Goal: Task Accomplishment & Management: Manage account settings

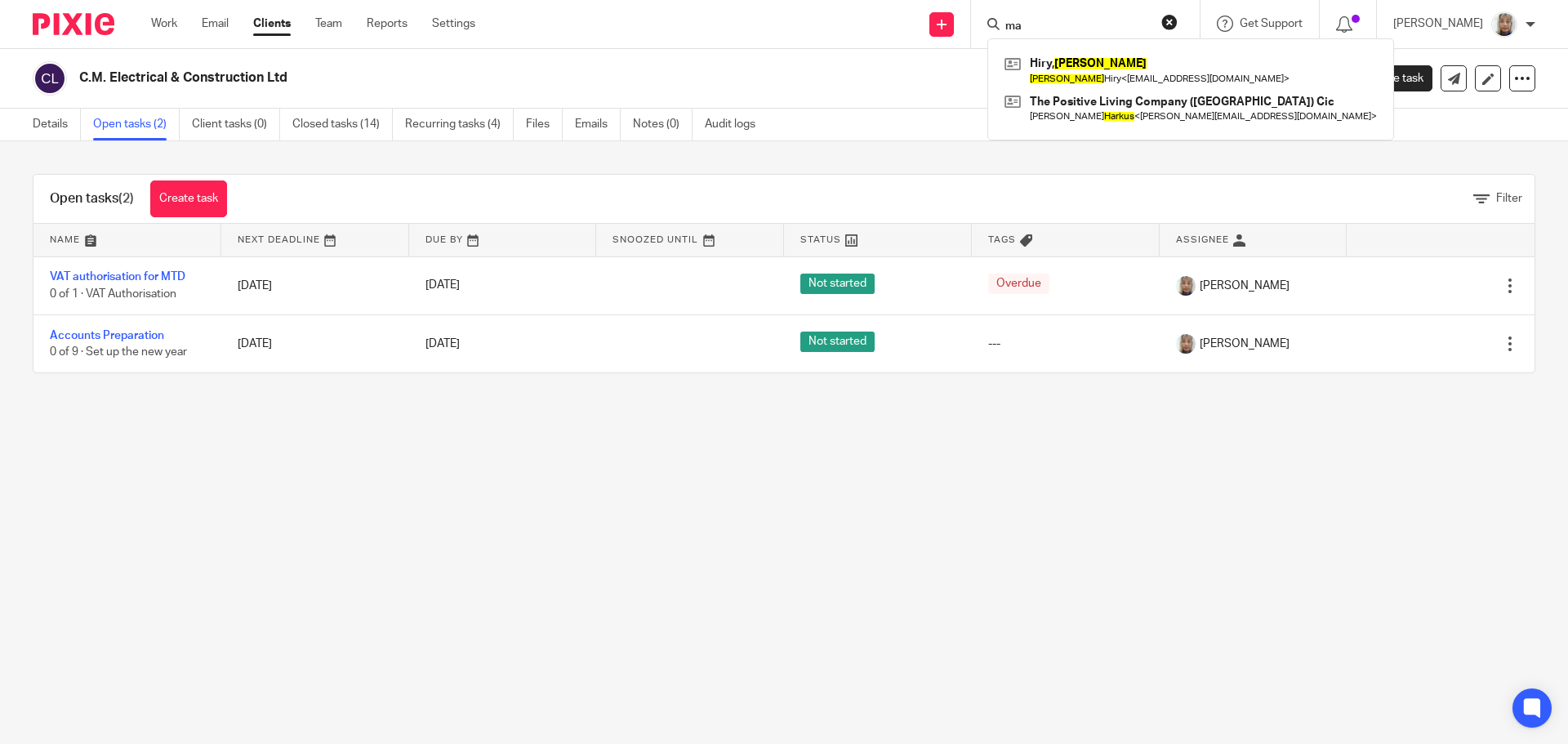
type input "m"
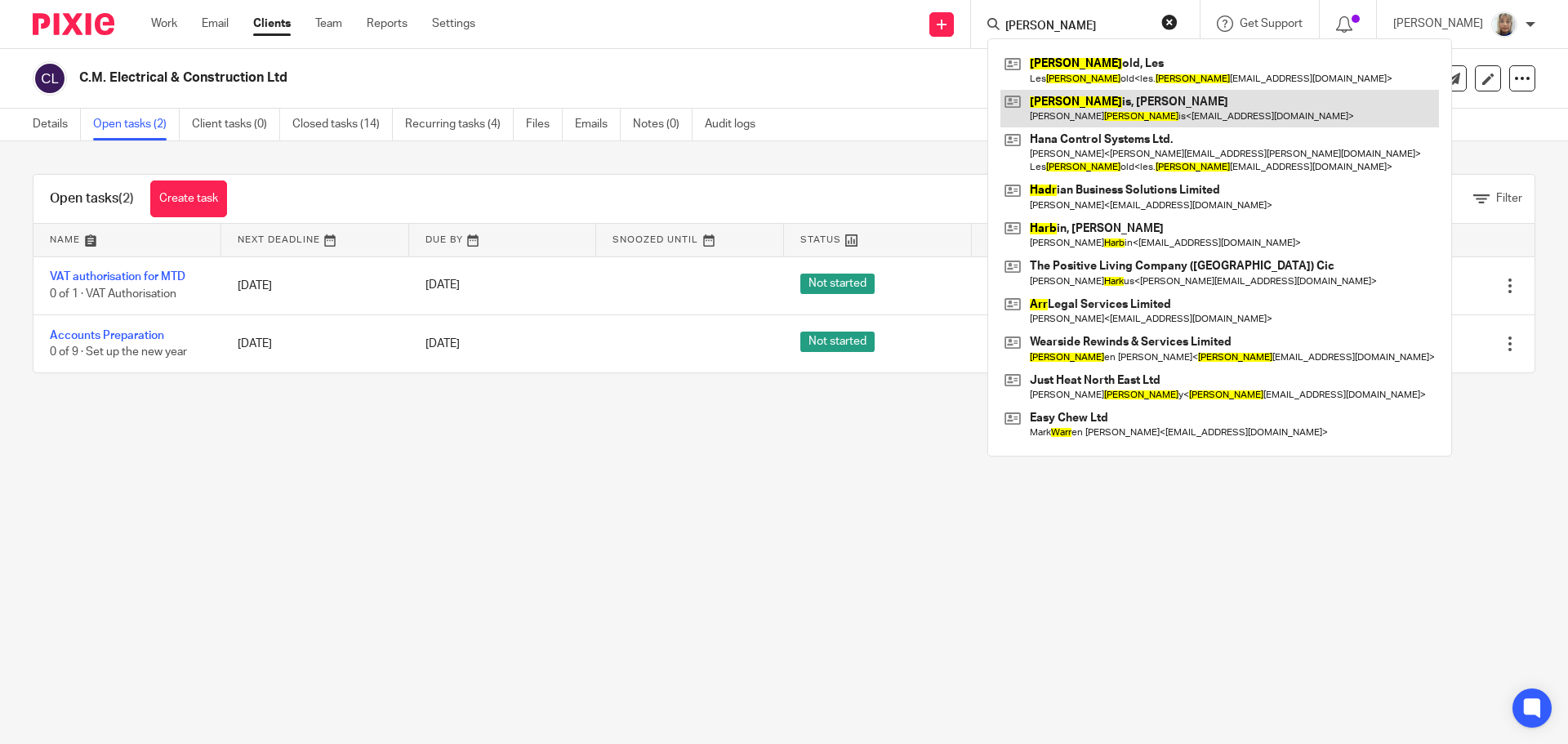
type input "[PERSON_NAME]"
click at [1090, 120] on link at bounding box center [1220, 109] width 439 height 37
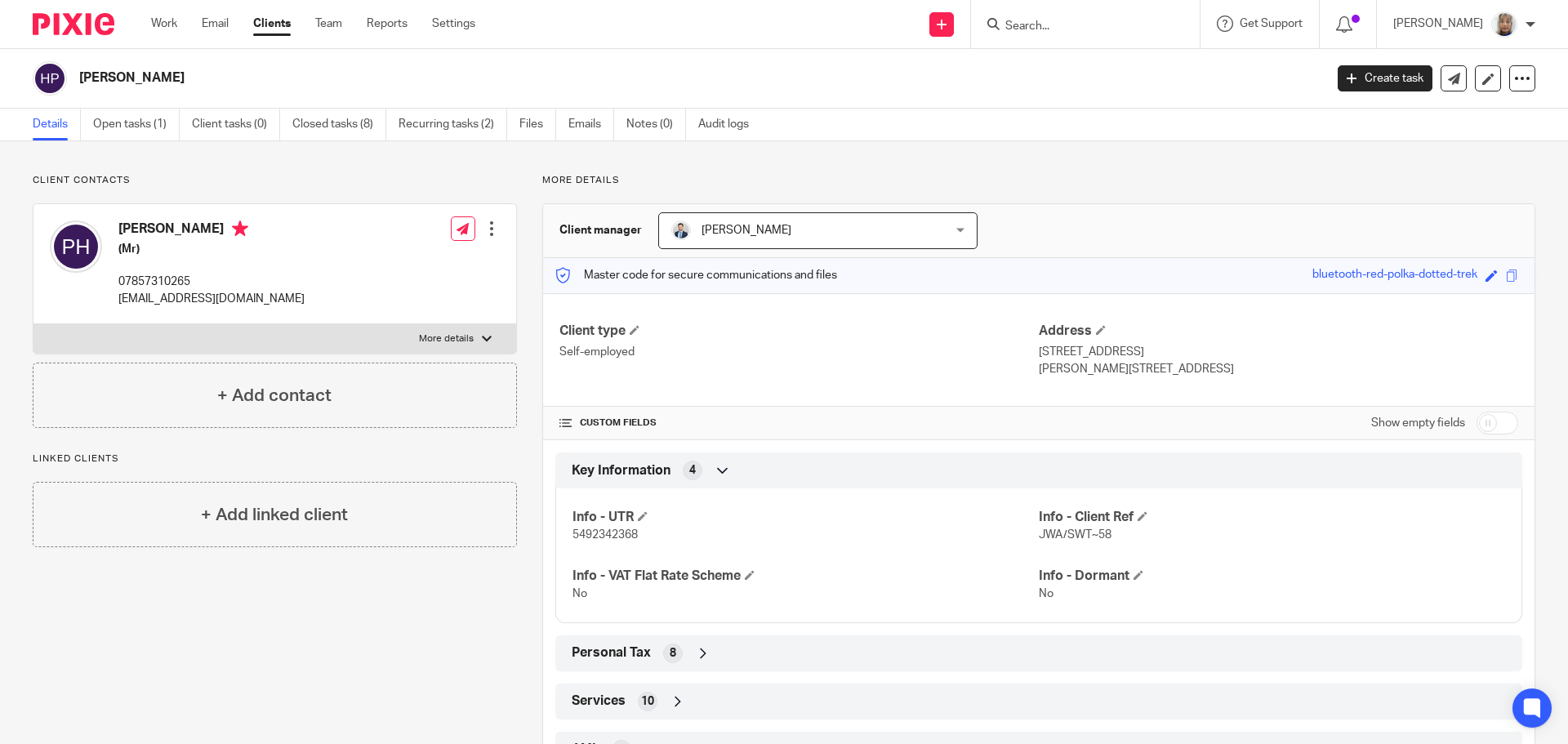
click at [522, 134] on link "Files" at bounding box center [538, 125] width 37 height 32
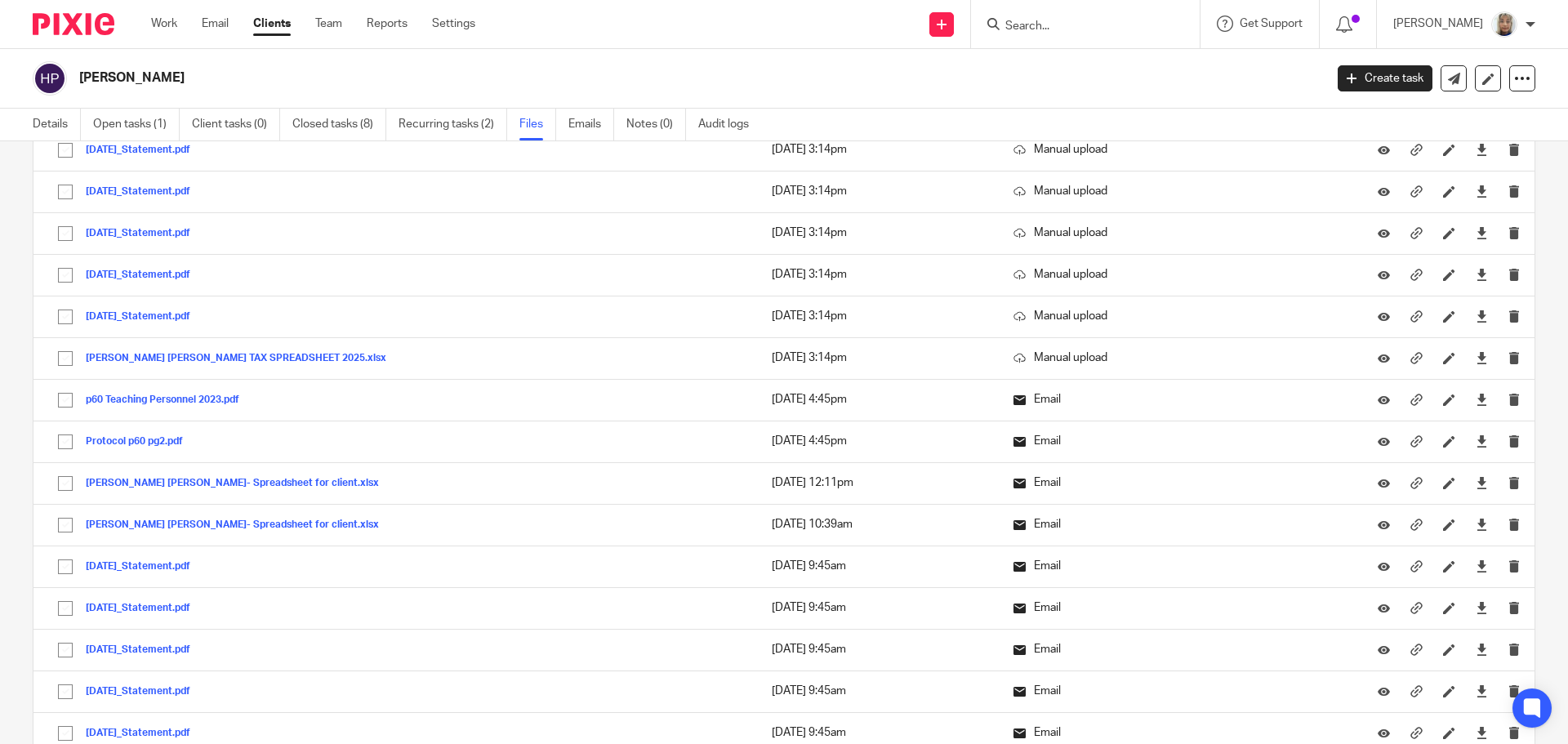
scroll to position [530, 0]
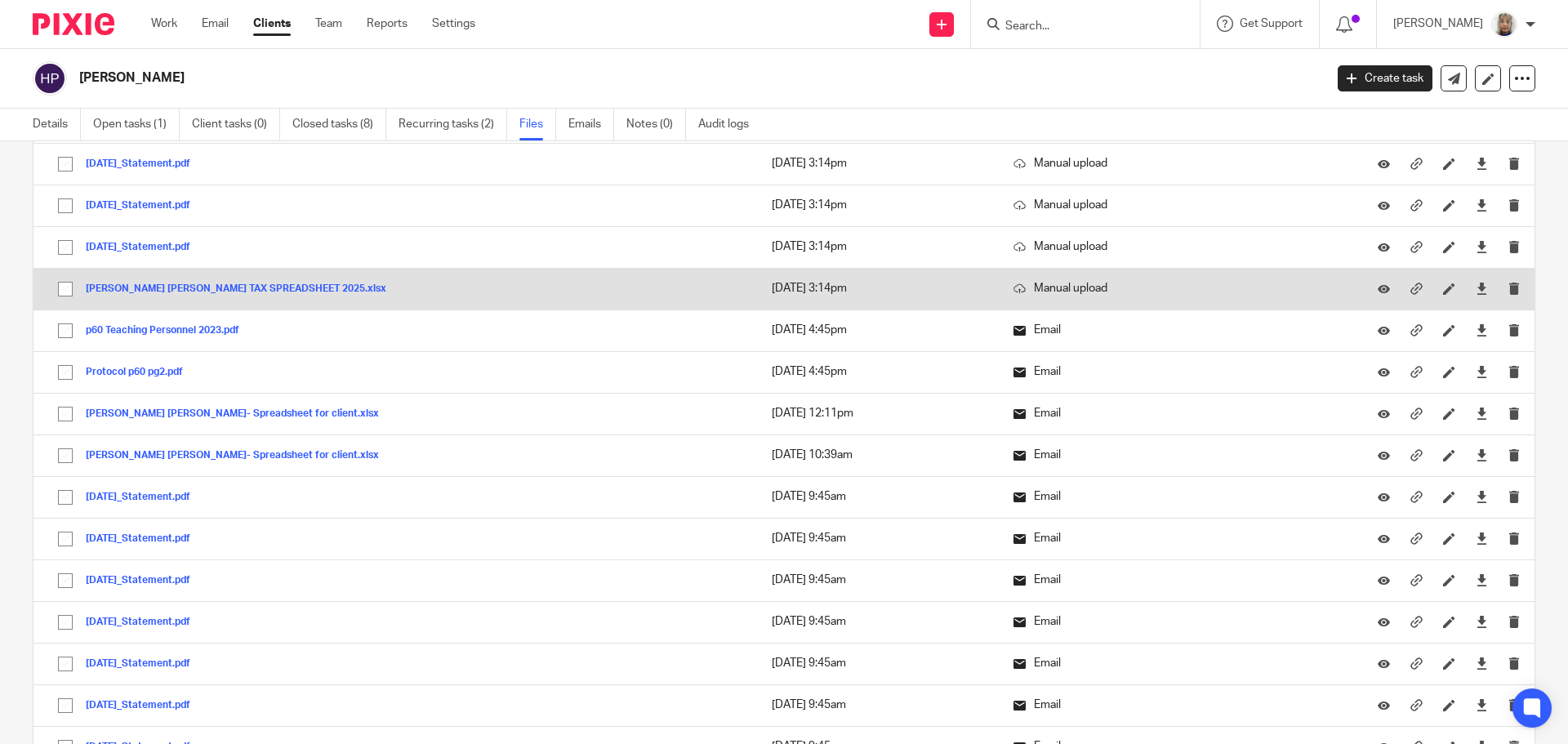
click at [223, 287] on button "PHILIP JOHN HARRIS TAX SPREADSHEET 2025.xlsx" at bounding box center [242, 289] width 312 height 11
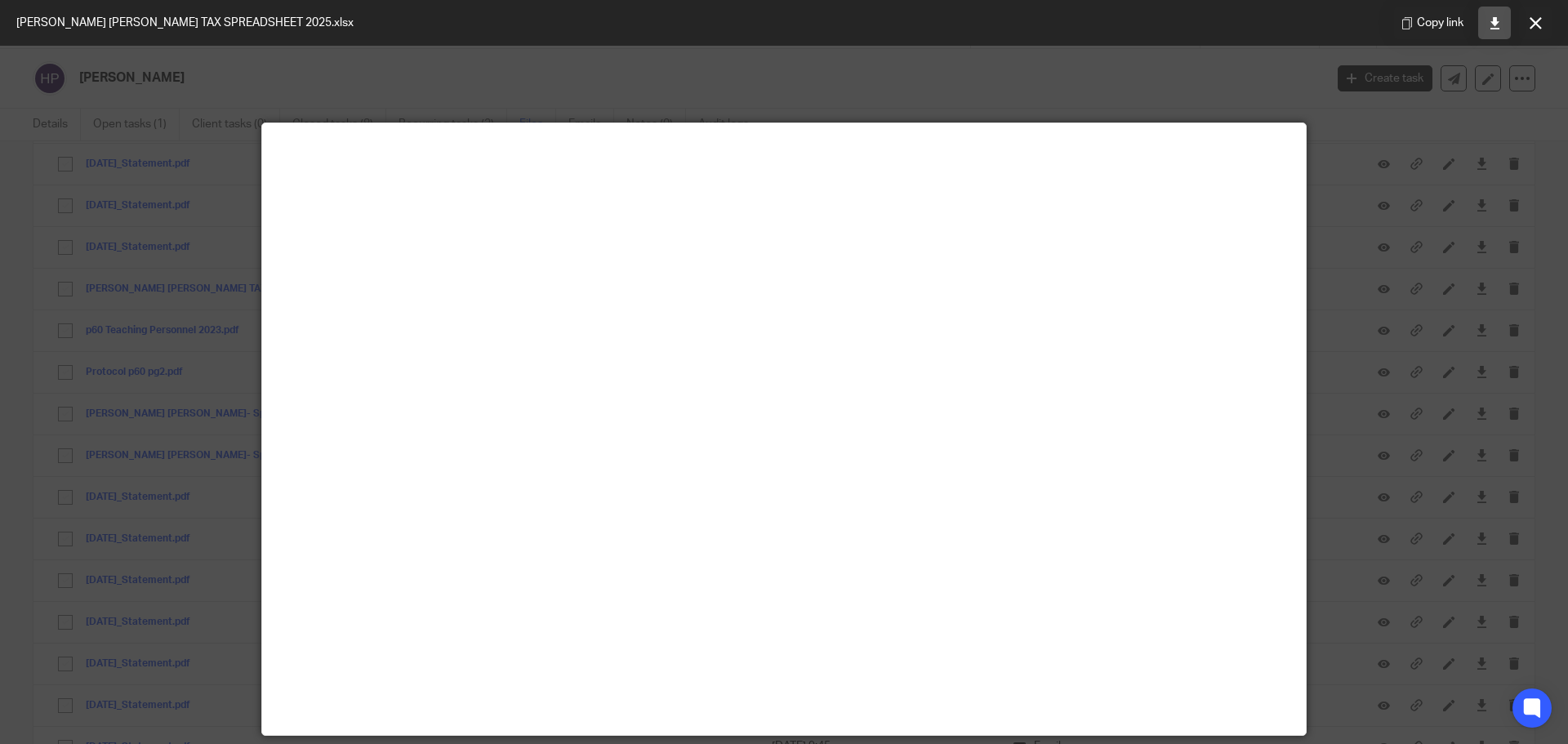
click at [1498, 26] on icon at bounding box center [1495, 22] width 12 height 12
click at [1364, 2] on div "PHILIP JOHN HARRIS TAX SPREADSHEET 2025.xlsx Copy link" at bounding box center [784, 22] width 1568 height 46
click at [1526, 25] on button at bounding box center [1535, 22] width 33 height 33
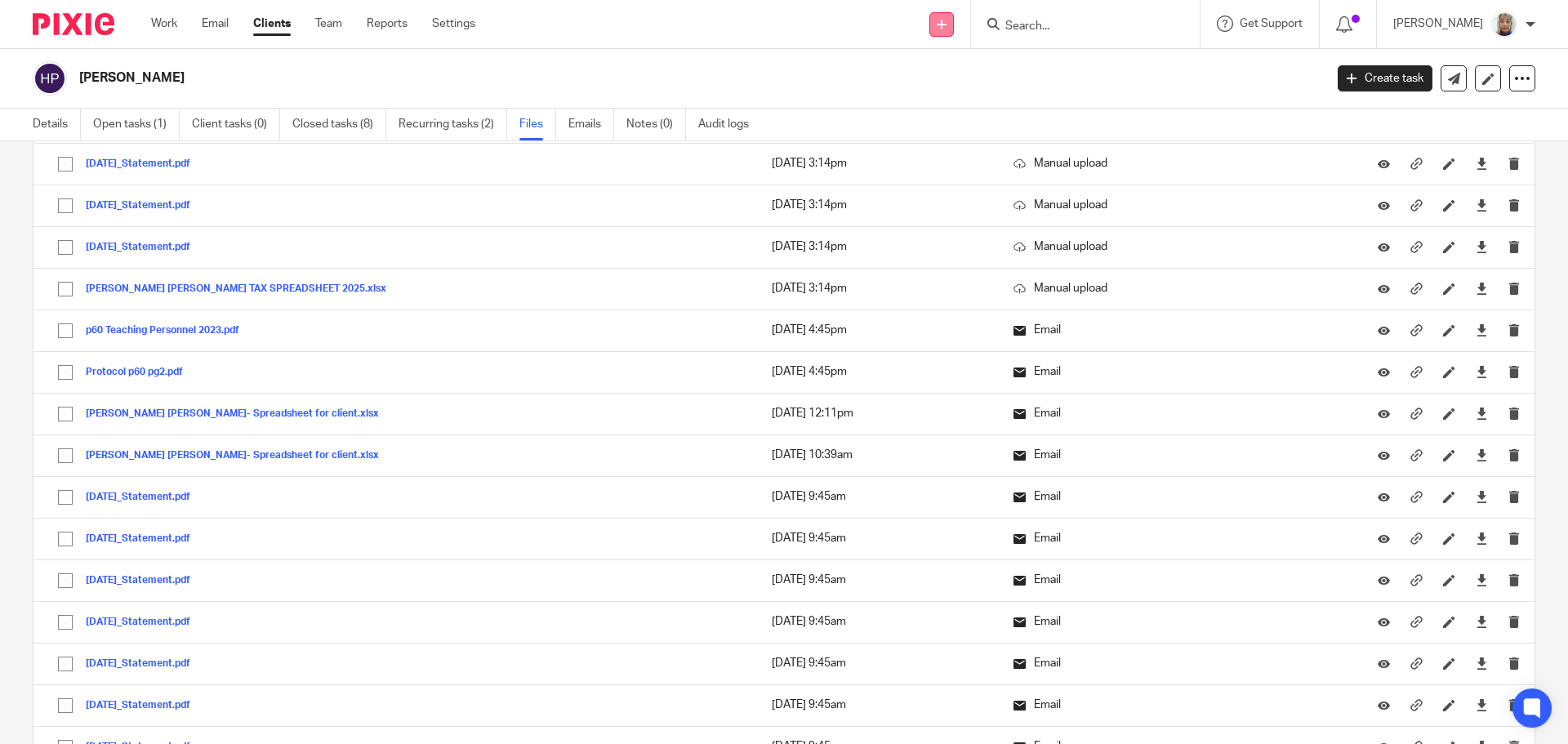
click at [954, 26] on link at bounding box center [941, 24] width 24 height 24
click at [955, 99] on link "Create task" at bounding box center [959, 100] width 100 height 23
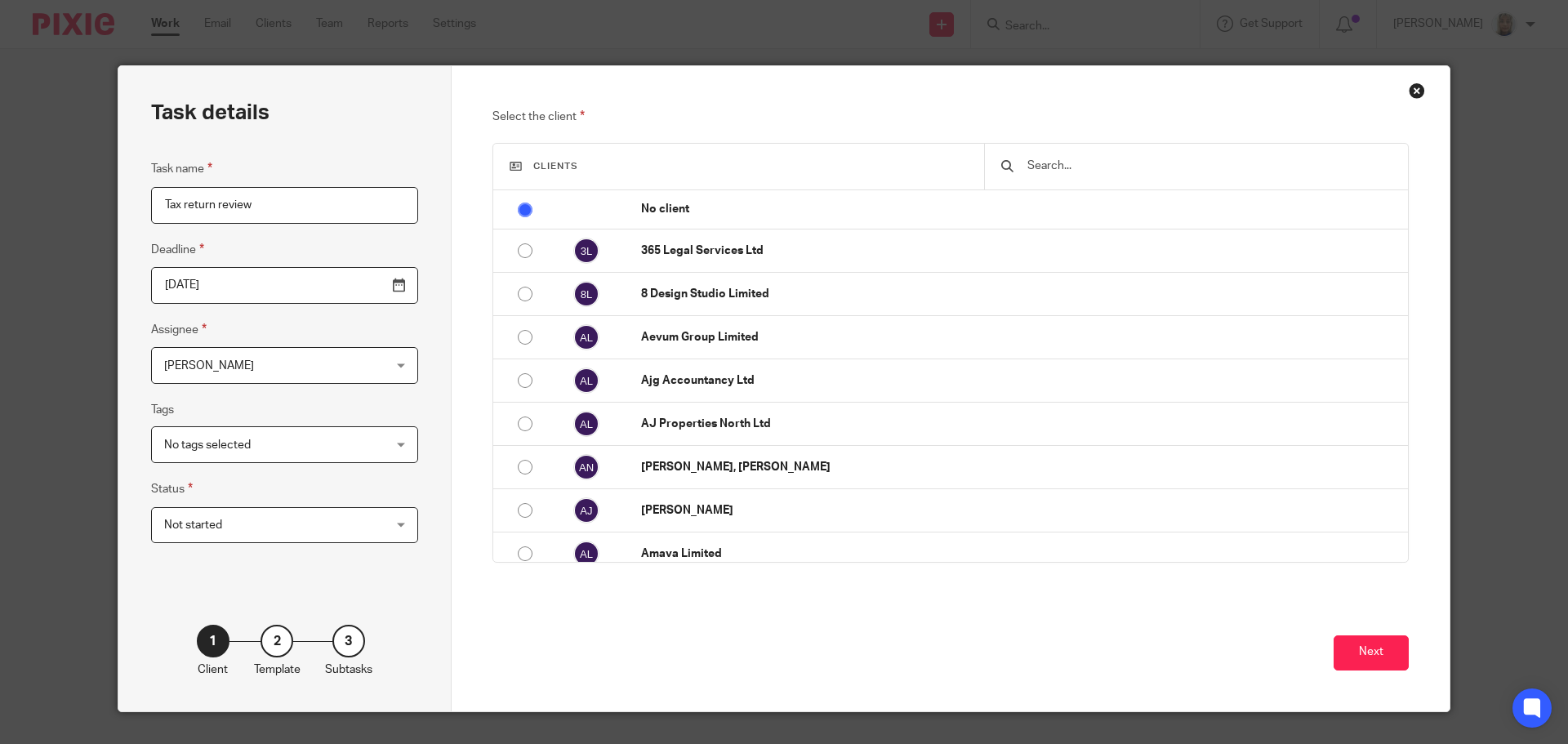
type input "Tax return review"
click at [1063, 162] on input "text" at bounding box center [1208, 166] width 365 height 18
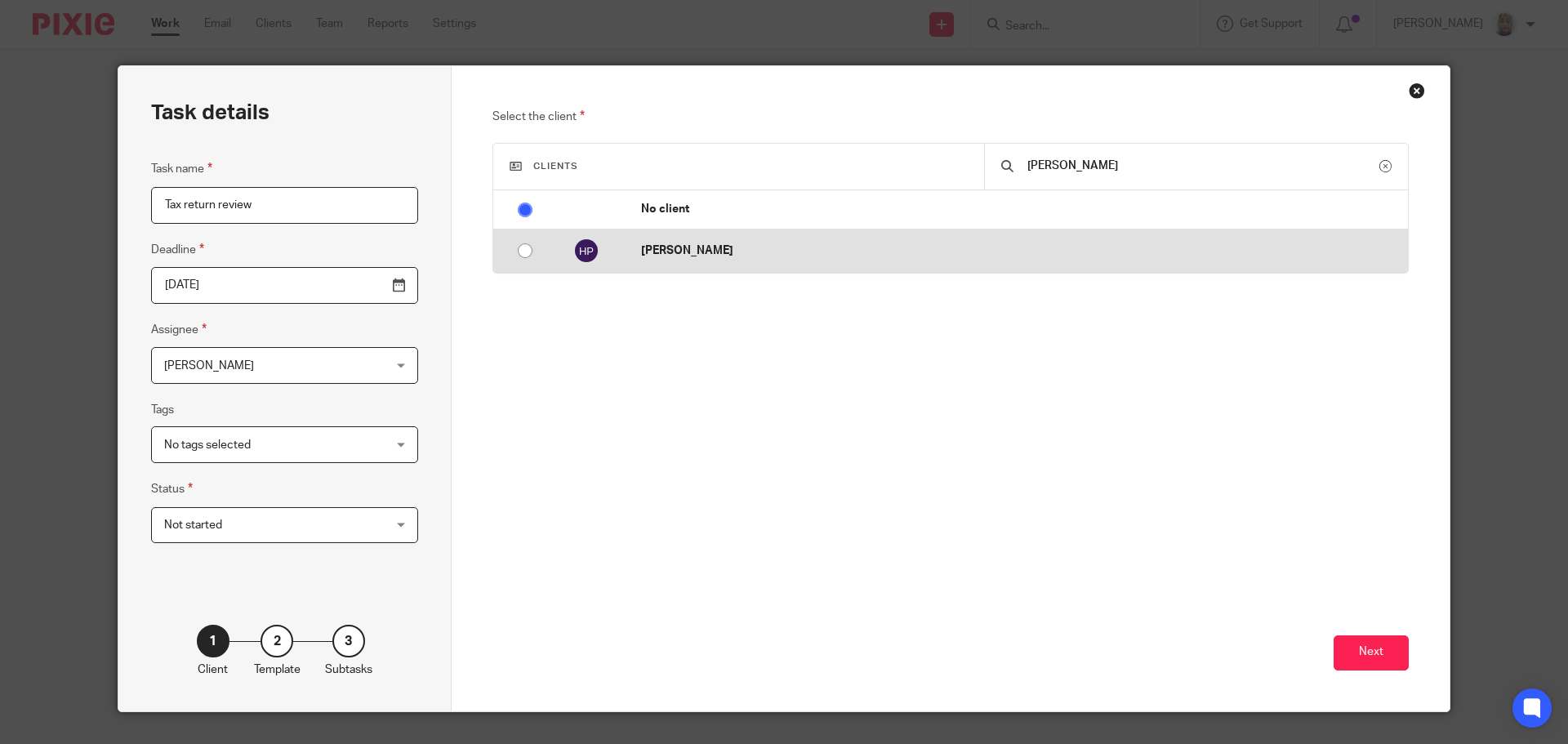
type input "harris"
click at [953, 243] on p "[PERSON_NAME]" at bounding box center [1020, 251] width 759 height 17
radio input "false"
radio input "true"
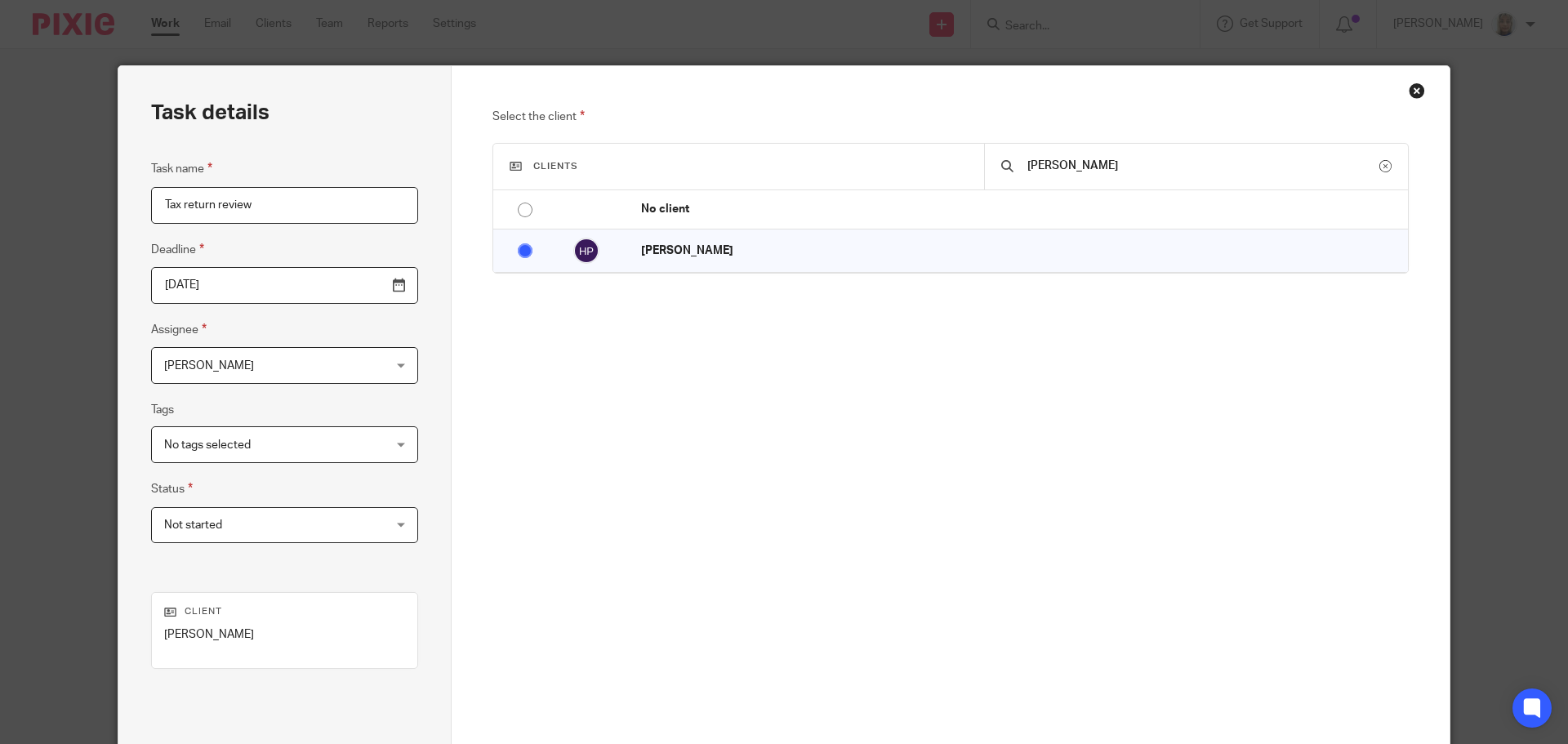
scroll to position [166, 0]
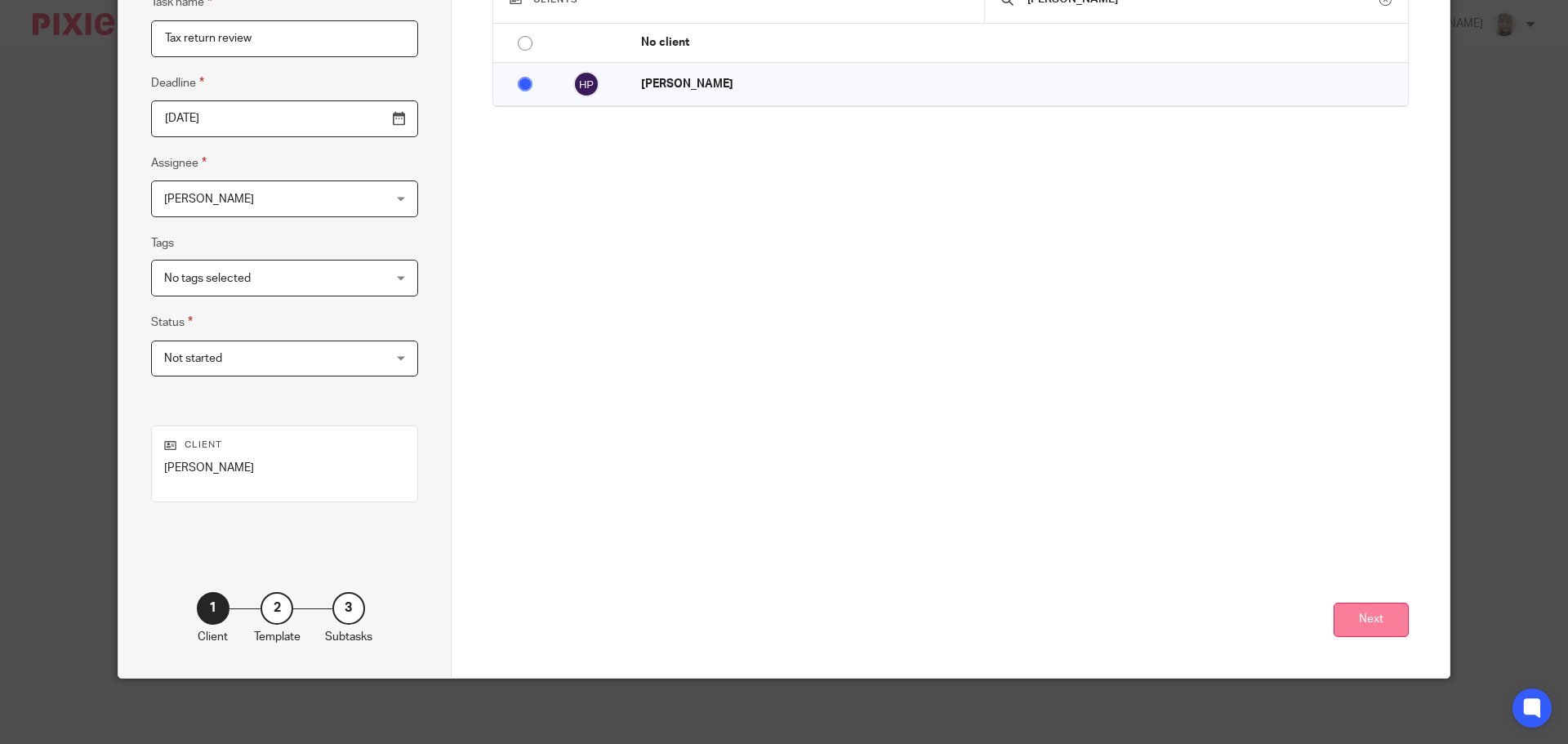
click at [1343, 625] on button "Next" at bounding box center [1371, 620] width 75 height 35
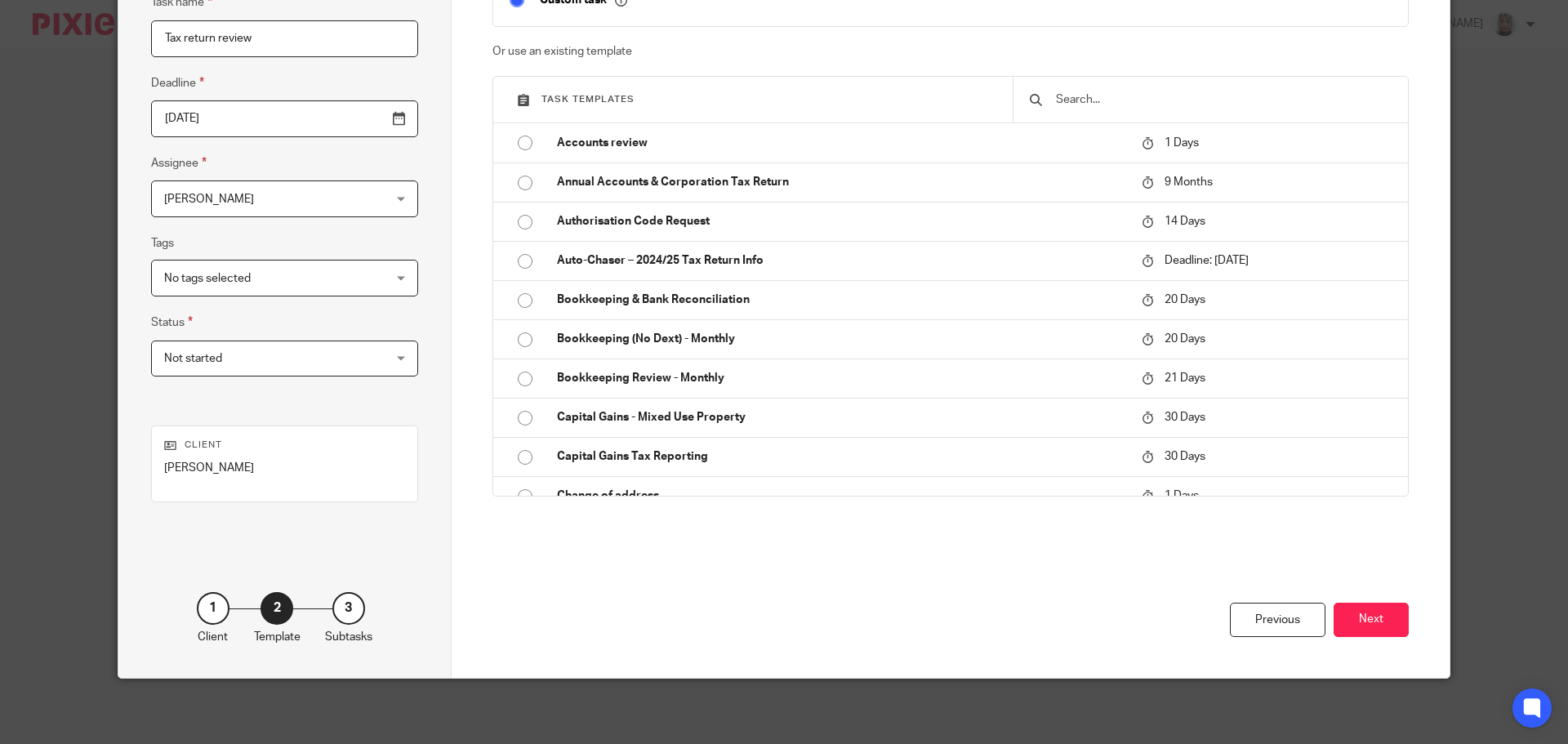
click at [1343, 625] on button "Next" at bounding box center [1371, 620] width 75 height 35
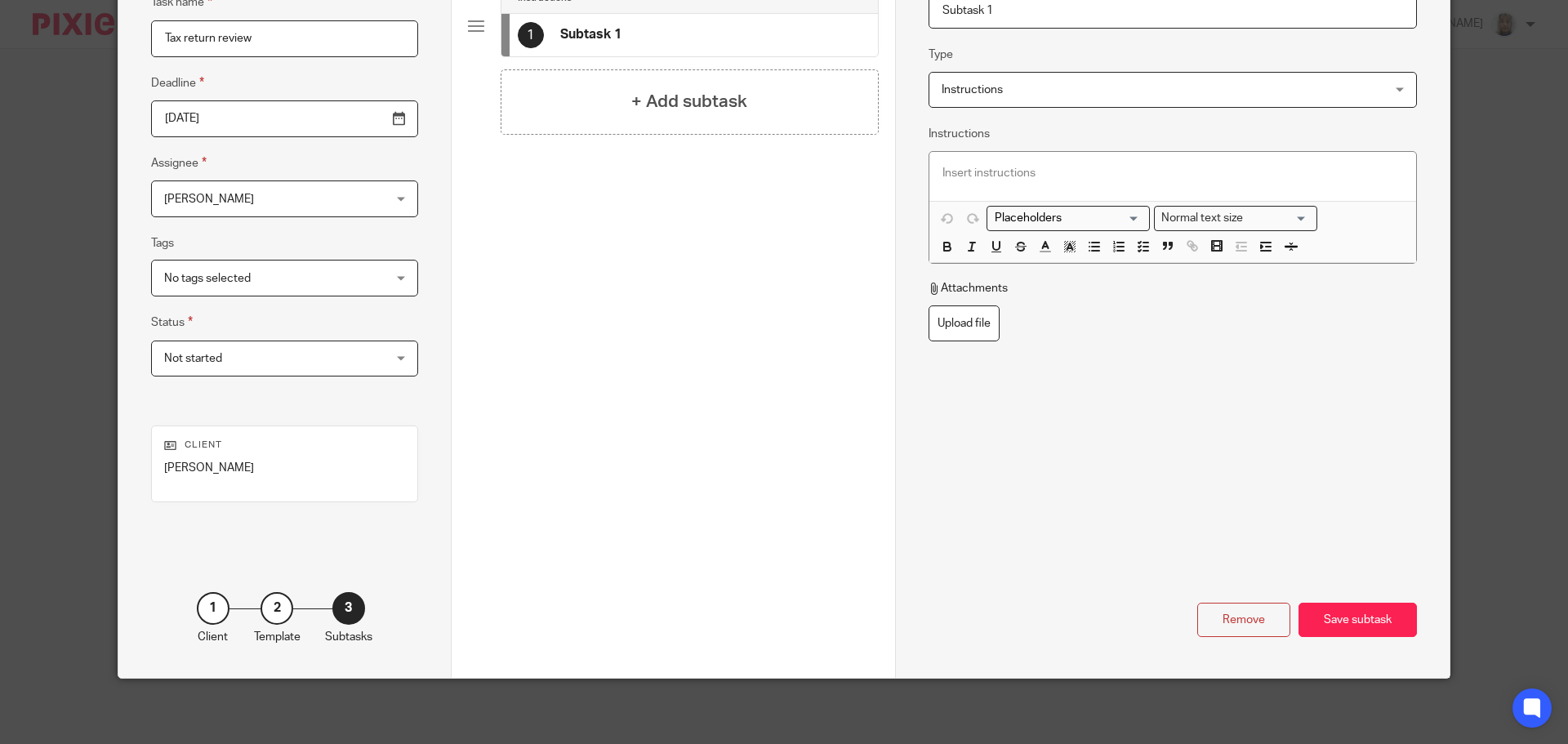
click at [1343, 625] on div "Save subtask" at bounding box center [1357, 620] width 118 height 35
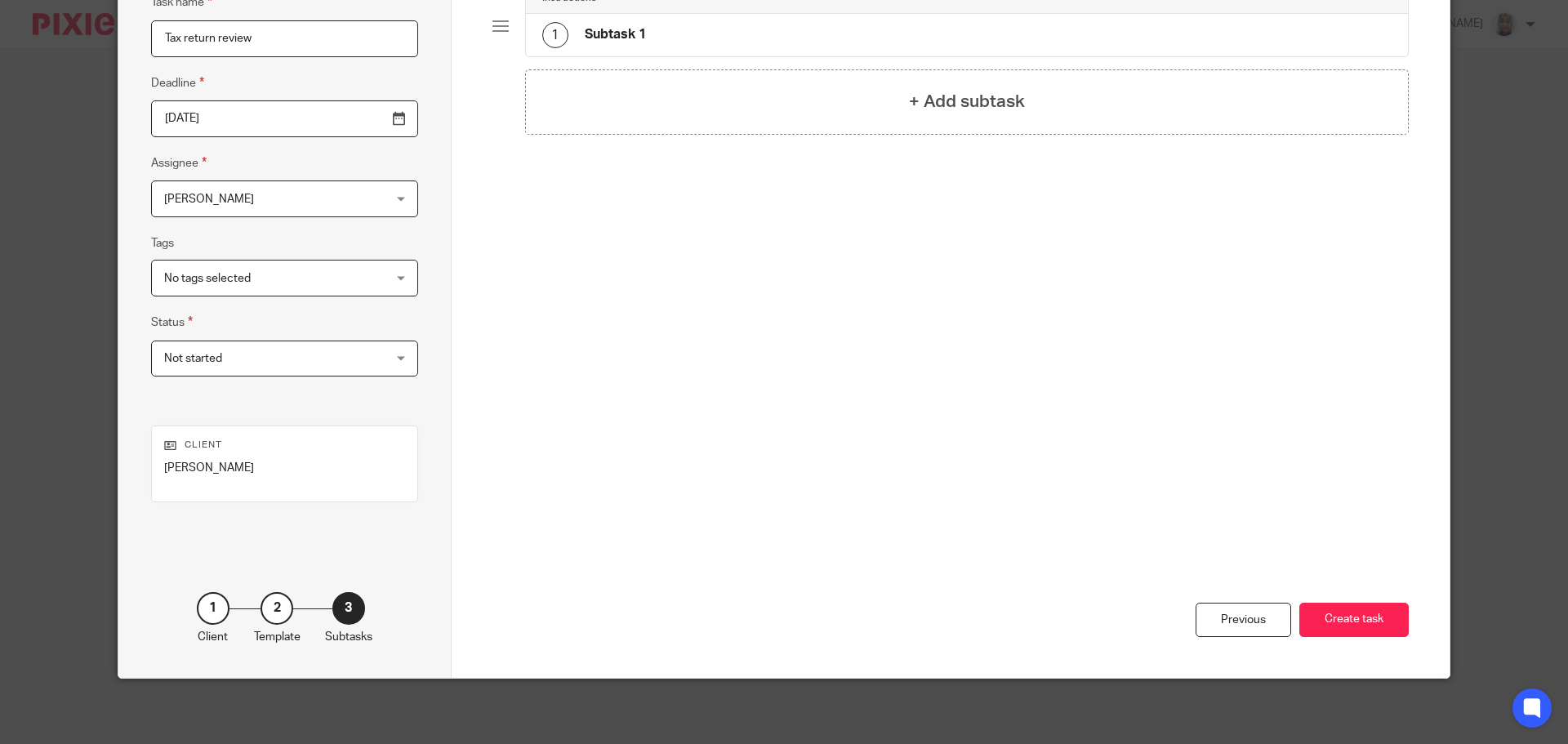
click at [1343, 625] on button "Create task" at bounding box center [1354, 620] width 110 height 35
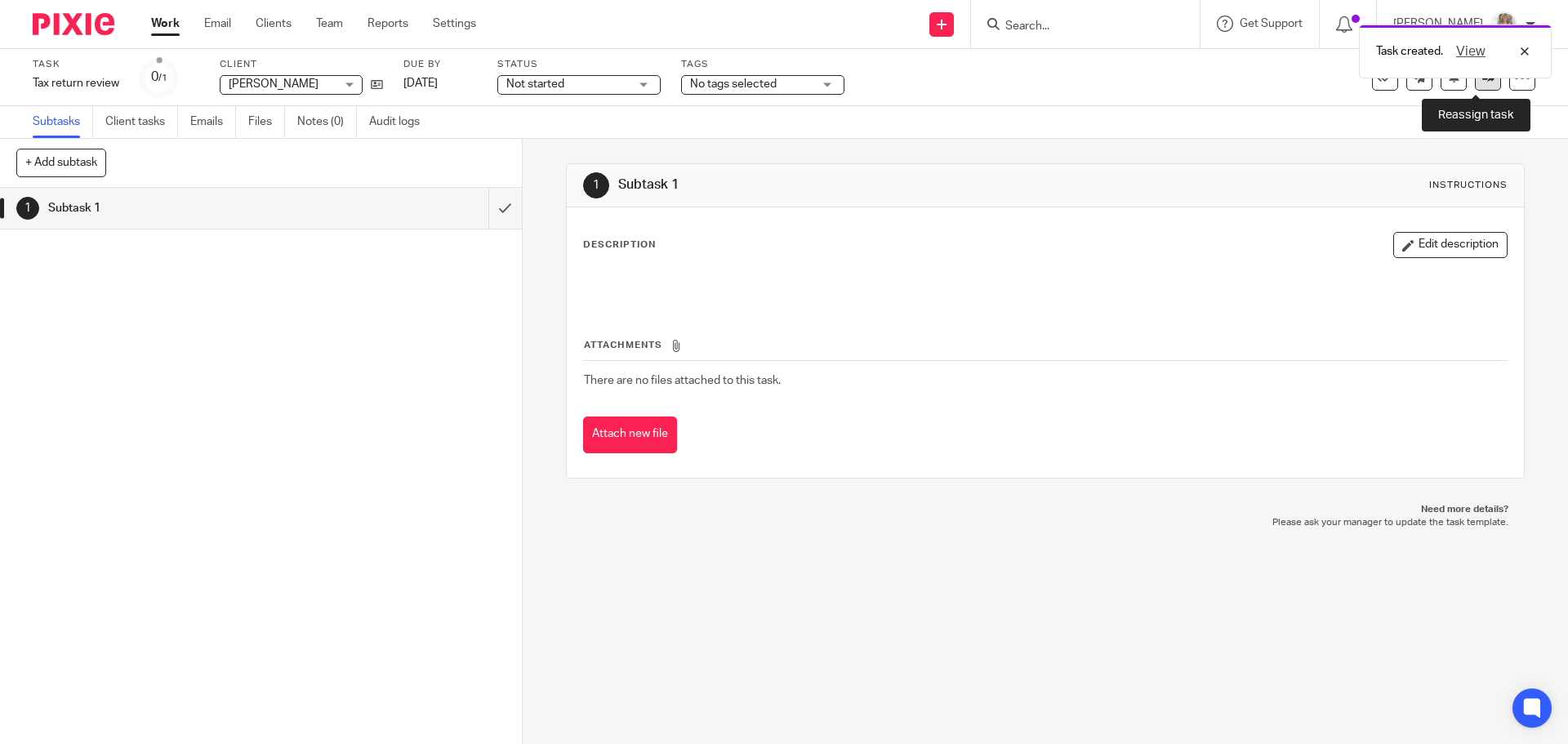
click at [1475, 88] on link at bounding box center [1488, 77] width 26 height 26
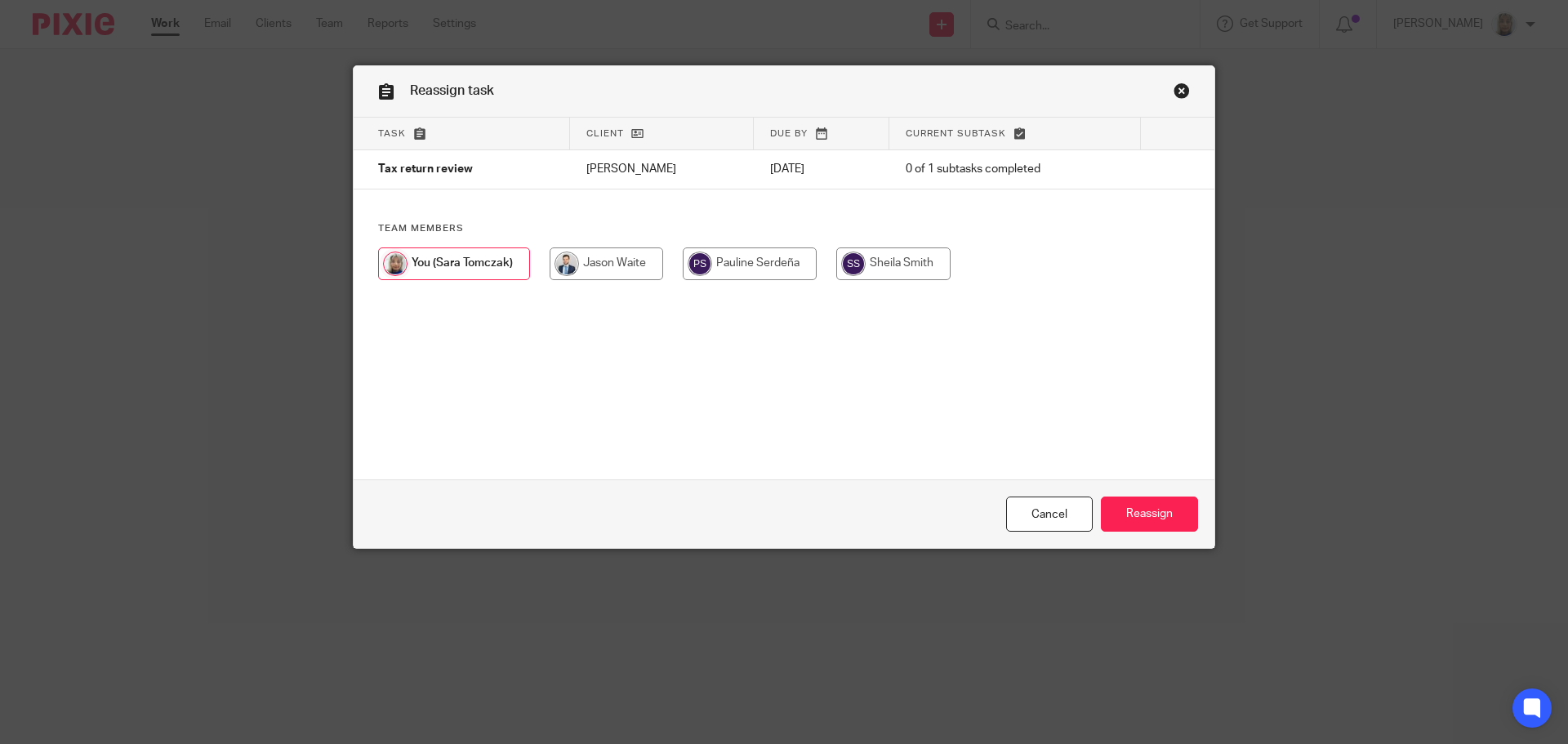
click at [611, 265] on input "radio" at bounding box center [606, 263] width 113 height 33
radio input "true"
click at [1138, 514] on input "Reassign" at bounding box center [1149, 514] width 98 height 35
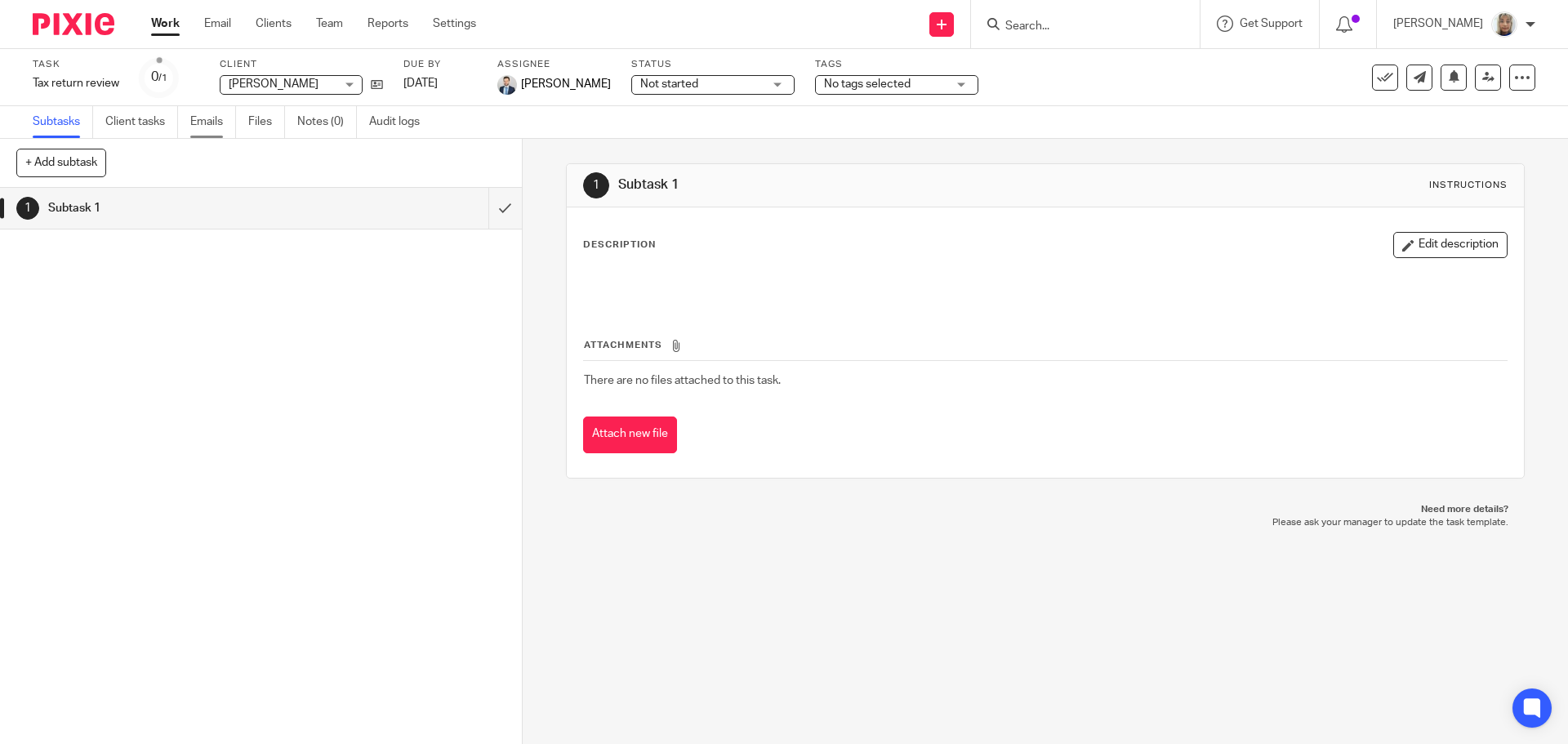
click at [234, 125] on link "Emails" at bounding box center [213, 122] width 46 height 32
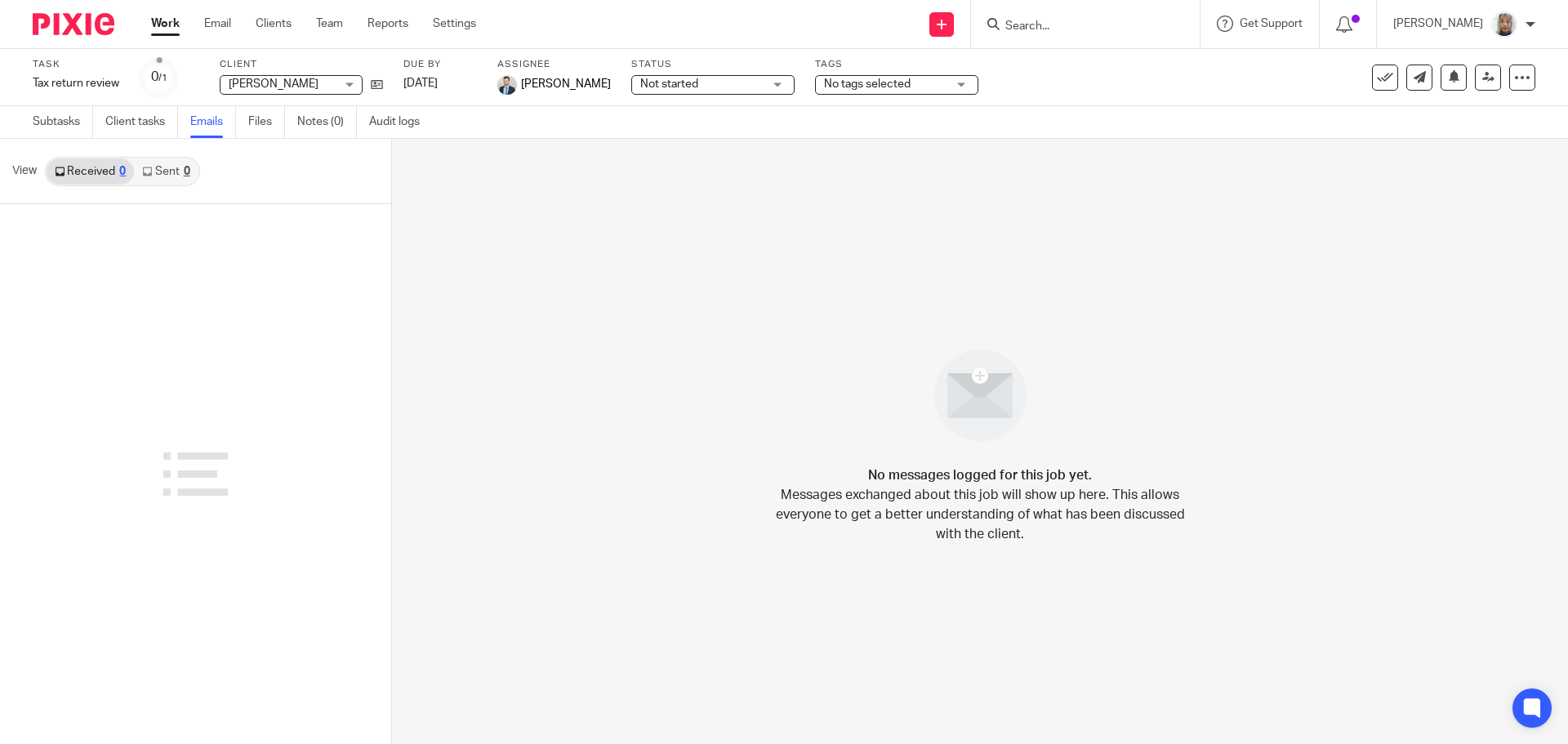
click at [162, 173] on link "Sent 0" at bounding box center [166, 171] width 64 height 26
click at [1069, 29] on input "Search" at bounding box center [1077, 27] width 147 height 15
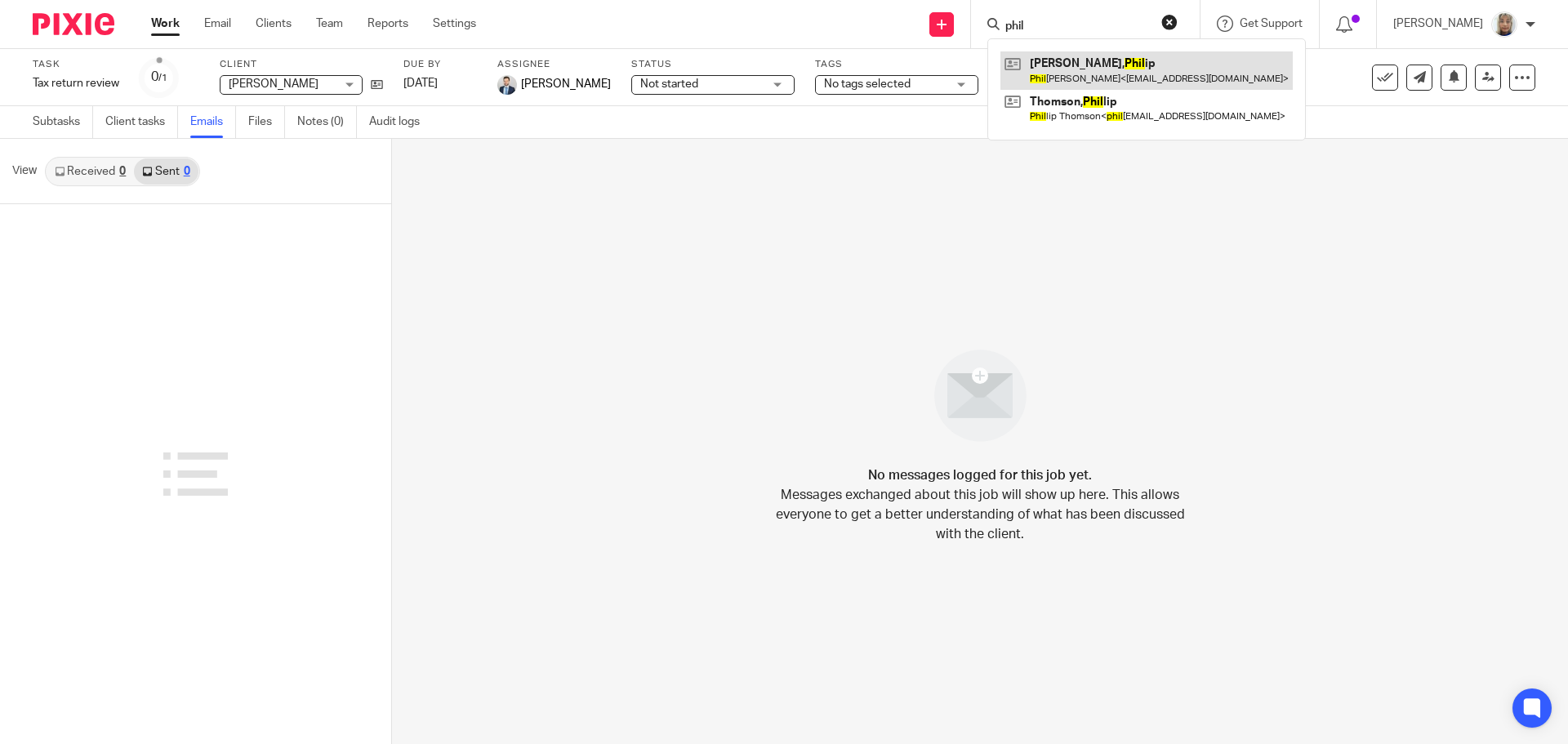
type input "phil"
click at [1080, 64] on link at bounding box center [1147, 70] width 292 height 37
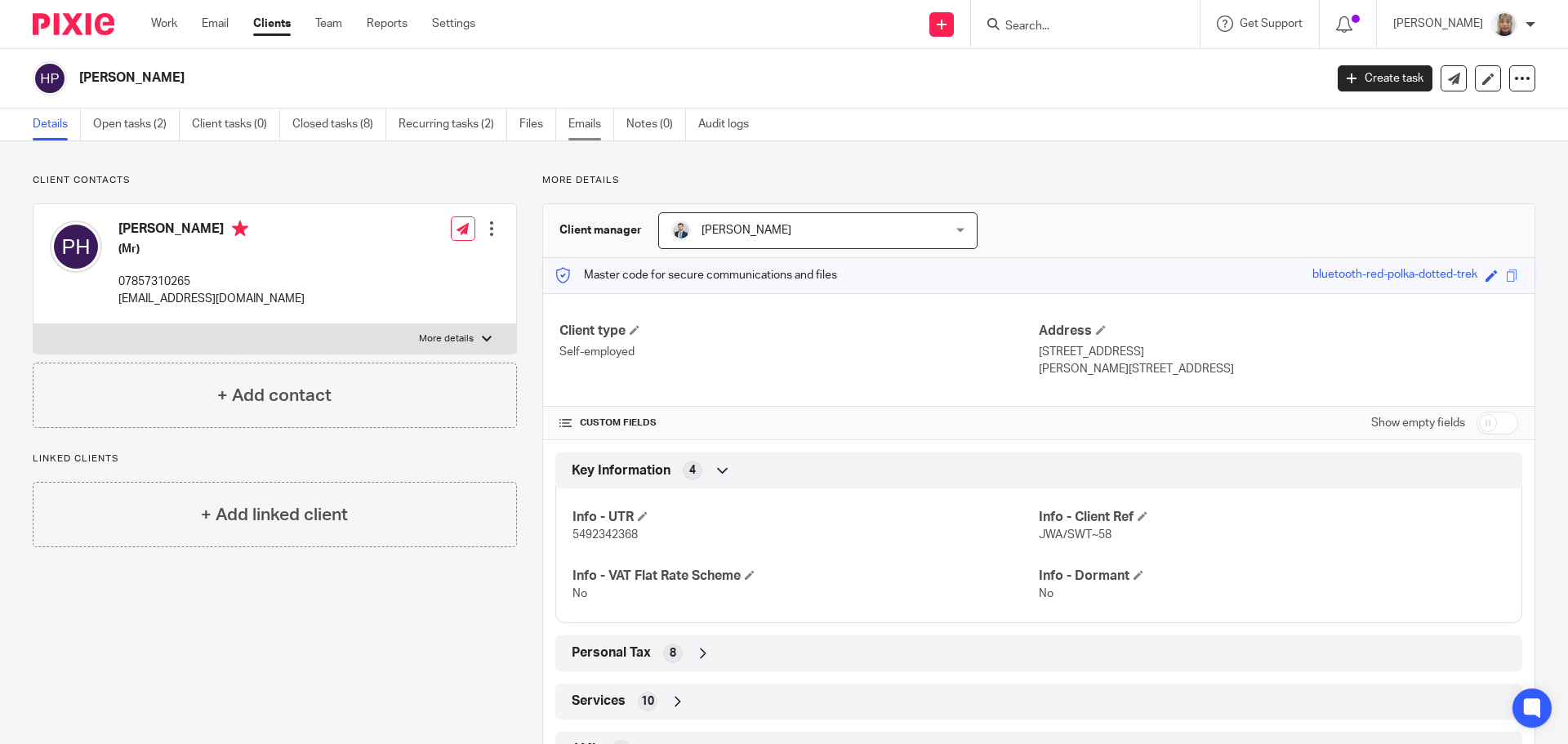
click at [584, 126] on link "Emails" at bounding box center [591, 125] width 46 height 32
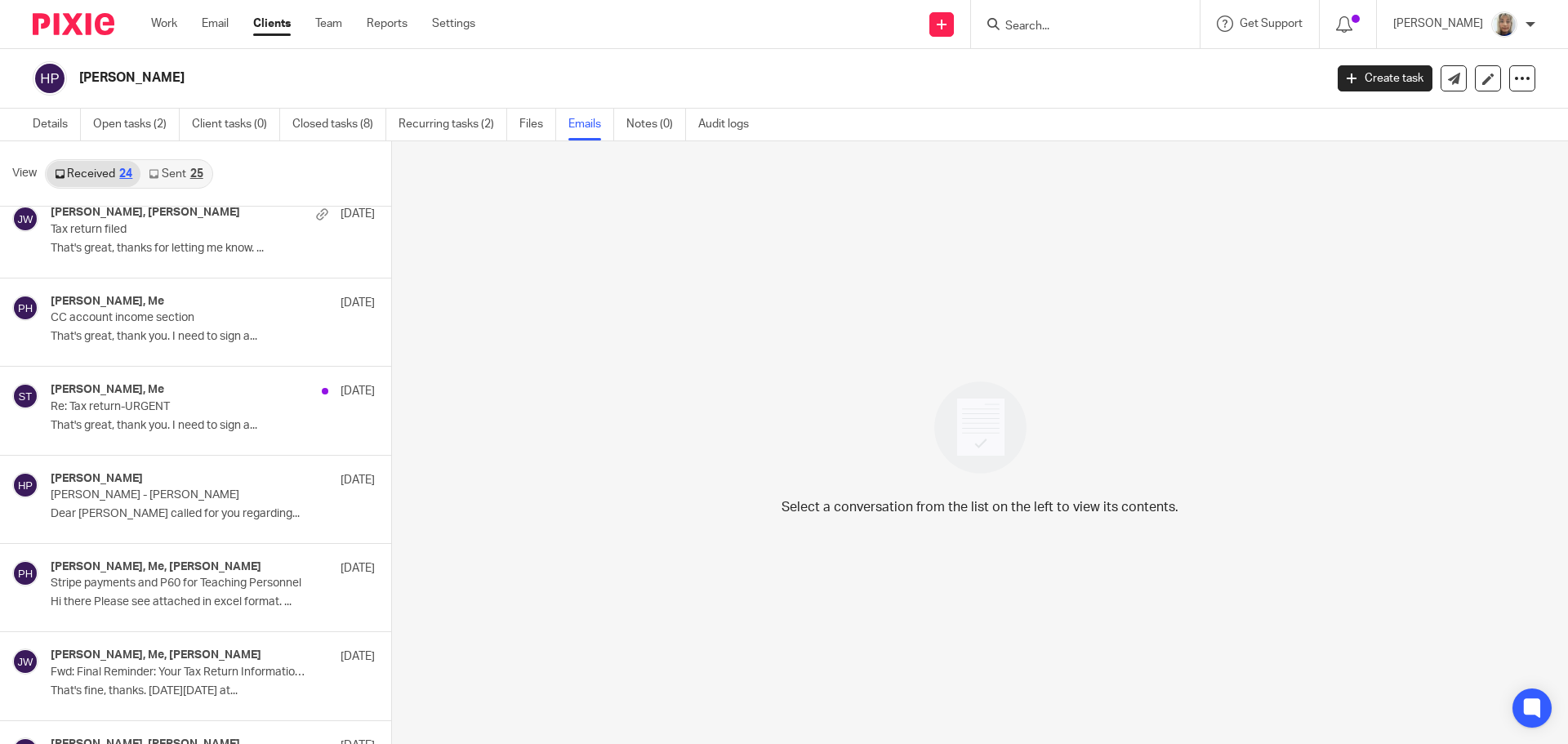
scroll to position [367, 0]
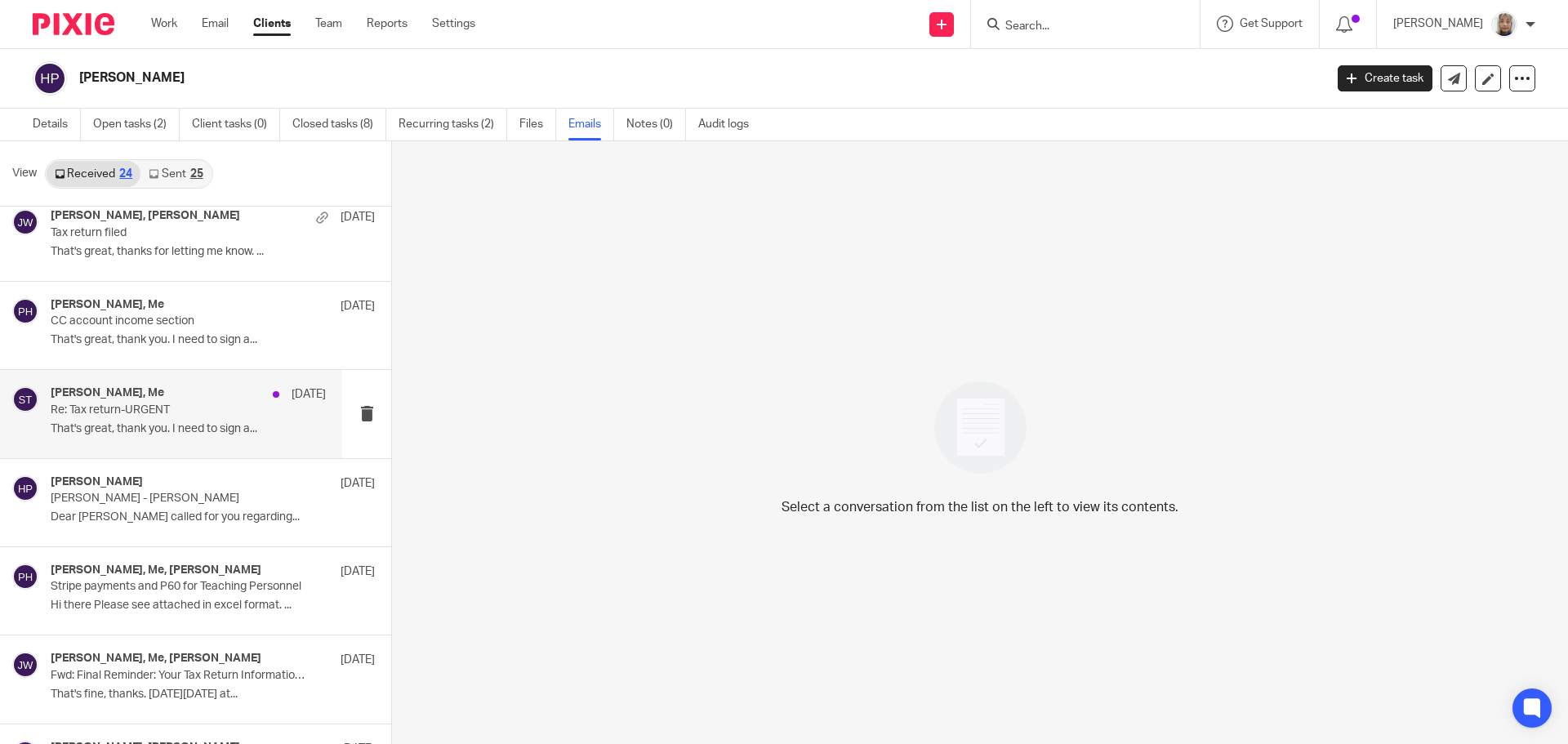
click at [184, 419] on div "Phil Harris, Me 27 Jan Re: Tax return-URGENT That's great, thank you. I need to…" at bounding box center [188, 413] width 275 height 55
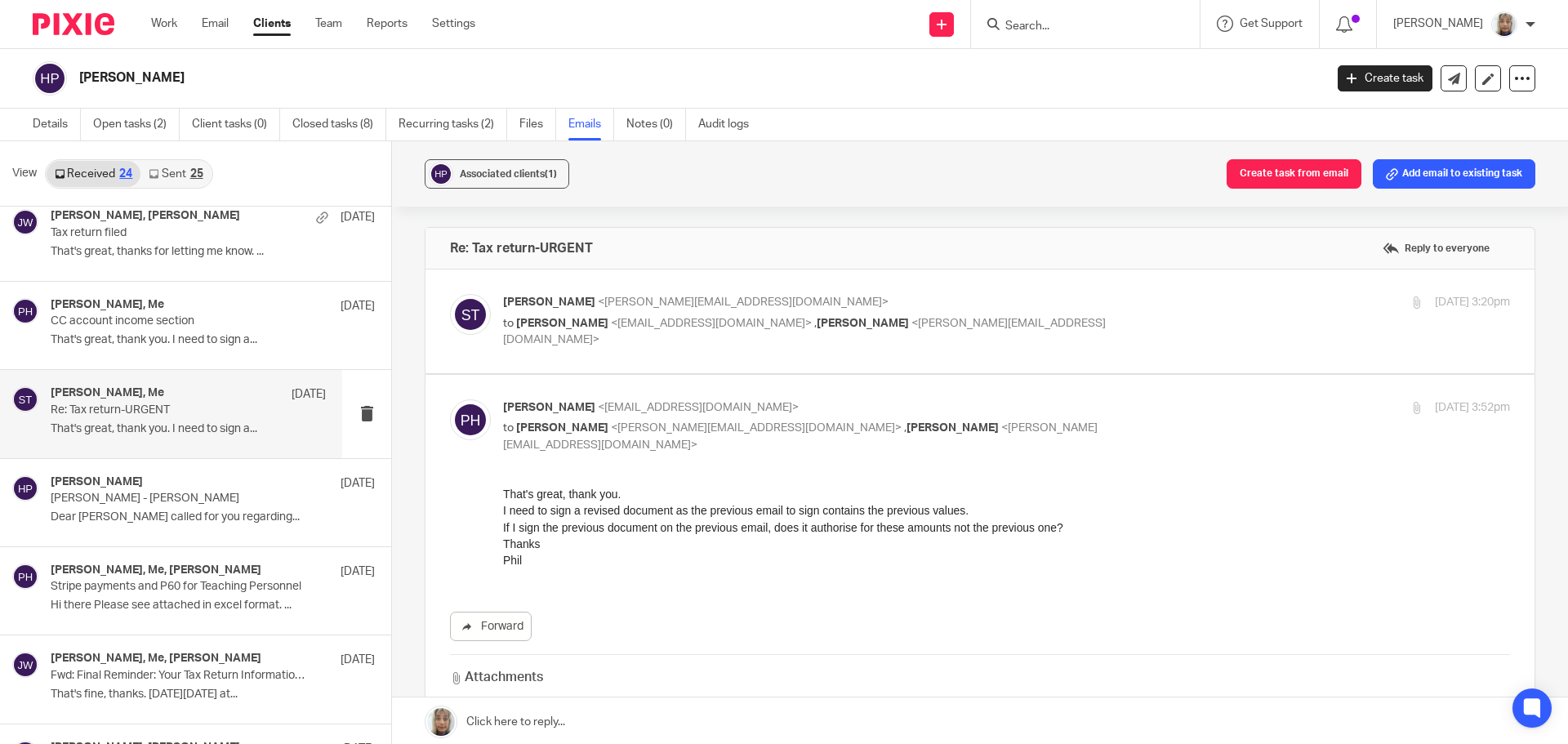
scroll to position [0, 0]
click at [685, 334] on div "Sara Tomczak <sara@waiteaccountants.co.uk> to Phil Harris <haharr@gmail.com> , …" at bounding box center [1006, 321] width 1007 height 55
checkbox input "true"
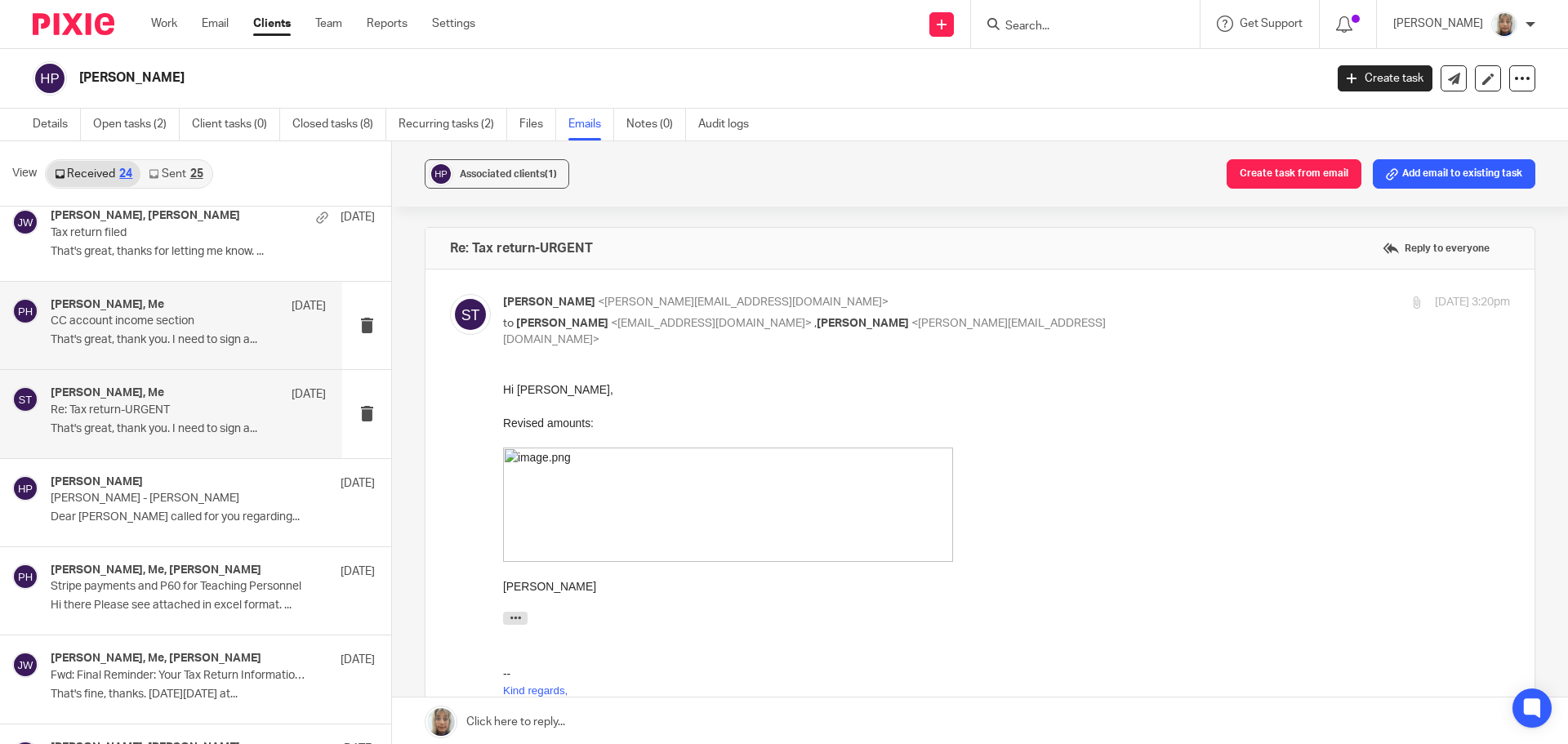
click at [188, 345] on p "That's great, thank you. I need to sign a..." at bounding box center [188, 339] width 275 height 14
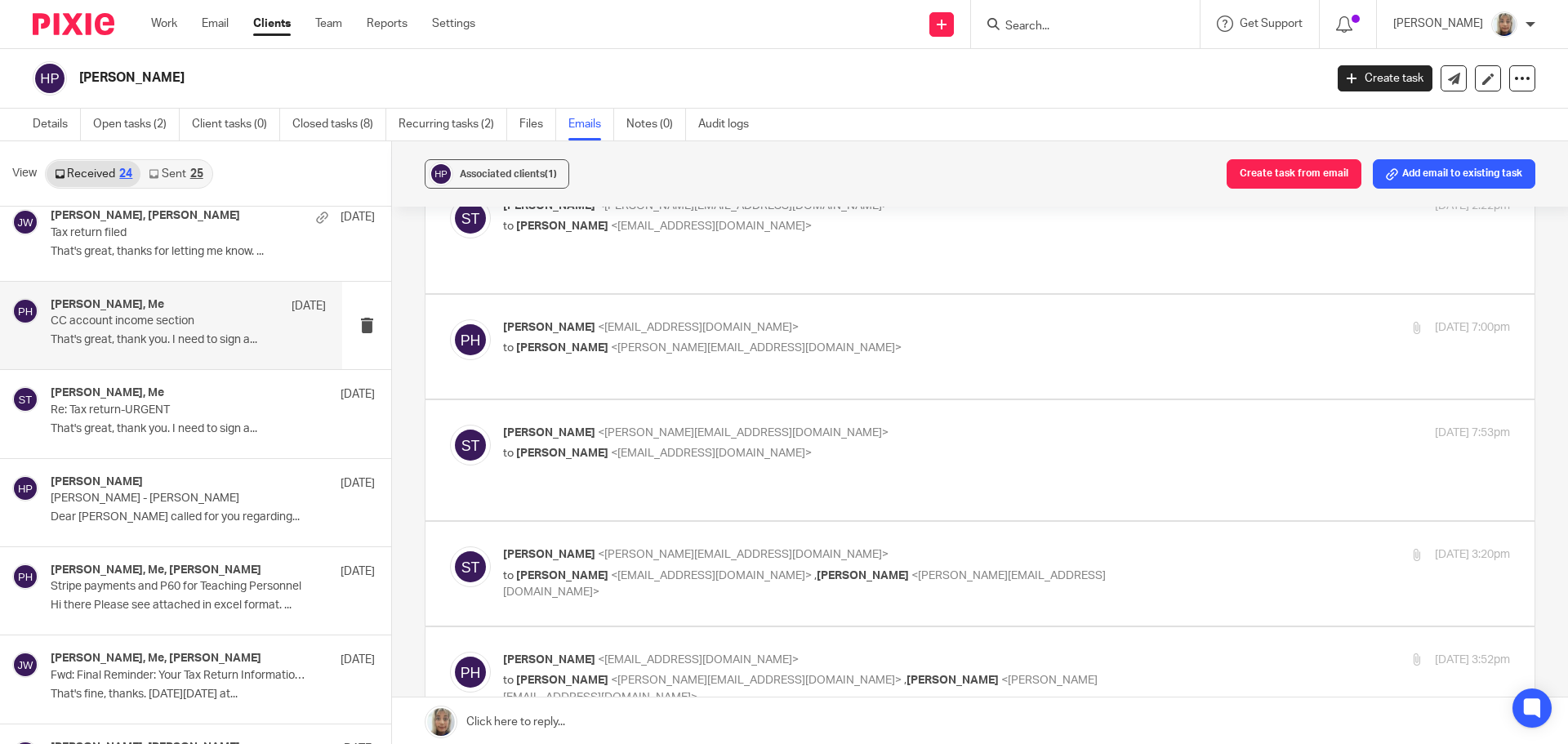
scroll to position [1628, 0]
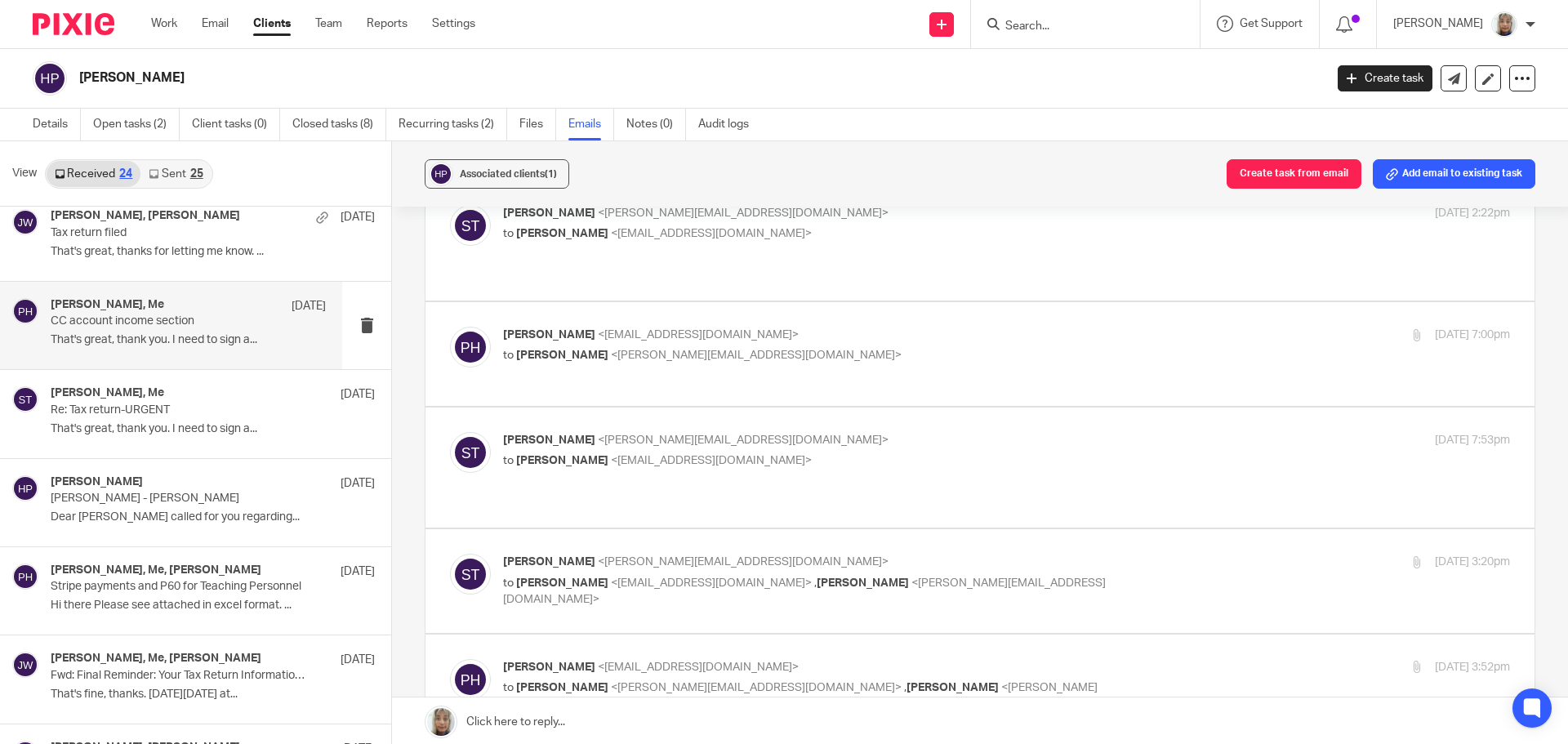
click at [1175, 553] on div "27 Jan 2025 3:20pm" at bounding box center [1342, 562] width 336 height 17
checkbox input "true"
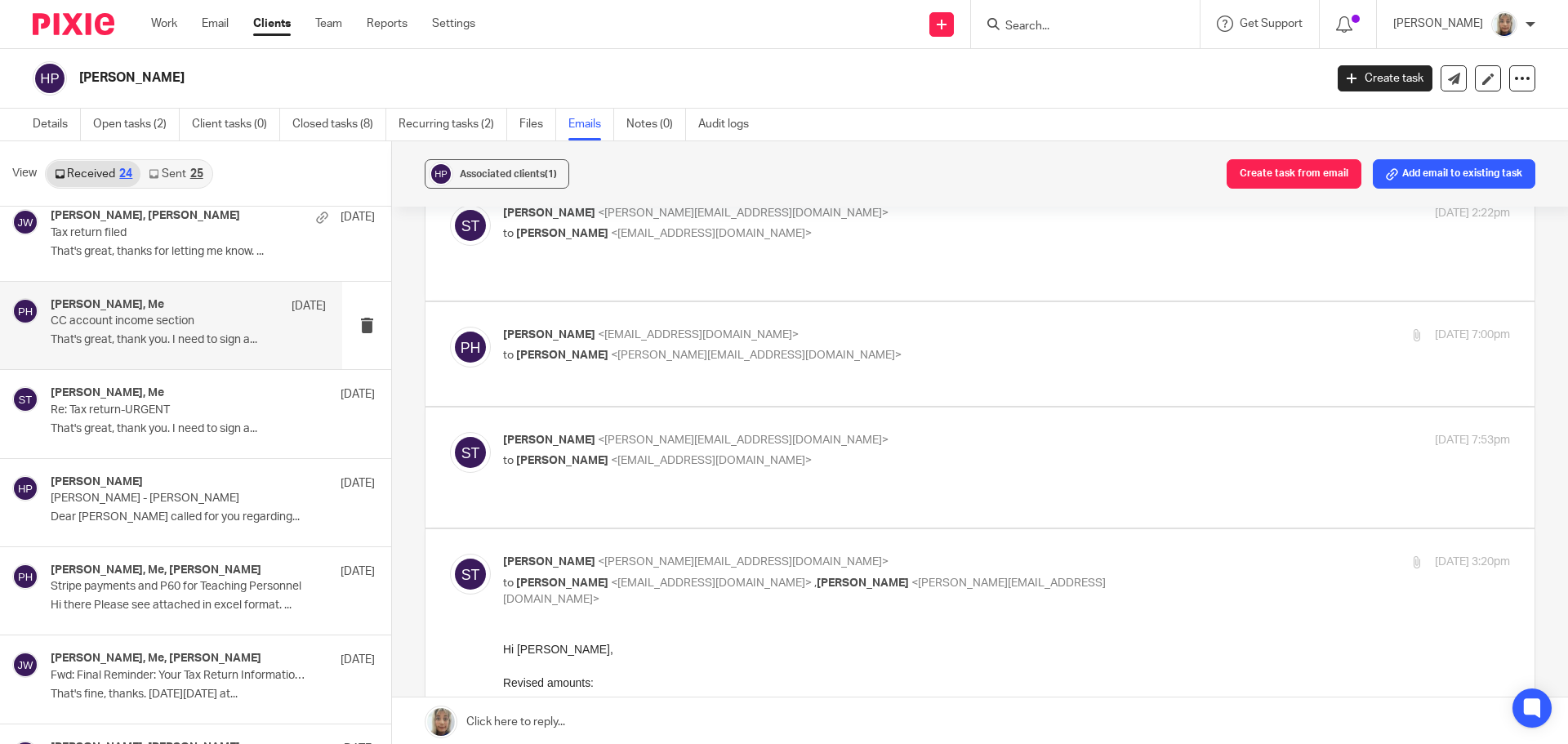
scroll to position [0, 0]
click at [1029, 453] on p "to Phil Harris <haharr@gmail.com>" at bounding box center [839, 461] width 671 height 17
checkbox input "true"
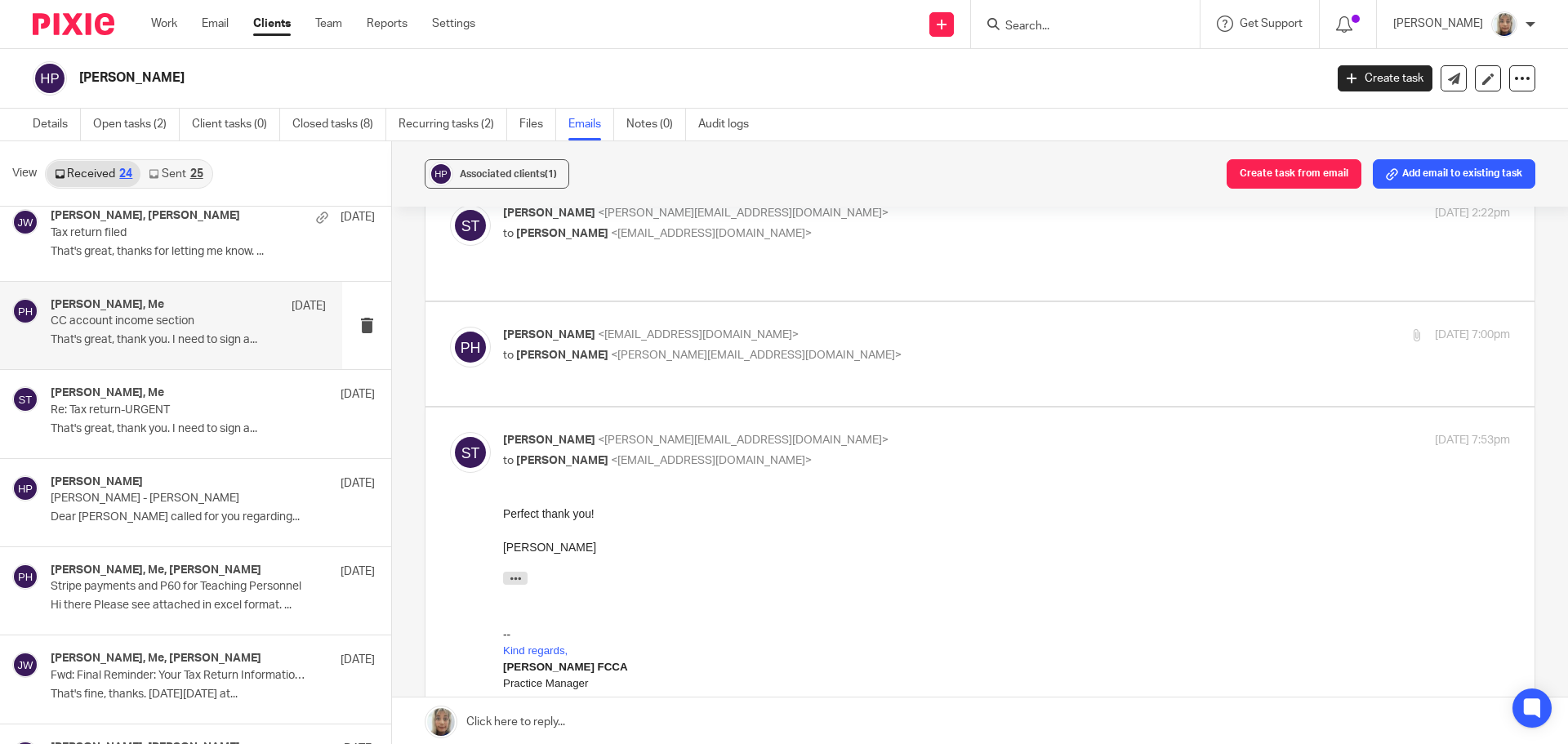
click at [827, 347] on p "to Sara Tomczak <sara@waiteaccountants.co.uk>" at bounding box center [839, 355] width 671 height 17
checkbox input "true"
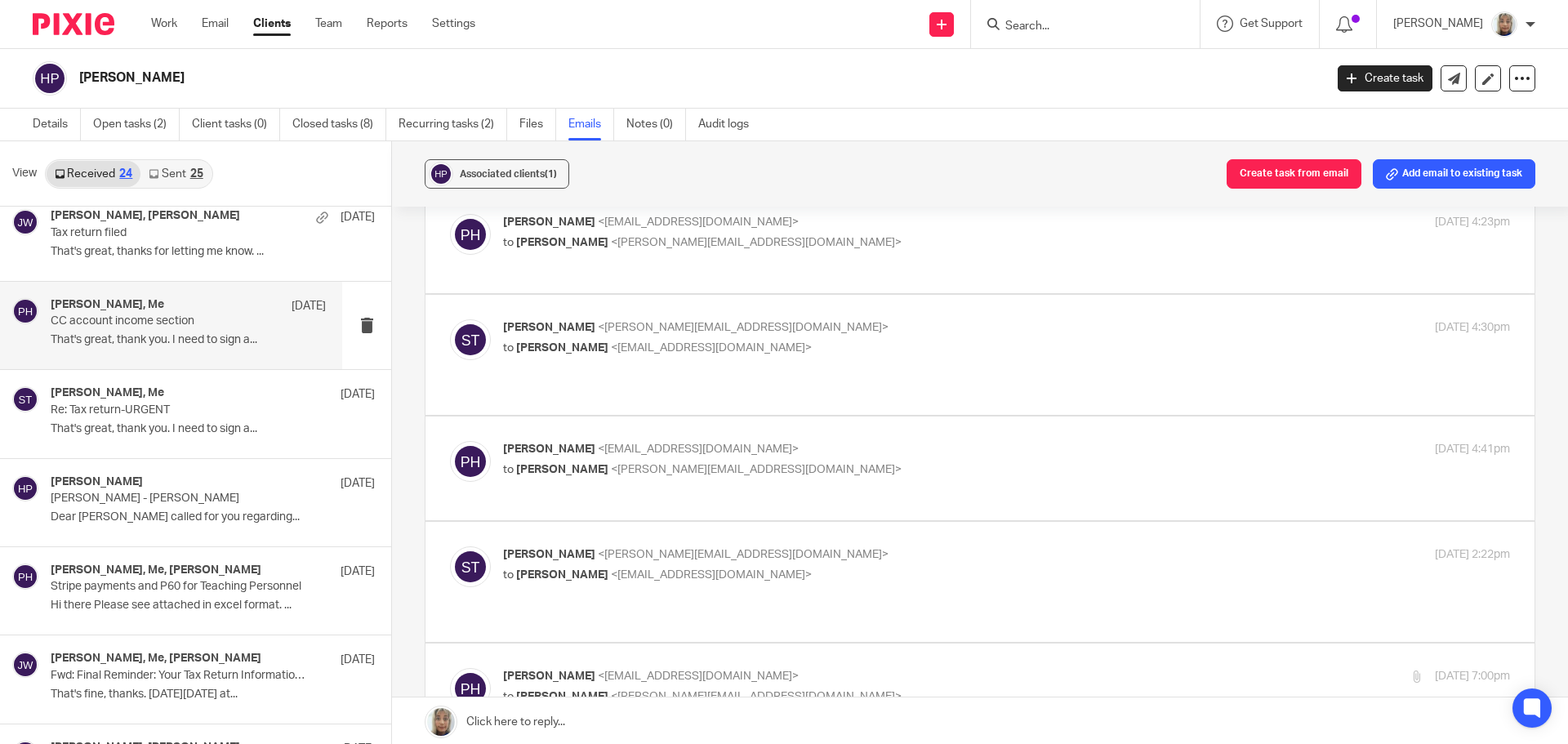
scroll to position [1236, 0]
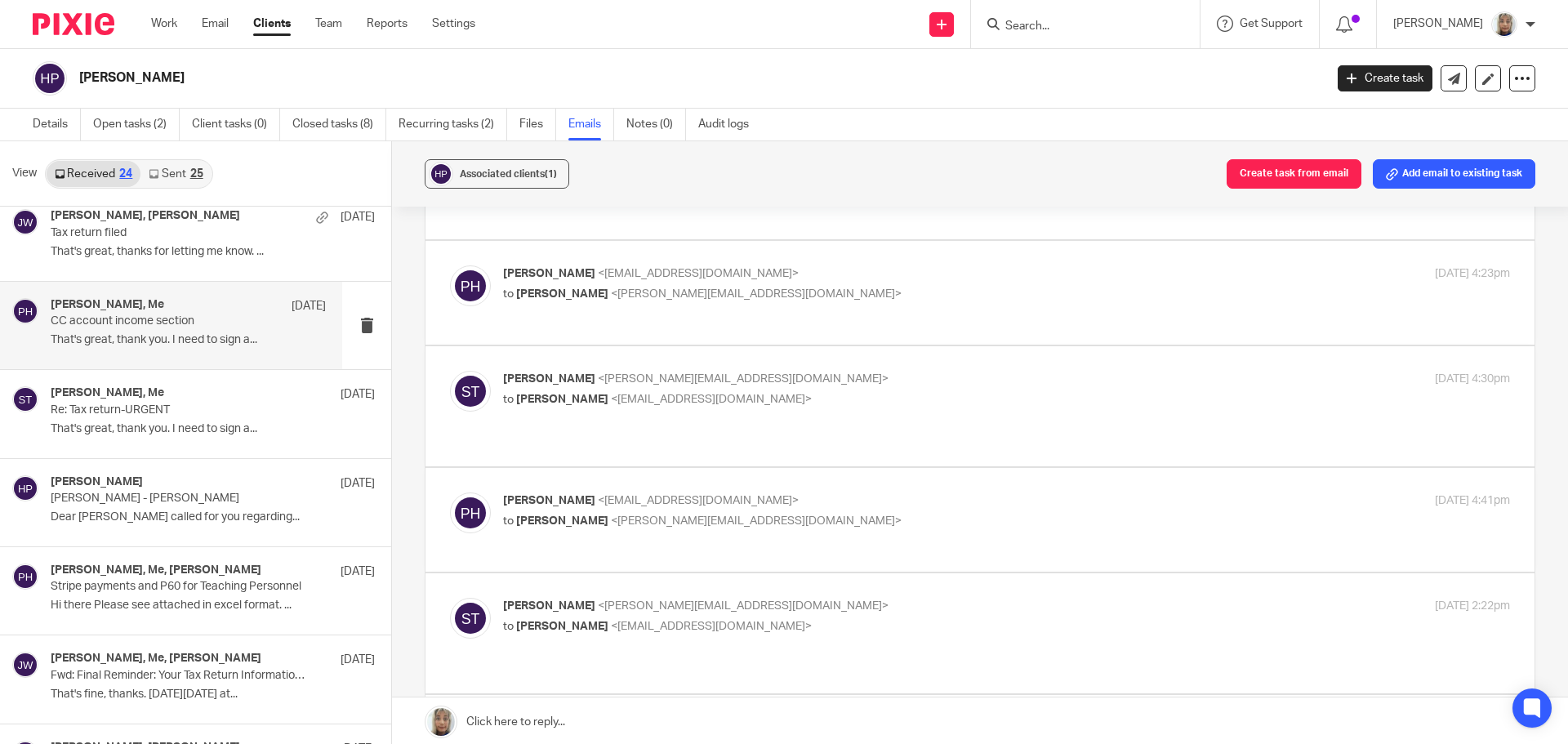
click at [905, 598] on p "Sara Tomczak <sara@waiteaccountants.co.uk>" at bounding box center [839, 606] width 671 height 17
checkbox input "true"
click at [879, 513] on p "to Sara Tomczak <sara@waiteaccountants.co.uk>" at bounding box center [839, 522] width 671 height 17
checkbox input "true"
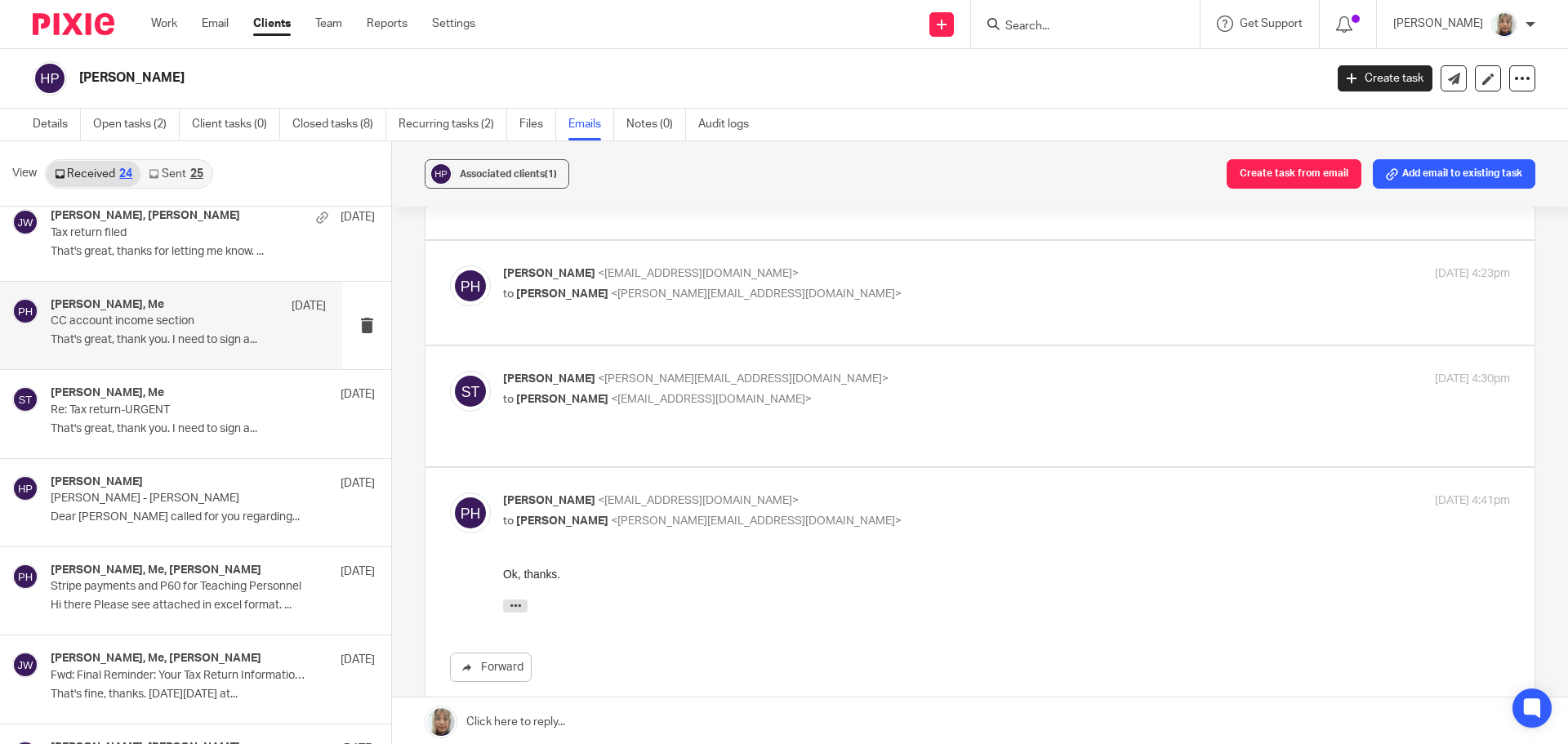
click at [843, 392] on p "to Phil Harris <haharr@gmail.com>" at bounding box center [839, 400] width 671 height 17
checkbox input "true"
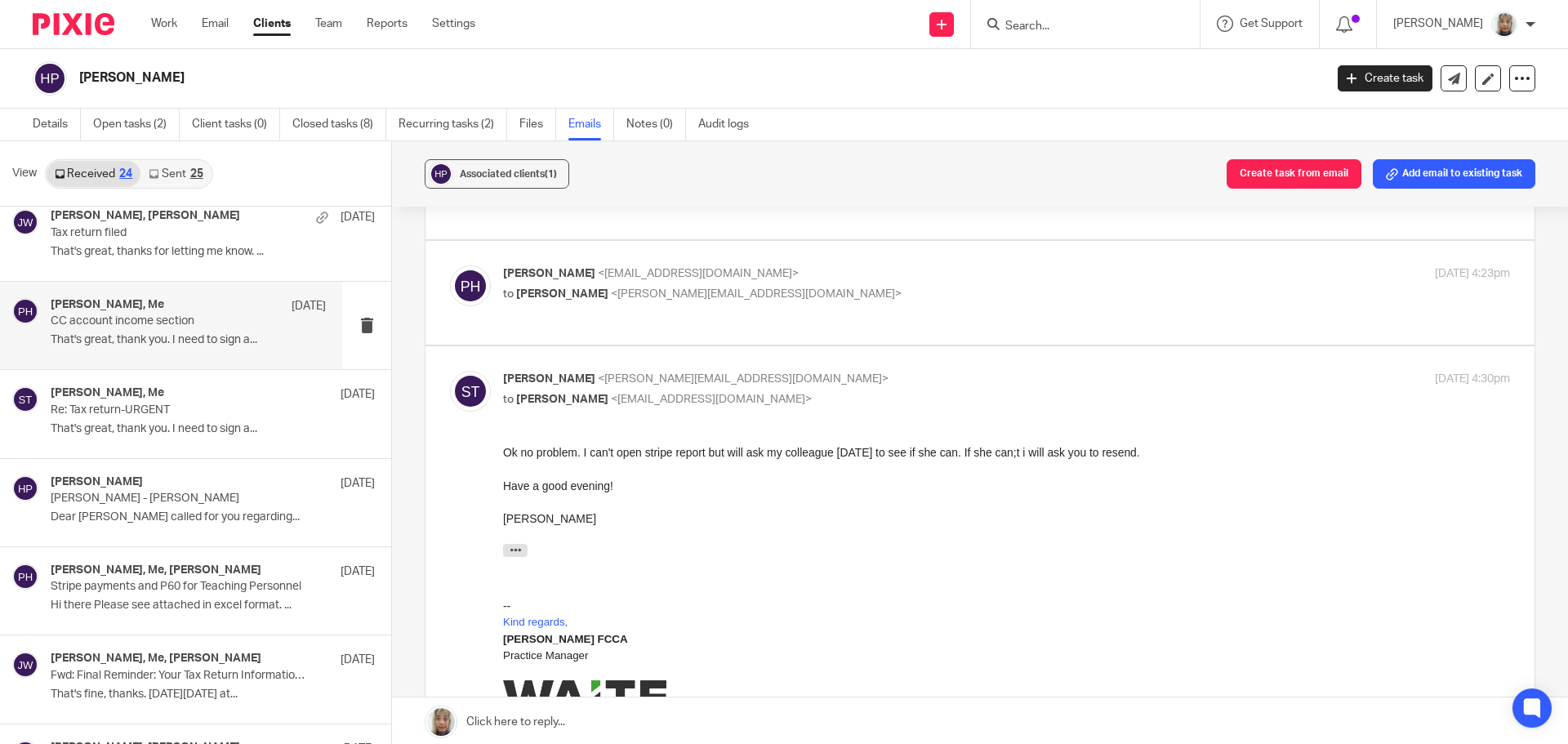
click at [814, 286] on p "to Sara Tomczak <sara@waiteaccountants.co.uk>" at bounding box center [839, 294] width 671 height 17
checkbox input "true"
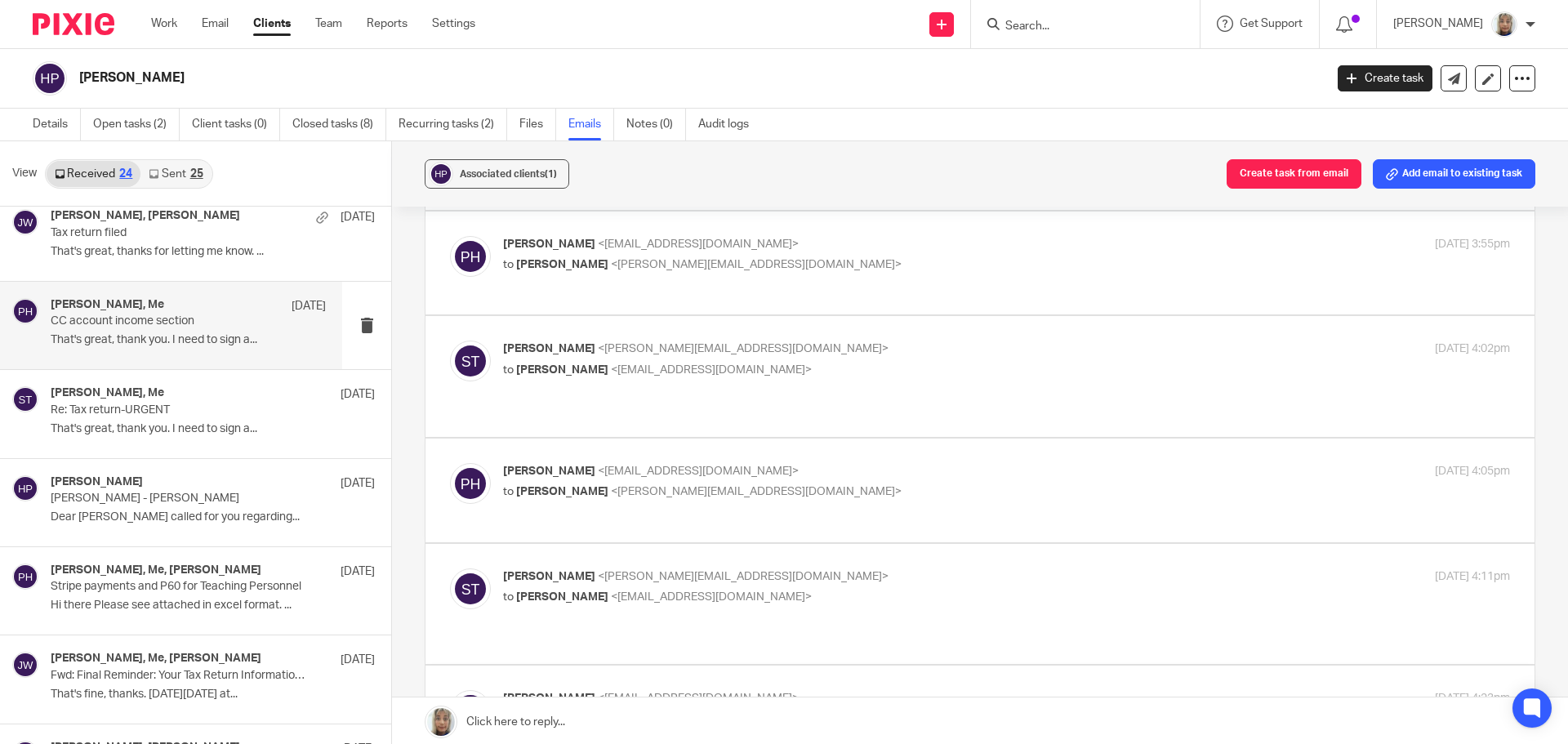
scroll to position [738, 0]
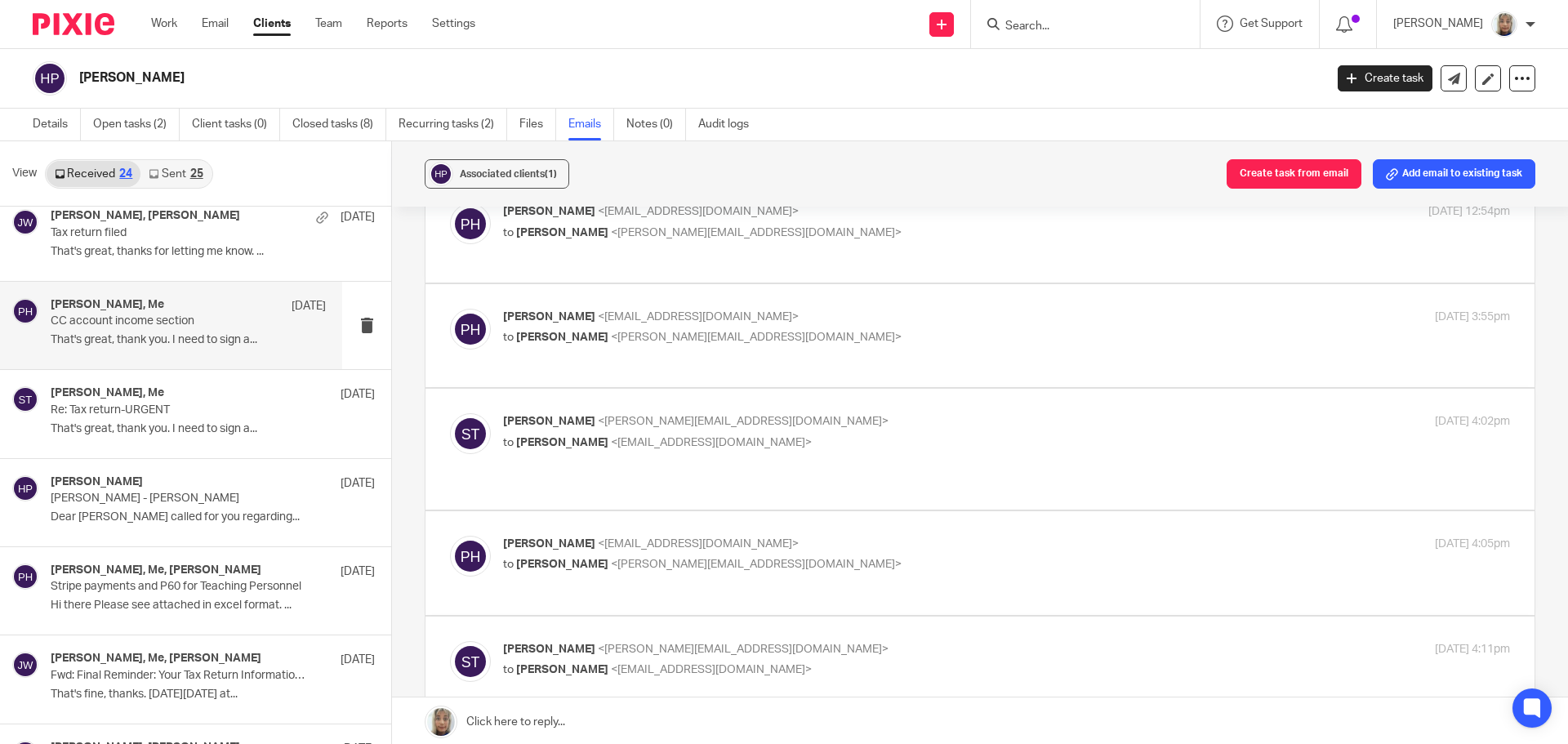
click at [742, 644] on span "<sara@waiteaccountants.co.uk>" at bounding box center [743, 649] width 291 height 11
checkbox input "true"
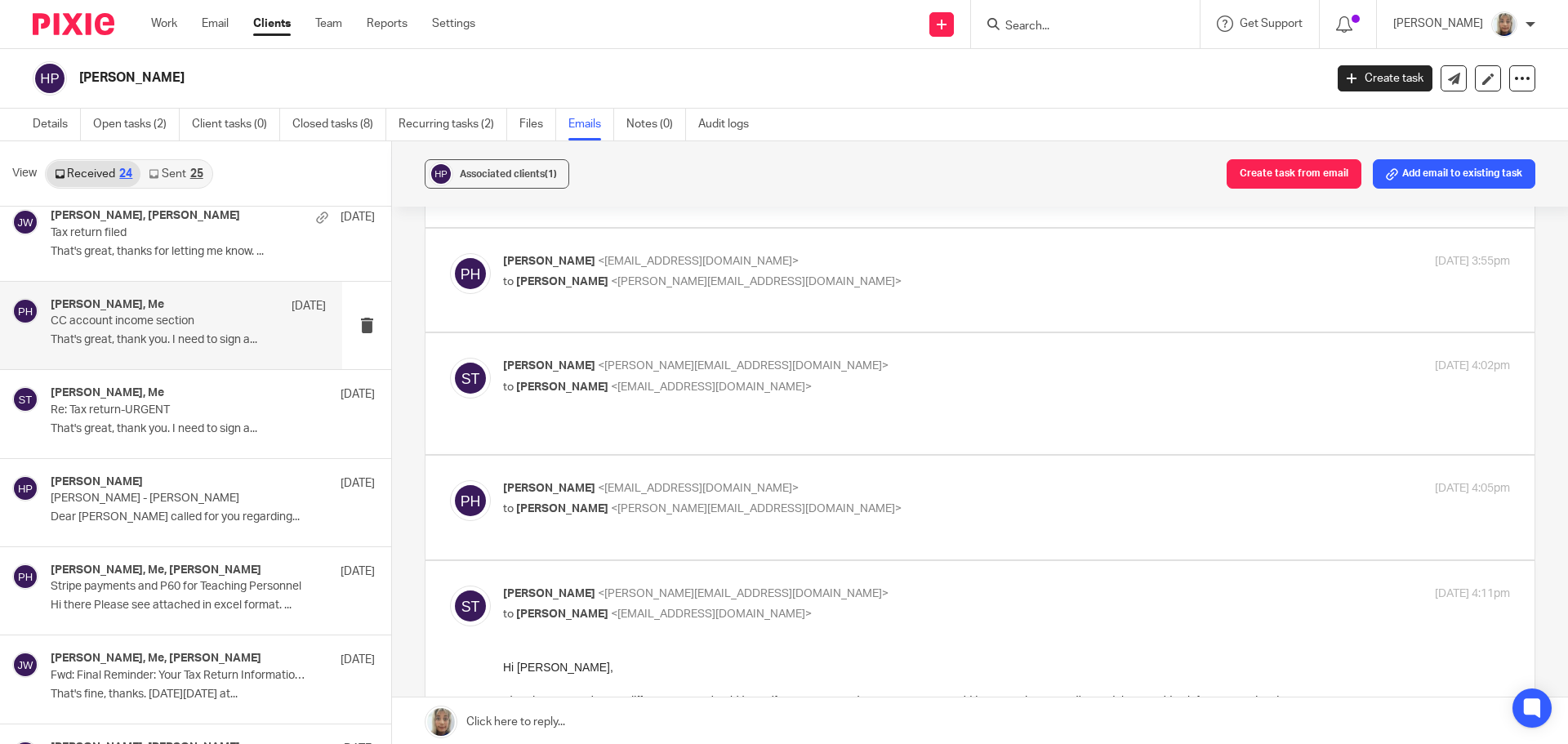
scroll to position [777, 0]
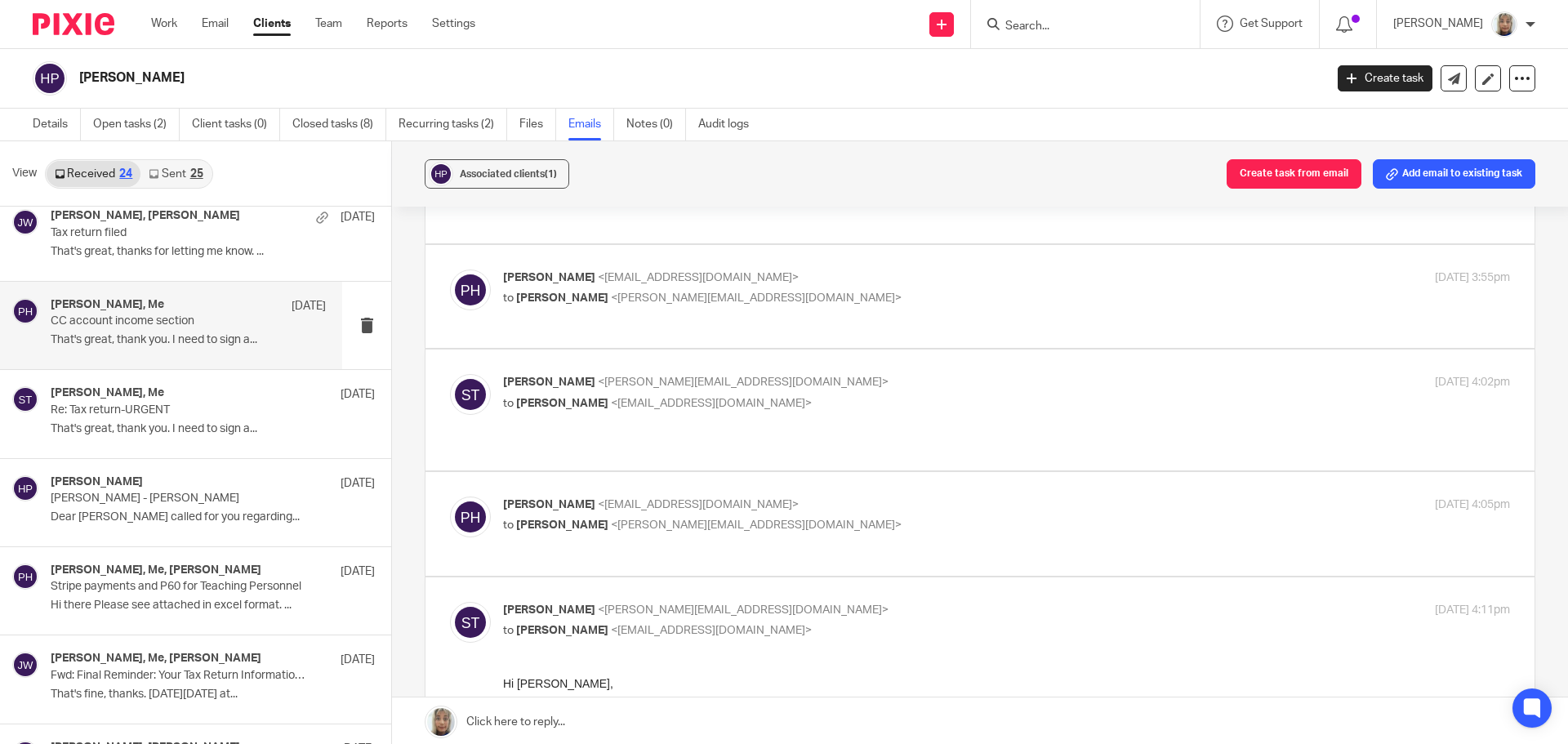
click at [866, 517] on p "to Sara Tomczak <sara@waiteaccountants.co.uk>" at bounding box center [839, 525] width 671 height 17
checkbox input "true"
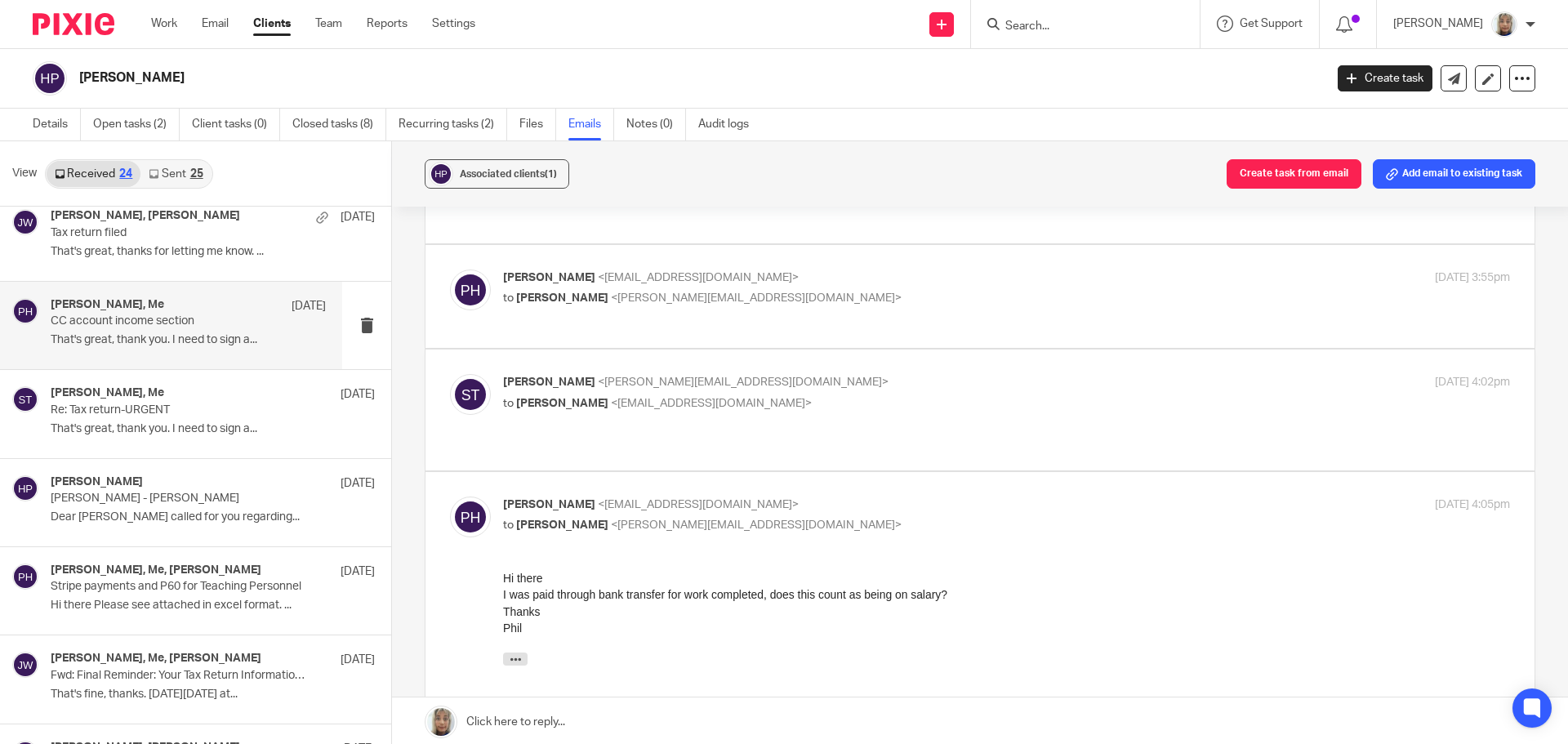
scroll to position [0, 0]
click at [839, 374] on div "Sara Tomczak <sara@waiteaccountants.co.uk> to Phil Harris <haharr@gmail.com>" at bounding box center [839, 392] width 671 height 37
checkbox input "true"
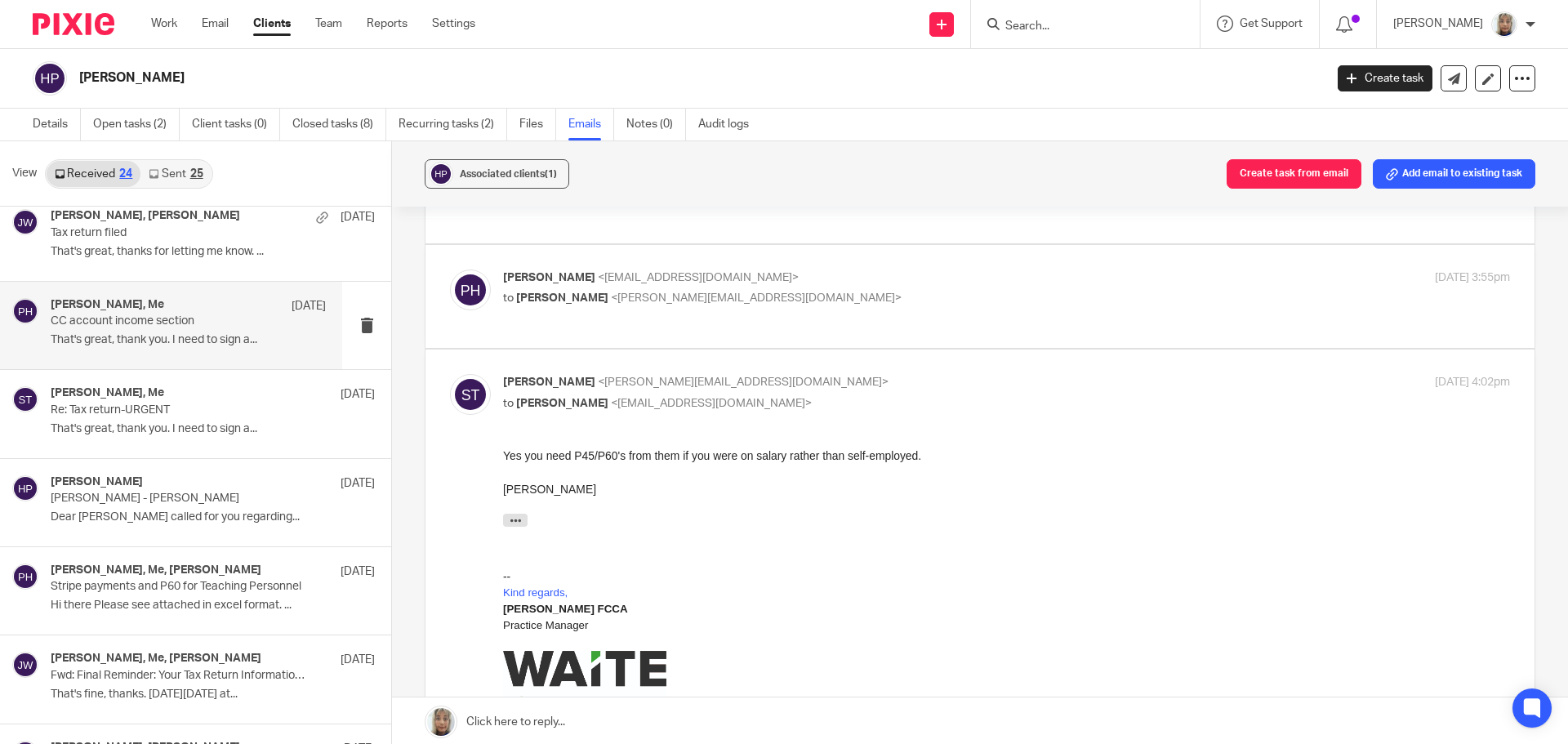
click at [828, 290] on p "to Sara Tomczak <sara@waiteaccountants.co.uk>" at bounding box center [839, 299] width 671 height 17
checkbox input "true"
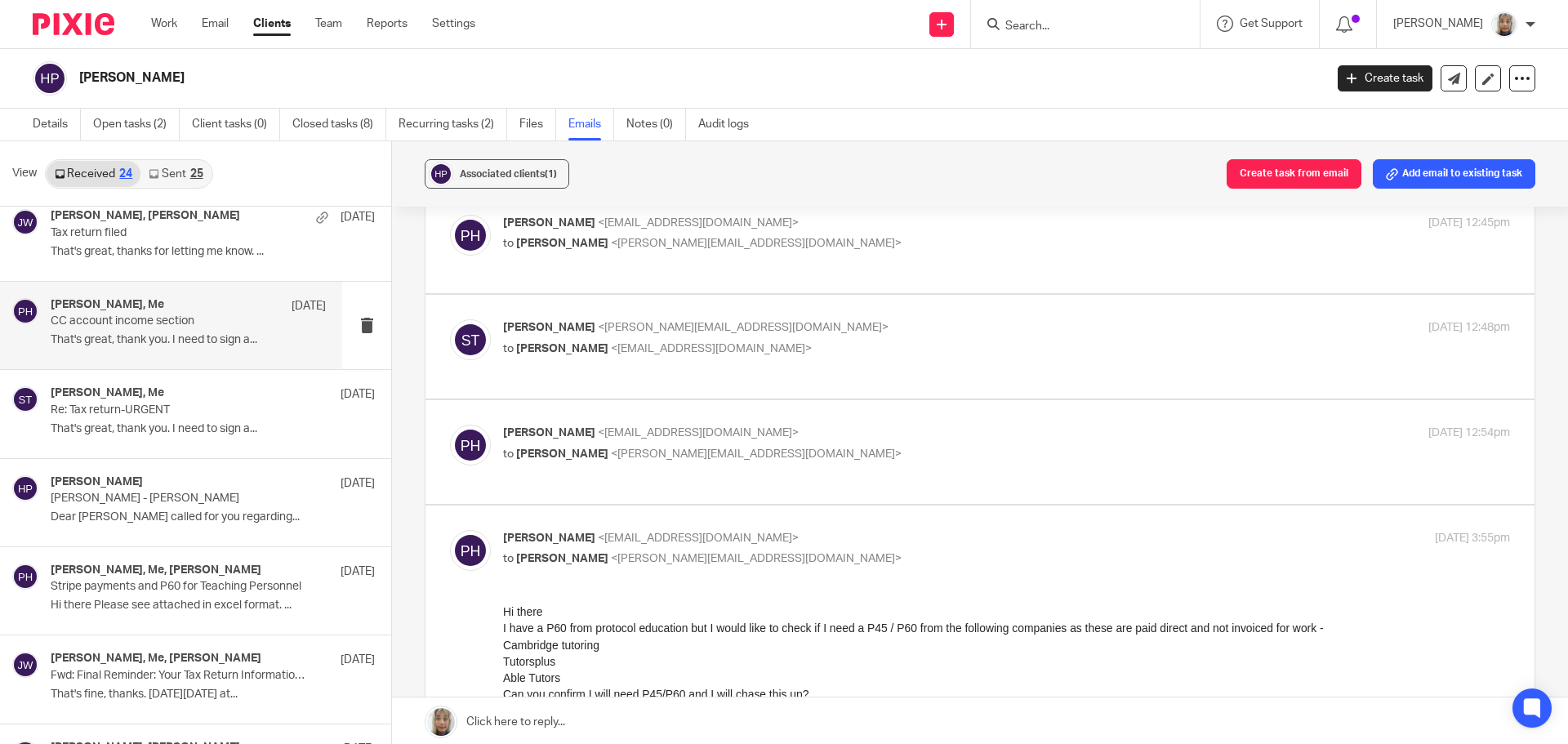
scroll to position [508, 0]
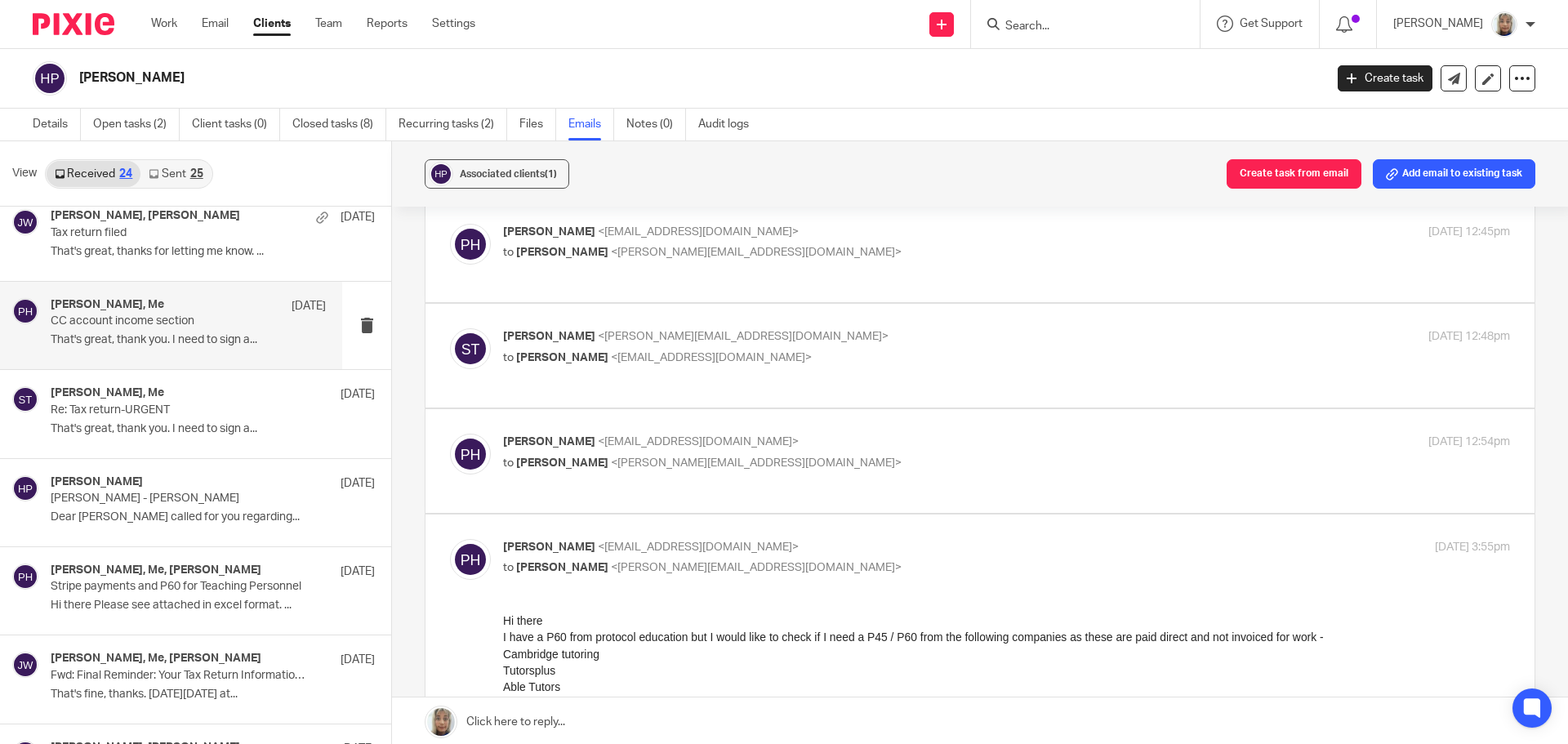
click at [881, 409] on label at bounding box center [980, 461] width 1110 height 104
click at [450, 432] on input "checkbox" at bounding box center [449, 432] width 1 height 1
checkbox input "true"
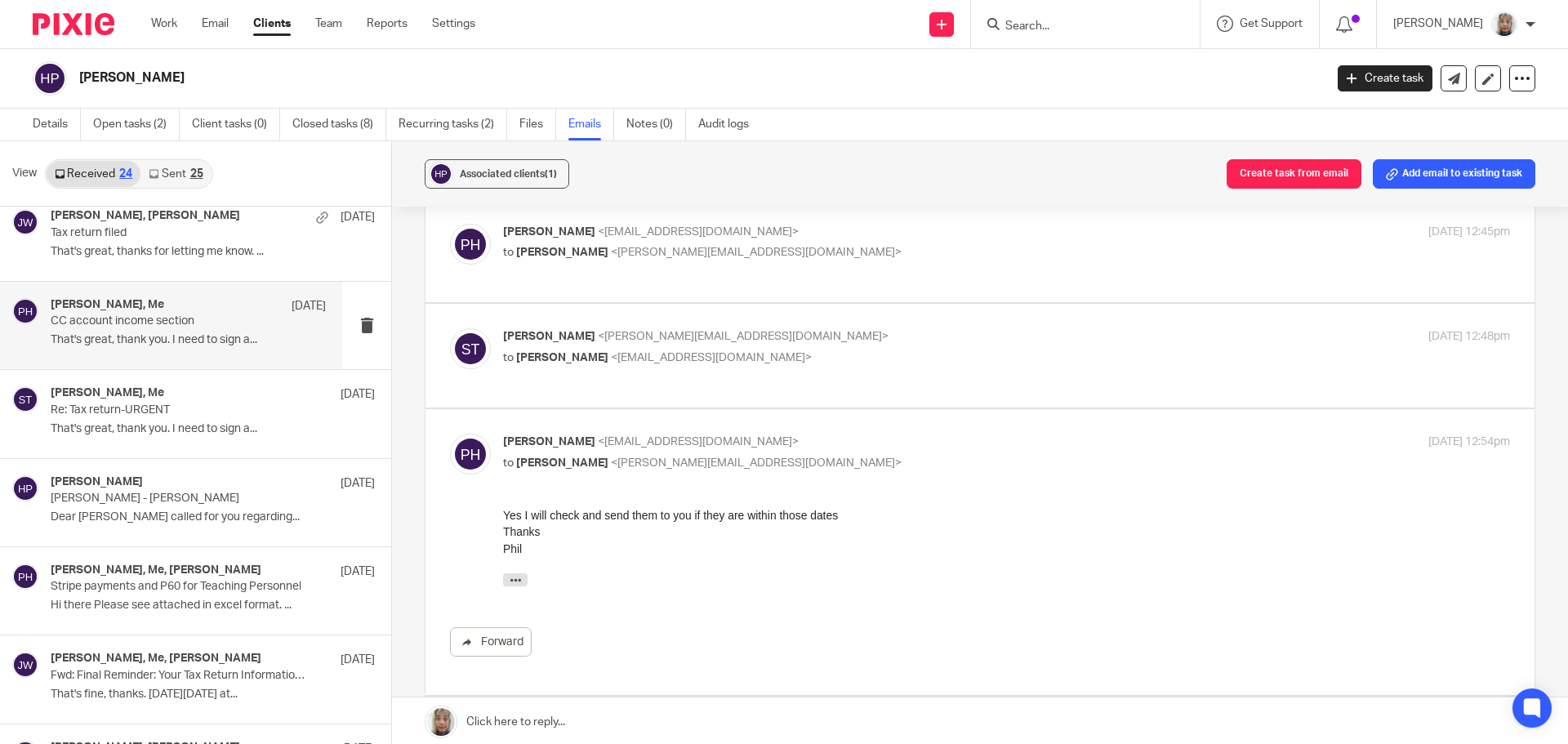
scroll to position [0, 0]
click at [832, 344] on div "Sara Tomczak <sara@waiteaccountants.co.uk> to Phil Harris <haharr@gmail.com> 30…" at bounding box center [980, 355] width 1060 height 55
click at [752, 328] on p "Sara Tomczak <sara@waiteaccountants.co.uk>" at bounding box center [839, 337] width 671 height 17
checkbox input "true"
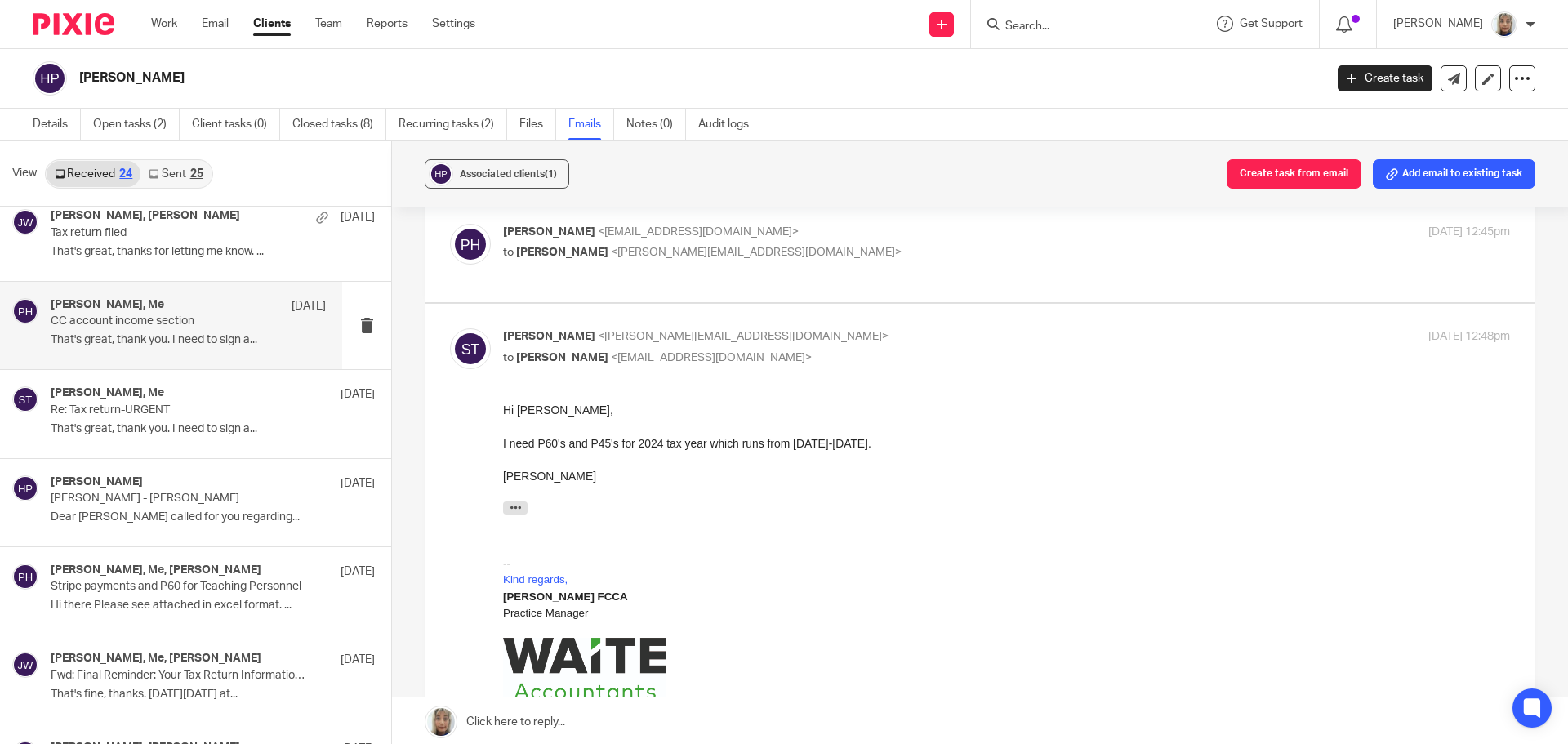
click at [699, 239] on div "Phil Harris <haharr@gmail.com> to Sara Tomczak <sara@waiteaccountants.co.uk> 30…" at bounding box center [980, 251] width 1060 height 55
click at [698, 246] on span "<sara@waiteaccountants.co.uk>" at bounding box center [756, 252] width 291 height 11
checkbox input "true"
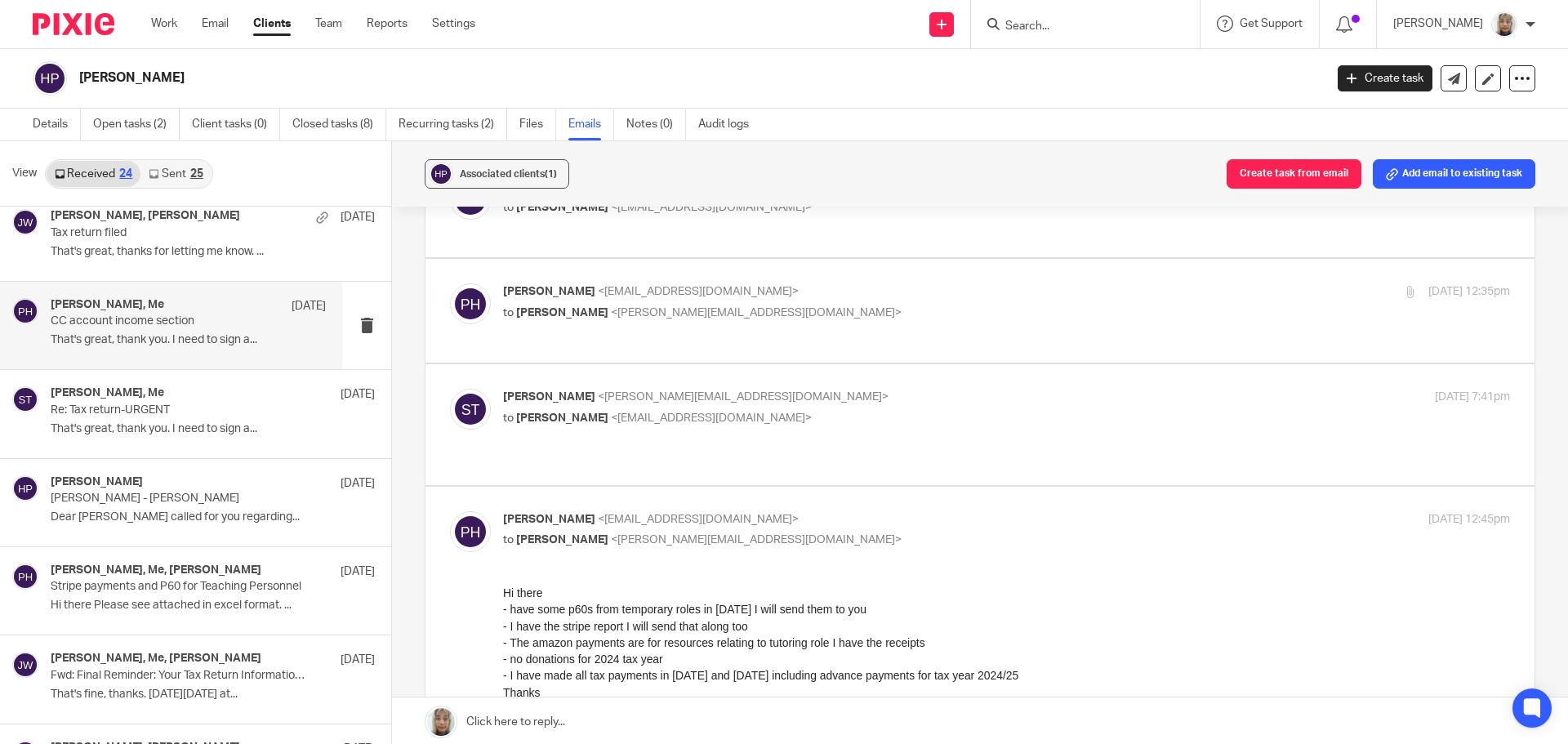
scroll to position [178, 0]
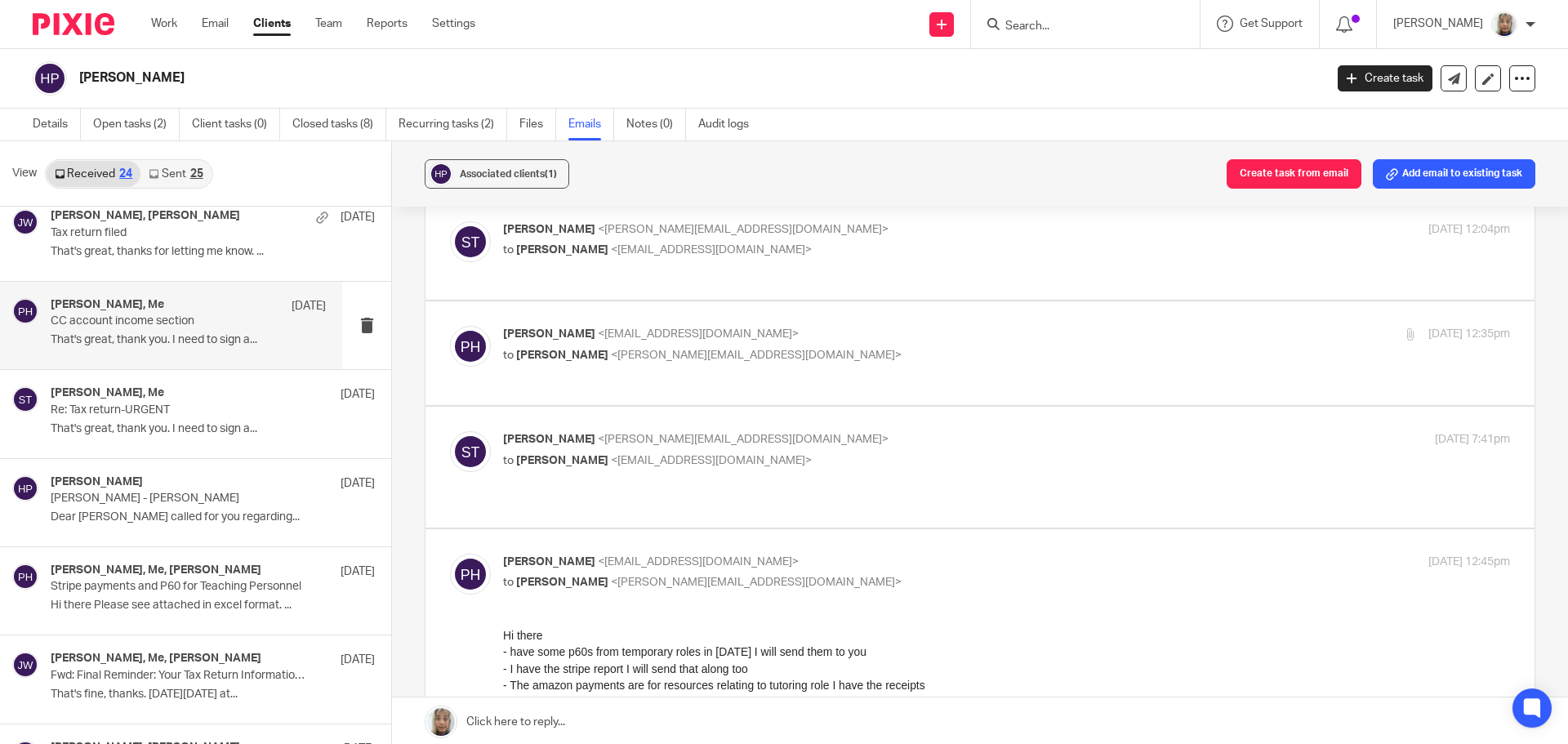
click at [661, 434] on p "Sara Tomczak <sara@waiteaccountants.co.uk>" at bounding box center [839, 440] width 671 height 17
checkbox input "true"
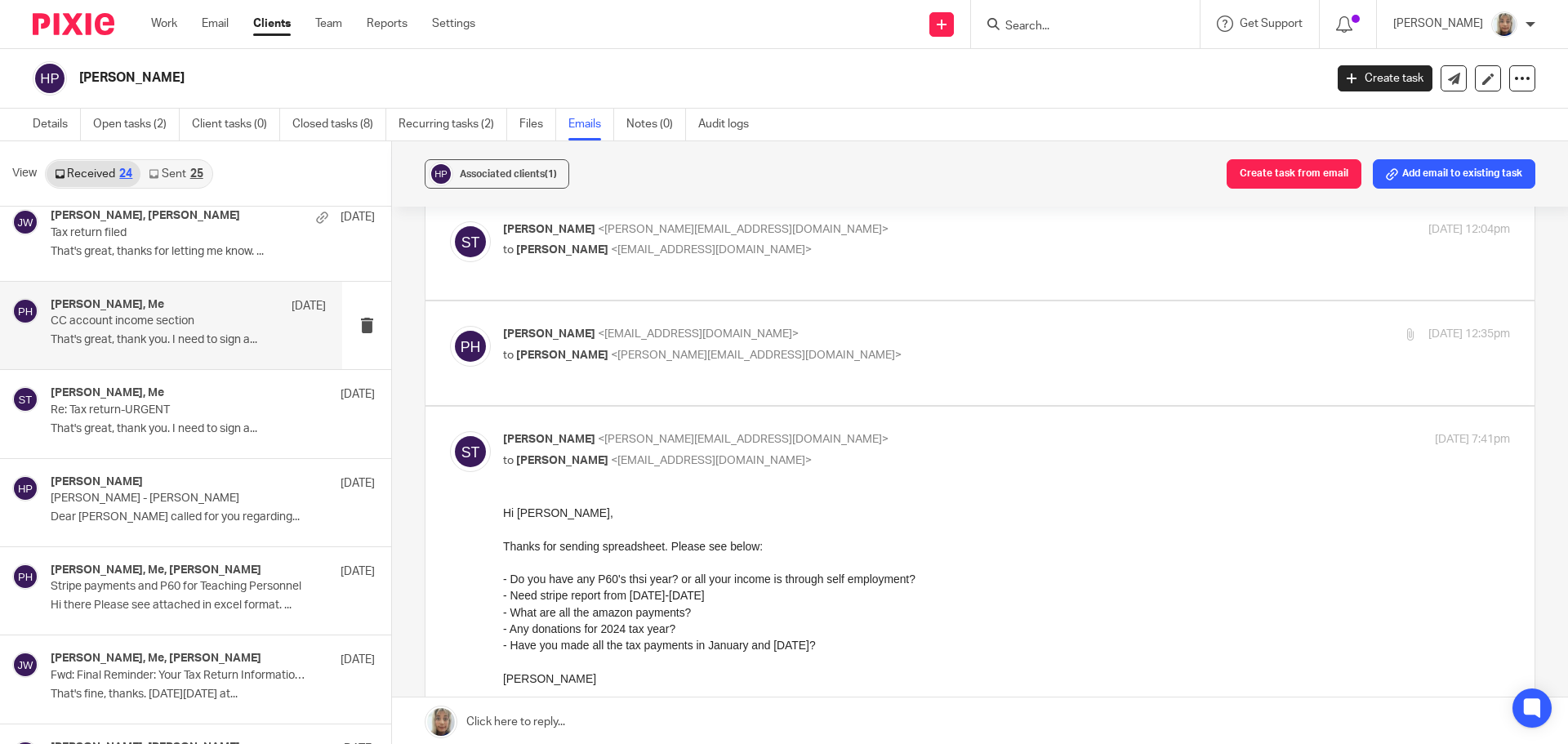
scroll to position [0, 0]
click at [651, 364] on p "to Sara Tomczak <sara@waiteaccountants.co.uk>" at bounding box center [839, 355] width 671 height 17
checkbox input "true"
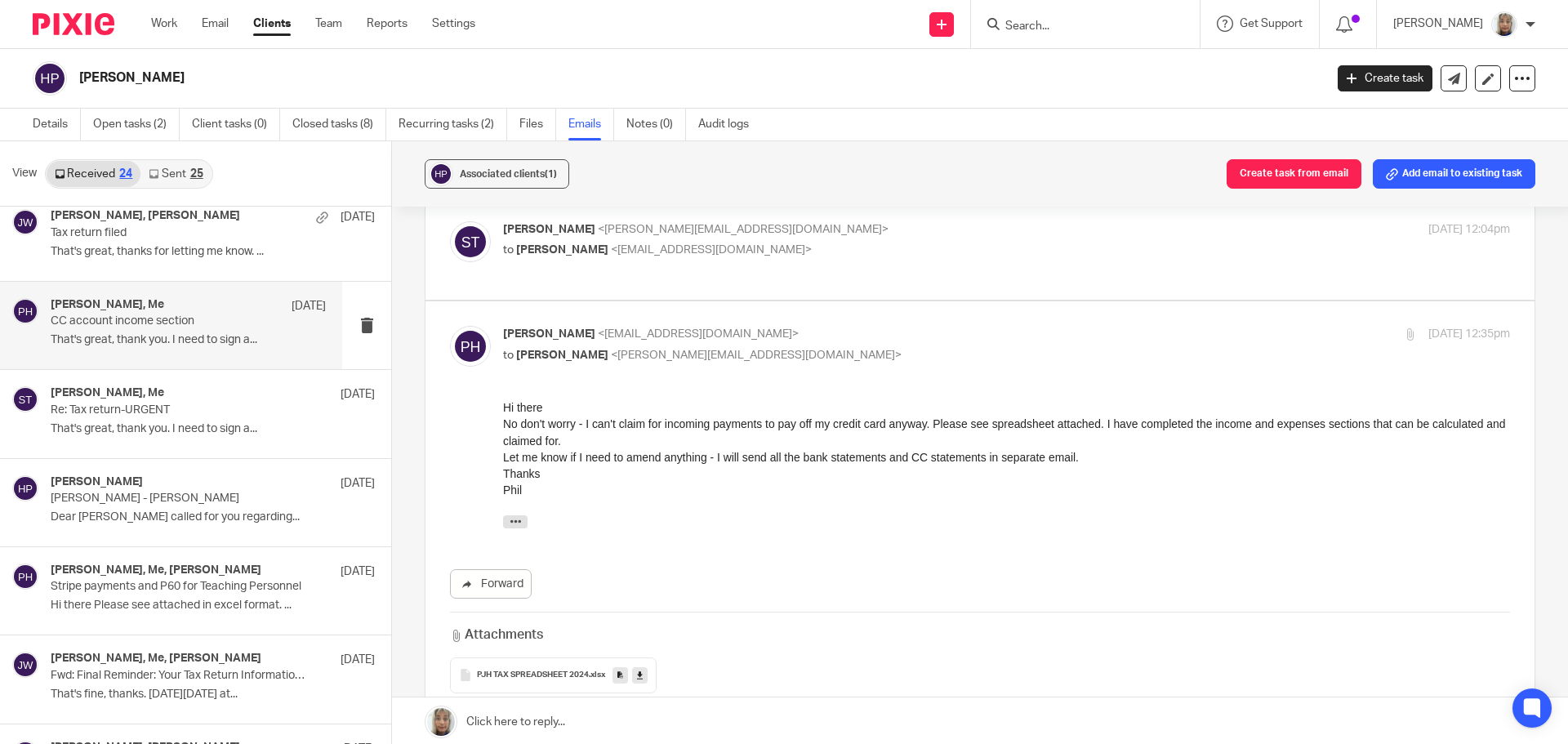
click at [614, 262] on div "Sara Tomczak <sara@waiteaccountants.co.uk> to Phil Harris <haharr@gmail.com> 22…" at bounding box center [980, 248] width 1060 height 55
click at [612, 255] on span "<haharr@gmail.com>" at bounding box center [711, 250] width 201 height 11
checkbox input "true"
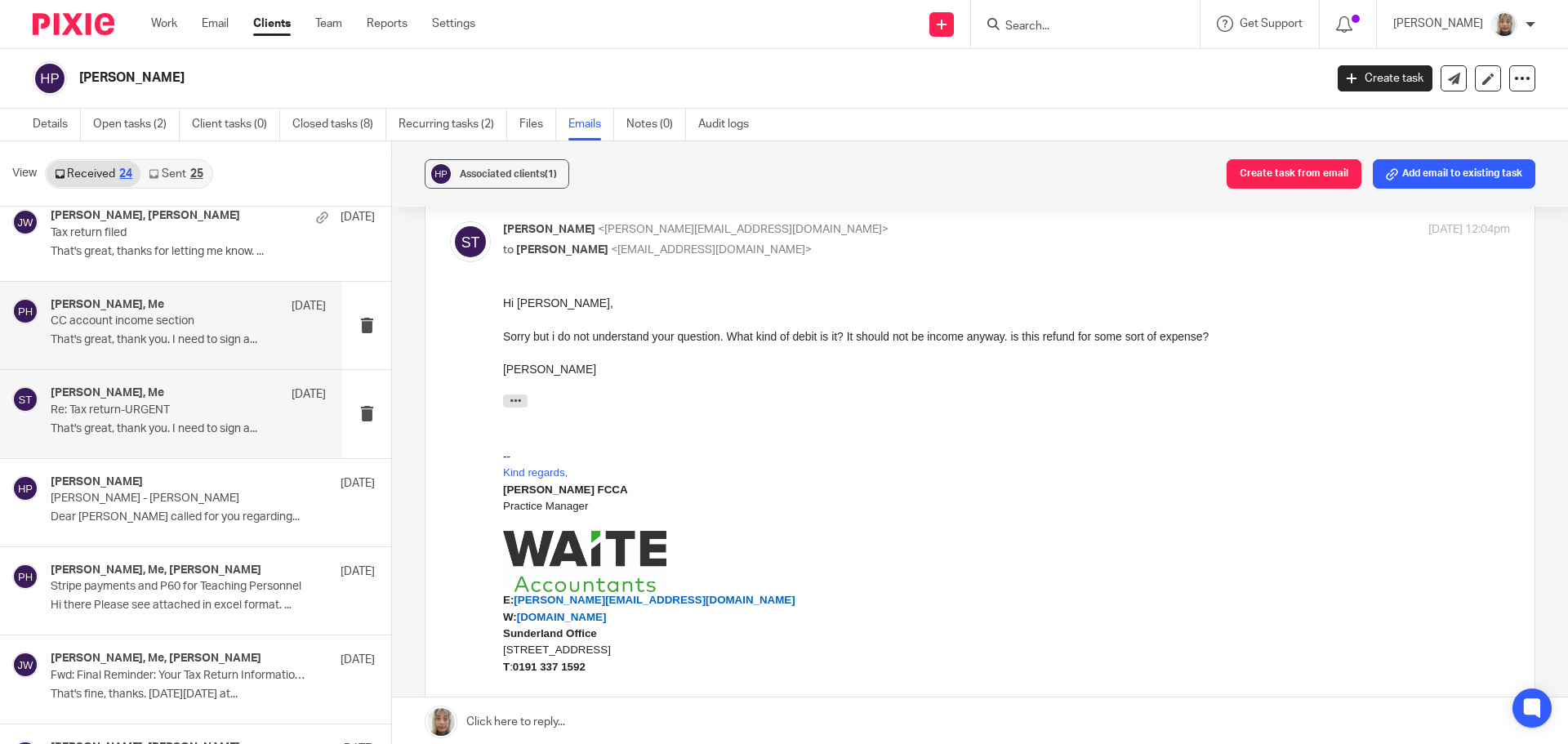
click at [182, 396] on div "Phil Harris, Me 27 Jan" at bounding box center [188, 394] width 275 height 17
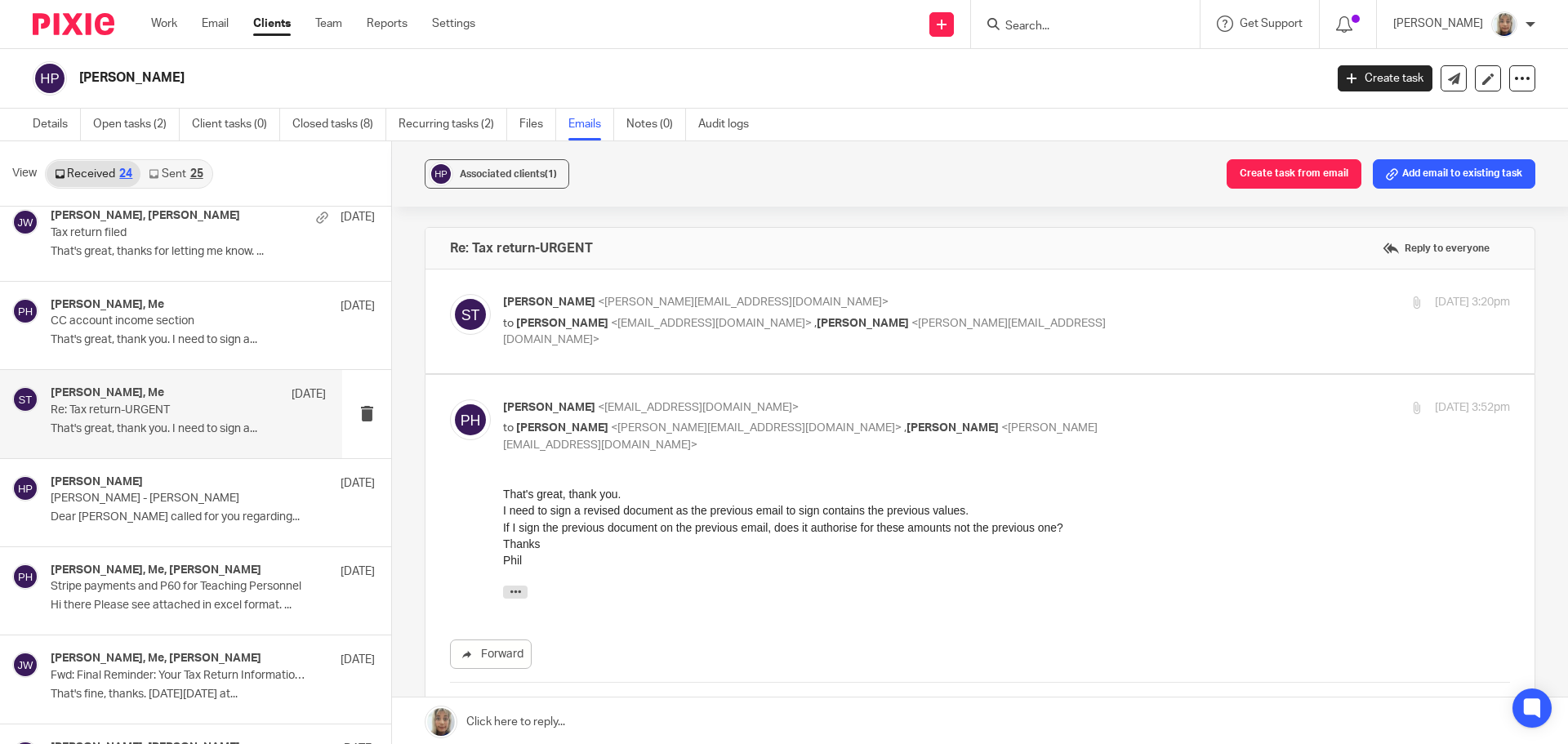
click at [685, 334] on div "Sara Tomczak <sara@waiteaccountants.co.uk> to Phil Harris <haharr@gmail.com> , …" at bounding box center [1006, 321] width 1007 height 55
checkbox input "true"
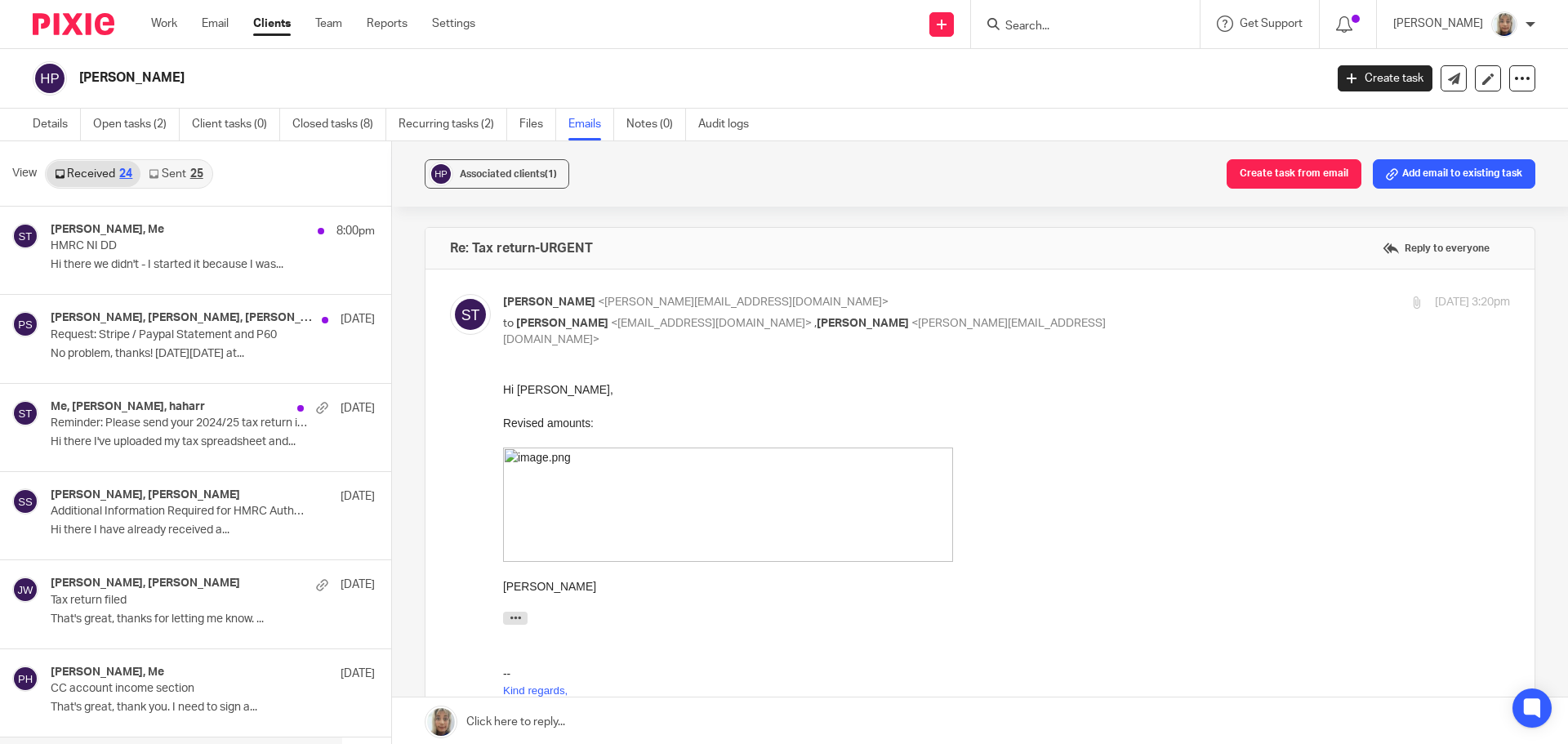
click at [1091, 21] on input "Search" at bounding box center [1077, 27] width 147 height 15
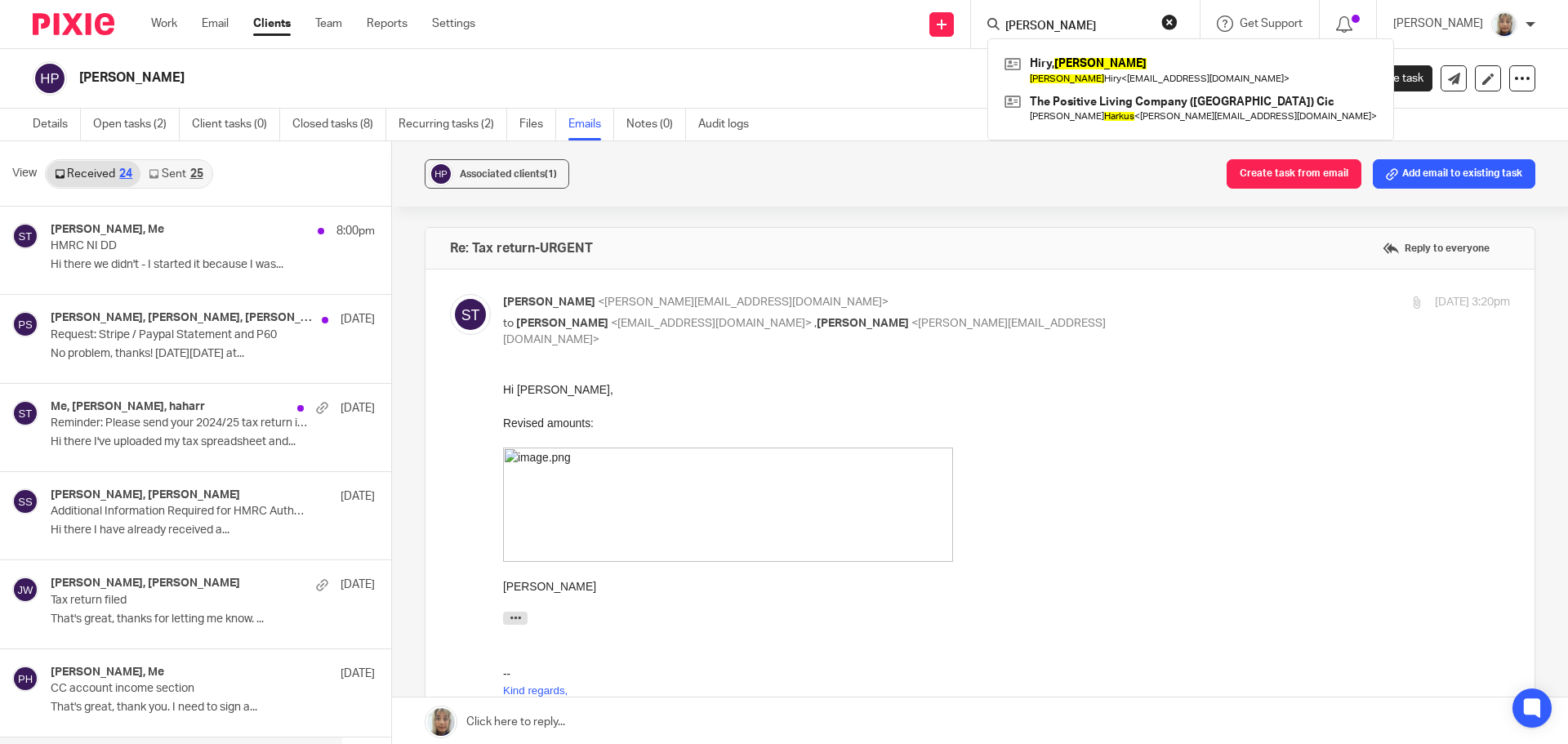
type input "markus"
drag, startPoint x: 1084, startPoint y: 20, endPoint x: 971, endPoint y: 37, distance: 114.3
click at [971, 37] on div "Send new email Create task Add client markus Hiry, Markus Markus Hiry < hirymar…" at bounding box center [1033, 24] width 1069 height 48
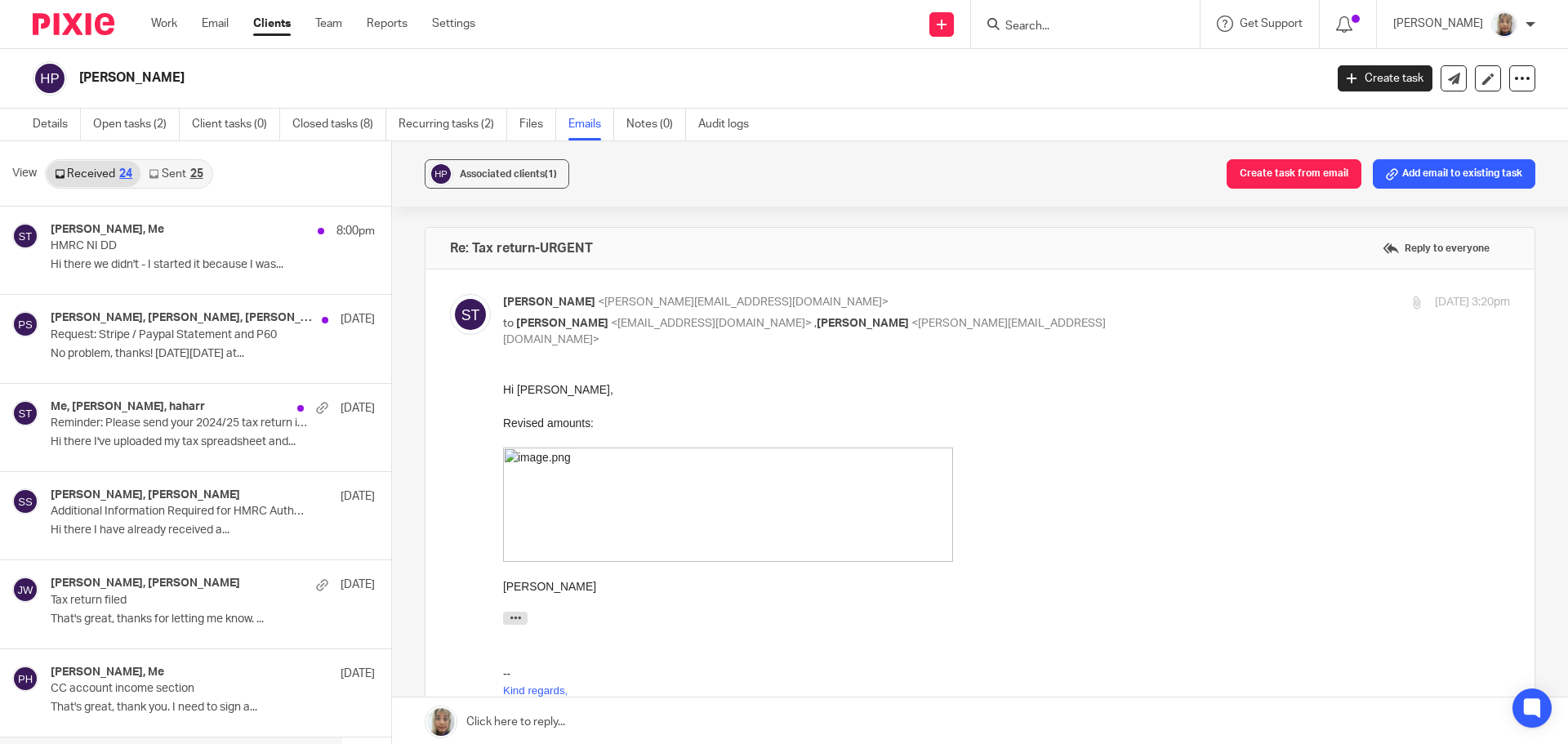
click at [1083, 29] on input "Search" at bounding box center [1077, 27] width 147 height 15
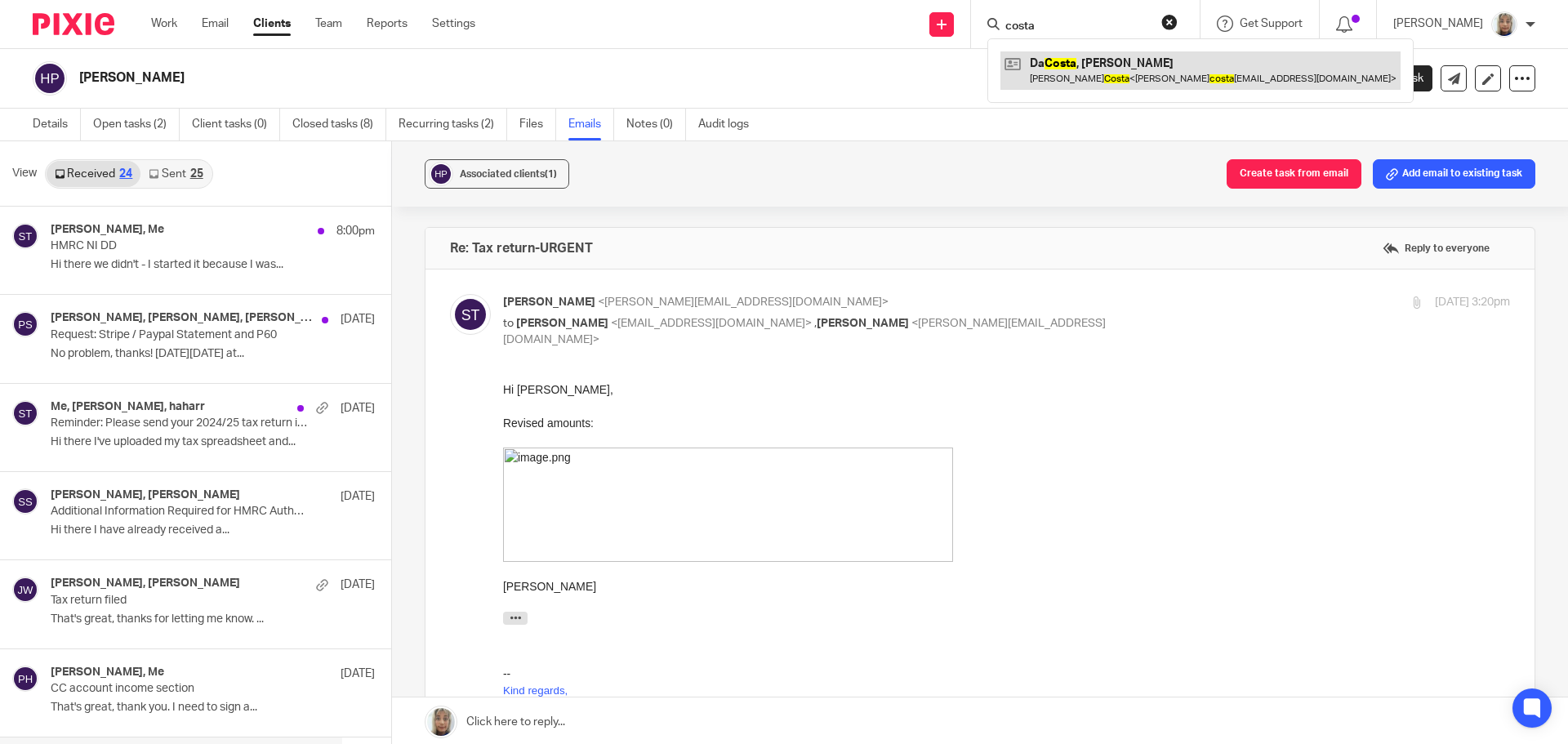
type input "costa"
click at [1104, 78] on link at bounding box center [1201, 70] width 400 height 37
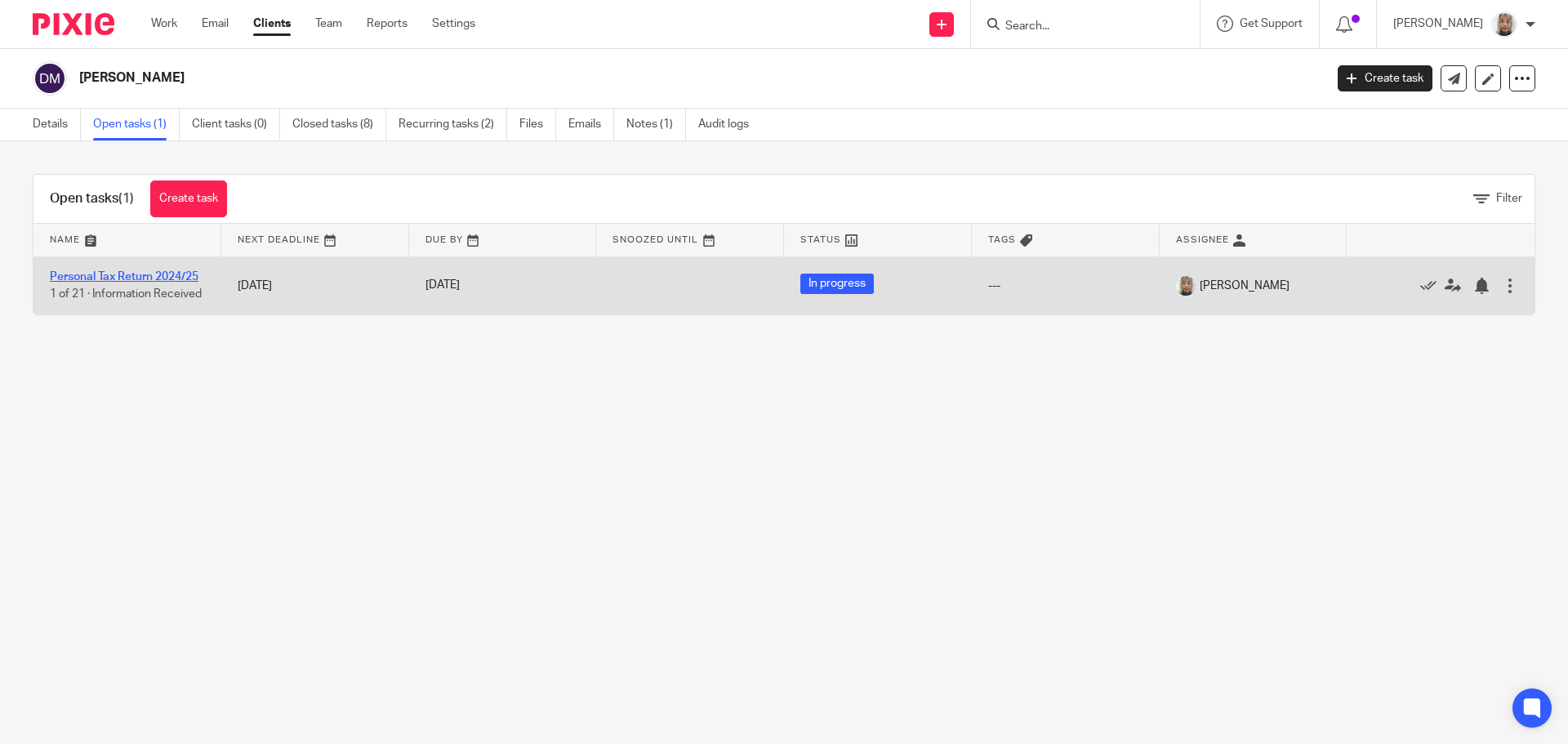
click at [184, 274] on link "Personal Tax Return 2024/25" at bounding box center [125, 277] width 149 height 11
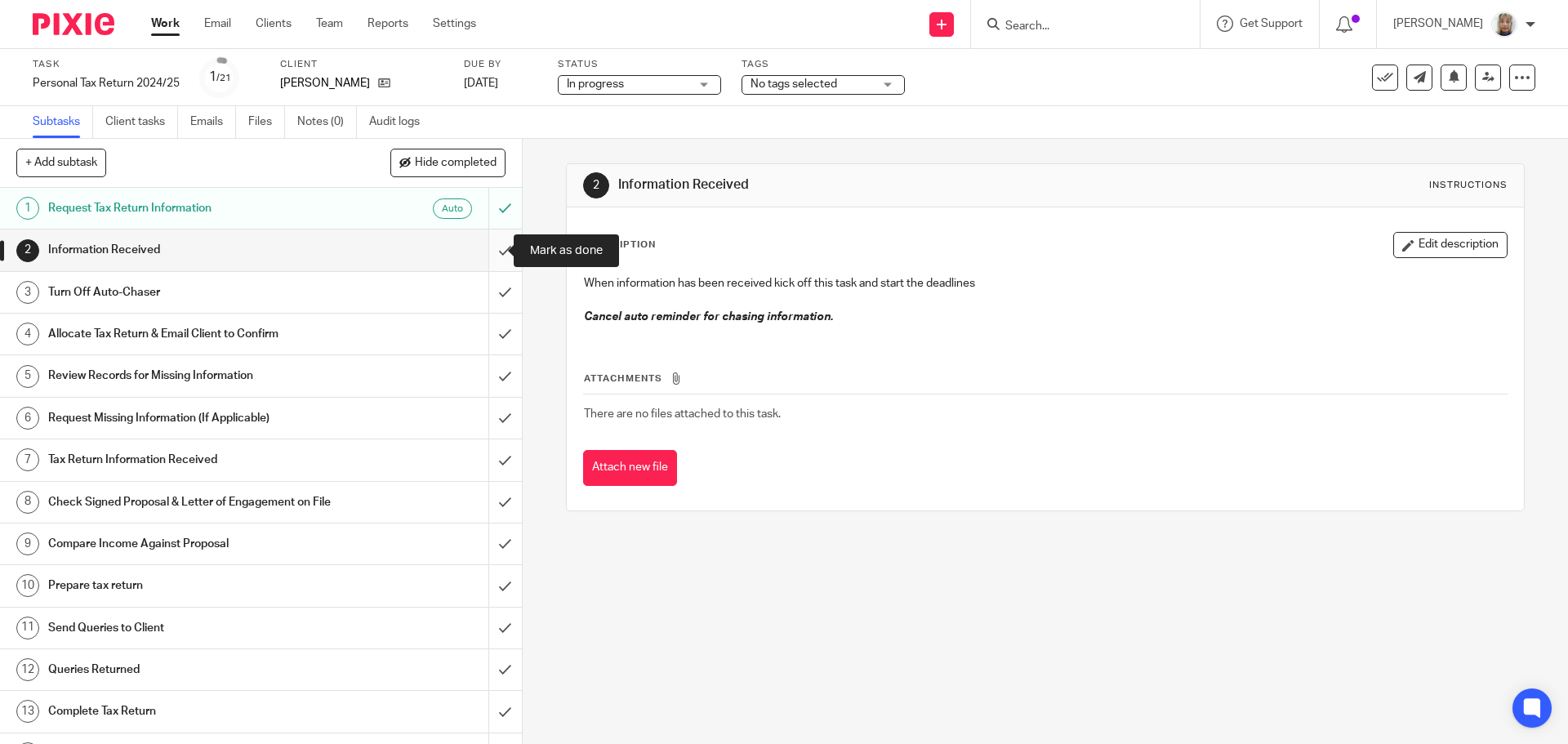
click at [493, 243] on input "submit" at bounding box center [260, 250] width 522 height 41
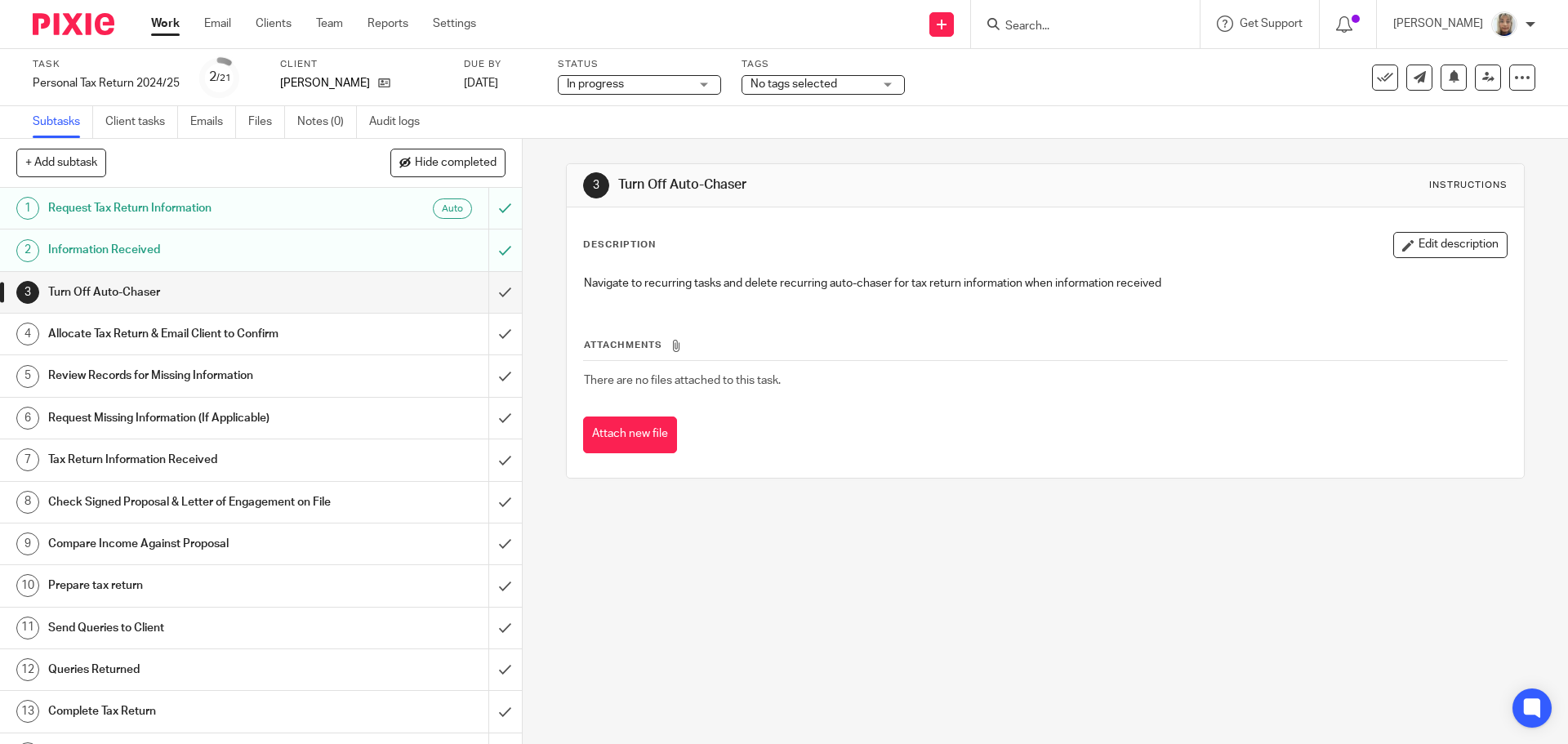
click at [1043, 22] on input "Search" at bounding box center [1077, 27] width 147 height 15
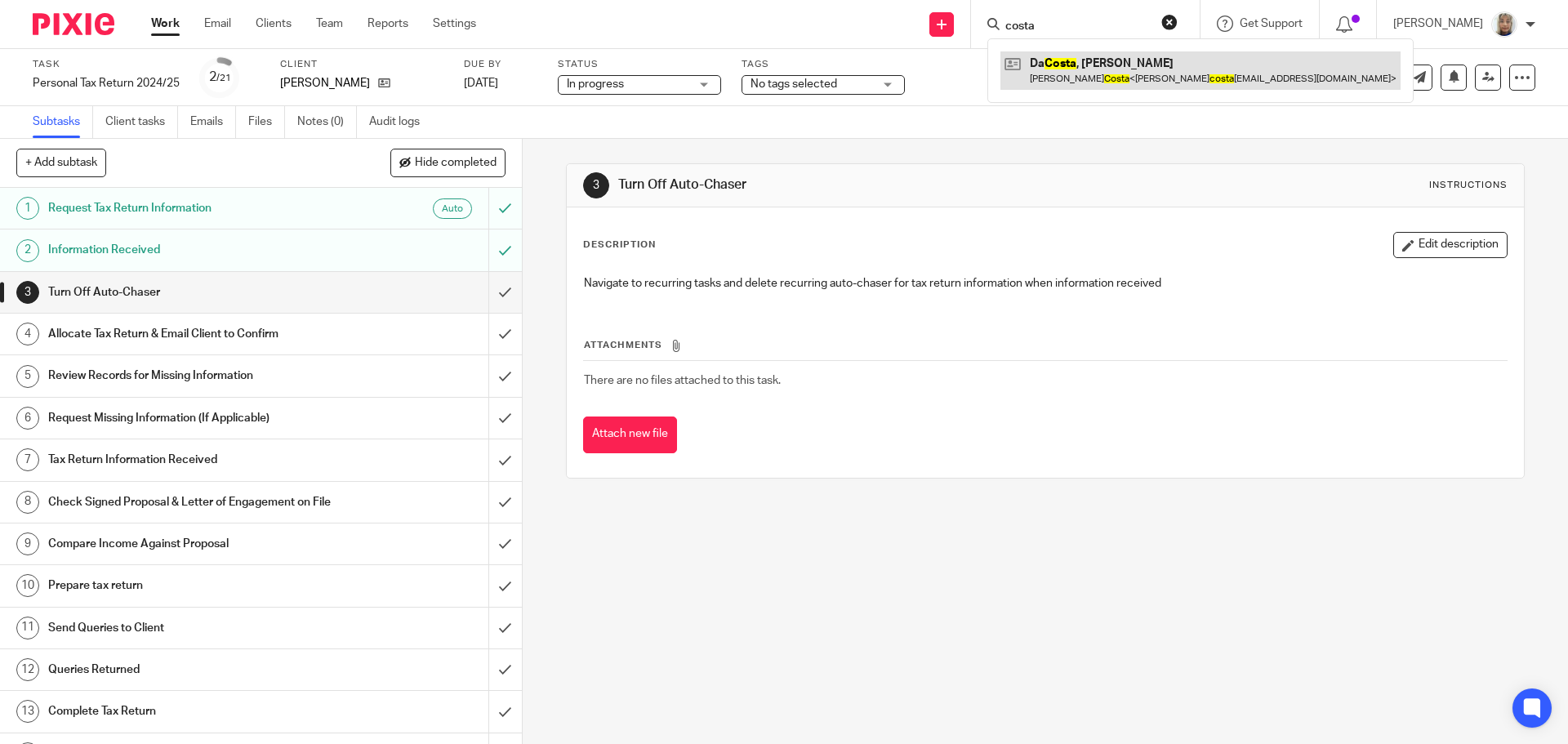
type input "costa"
click at [1091, 78] on link at bounding box center [1201, 70] width 400 height 37
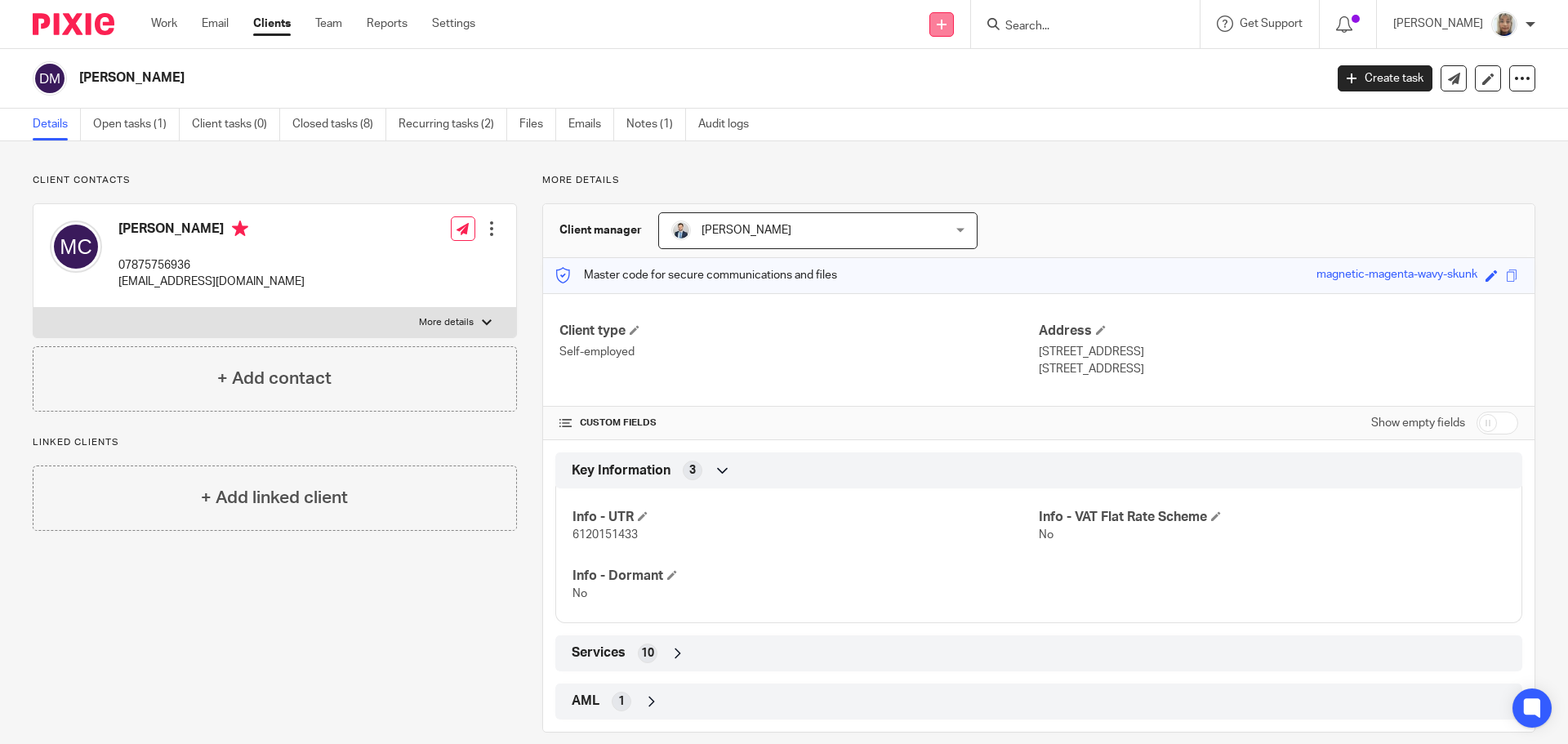
click at [949, 21] on link at bounding box center [941, 24] width 24 height 24
click at [967, 97] on link "Create task" at bounding box center [959, 100] width 100 height 23
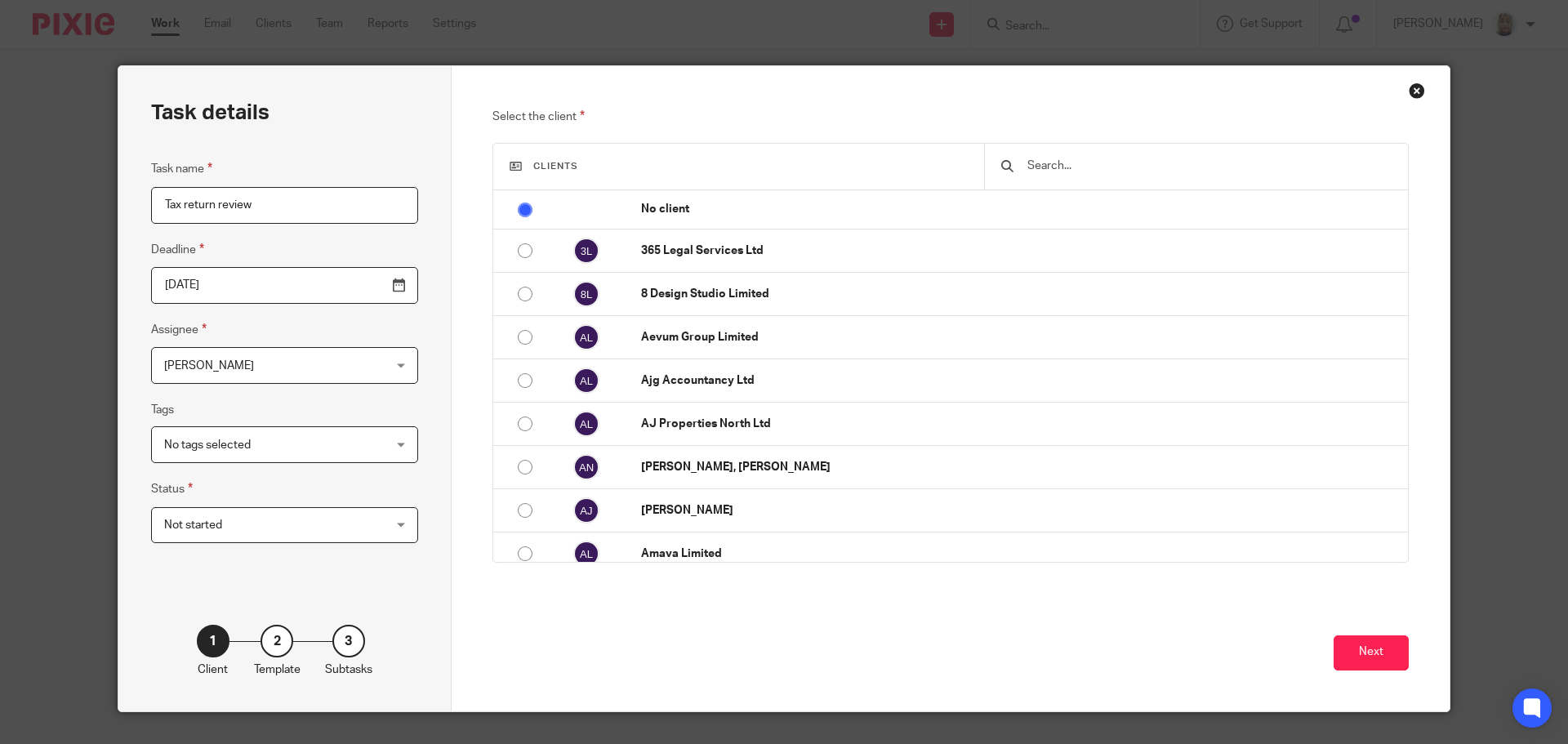
type input "Tax return review"
click at [1050, 173] on input "text" at bounding box center [1208, 166] width 365 height 18
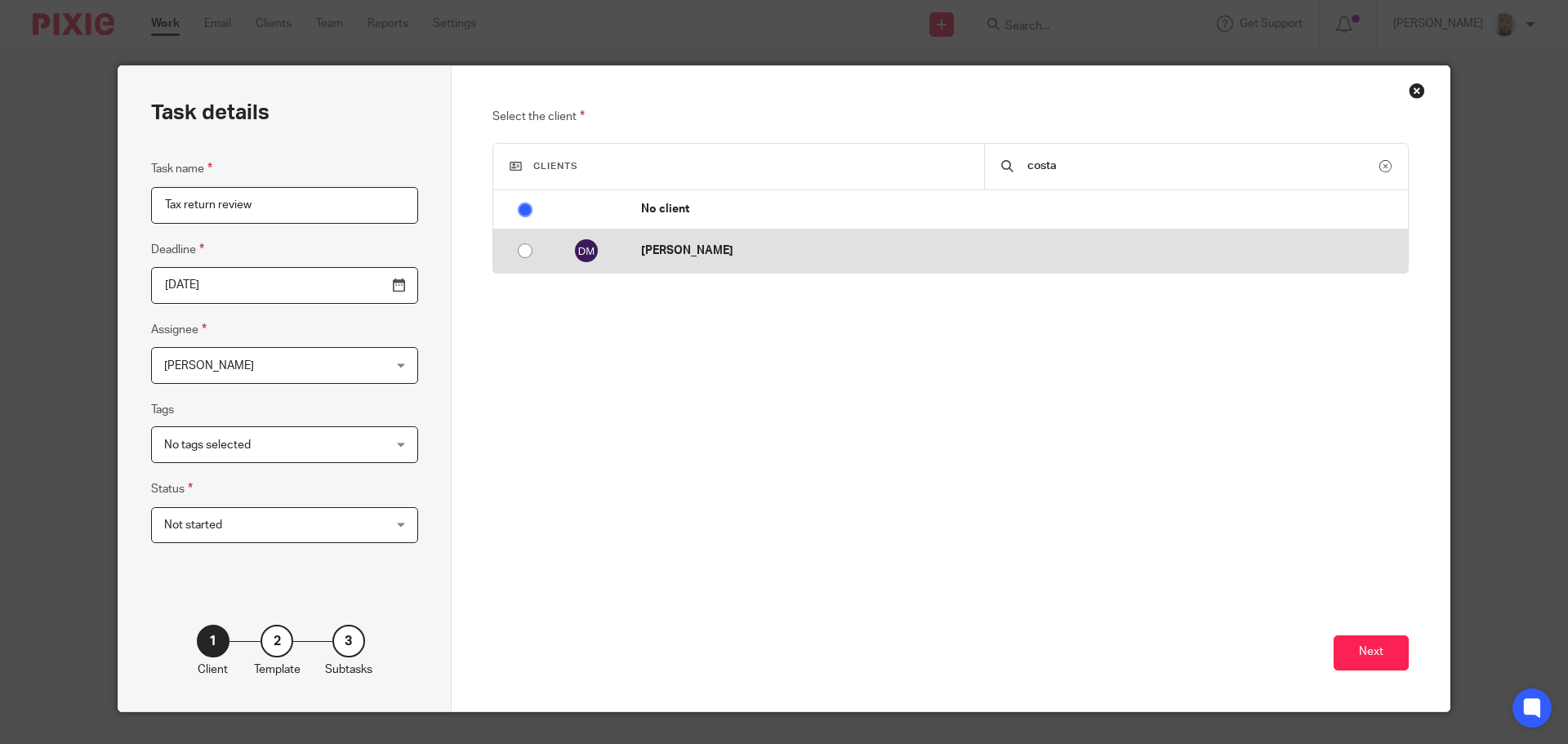
type input "costa"
click at [941, 257] on p "[PERSON_NAME]" at bounding box center [1020, 251] width 759 height 17
radio input "false"
radio input "true"
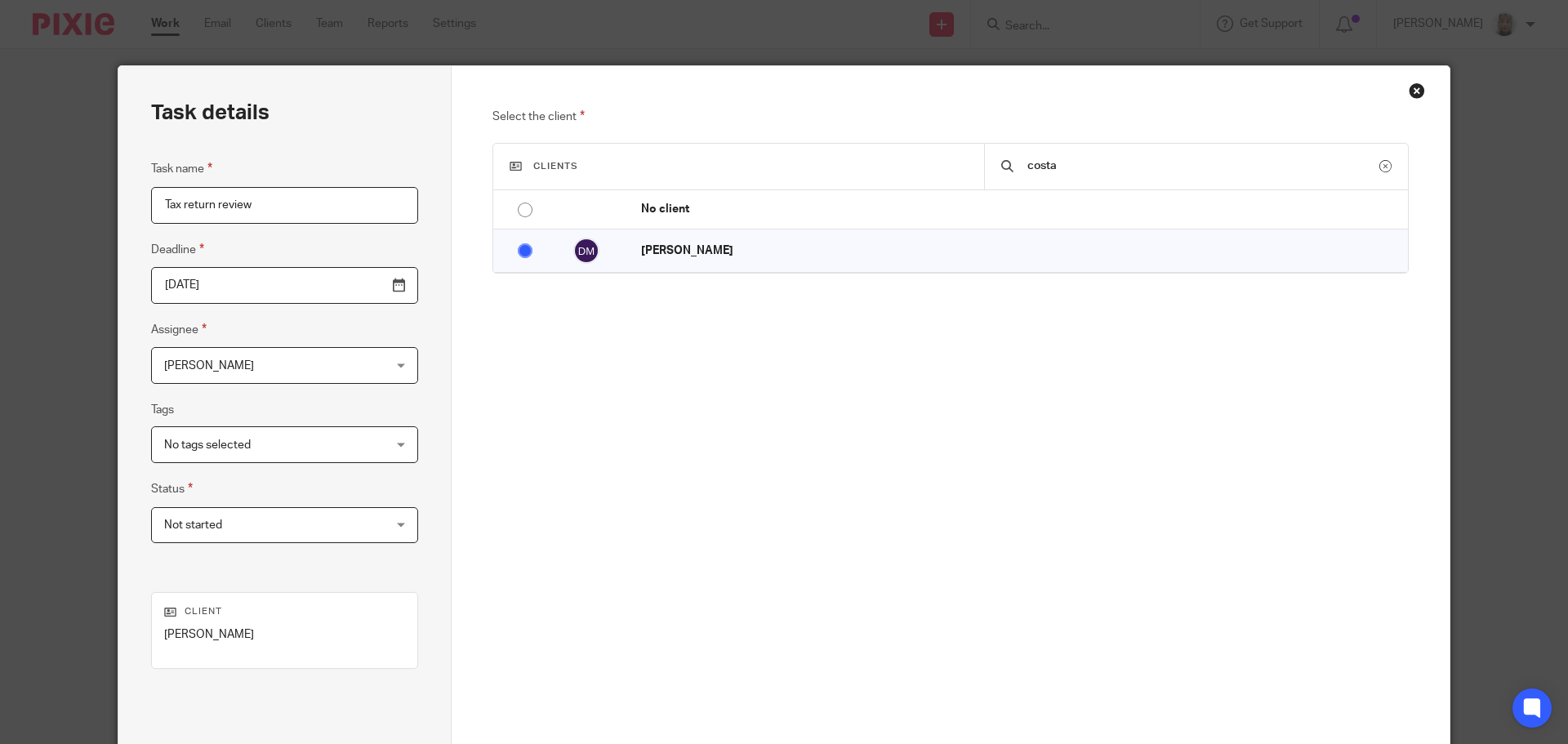
scroll to position [166, 0]
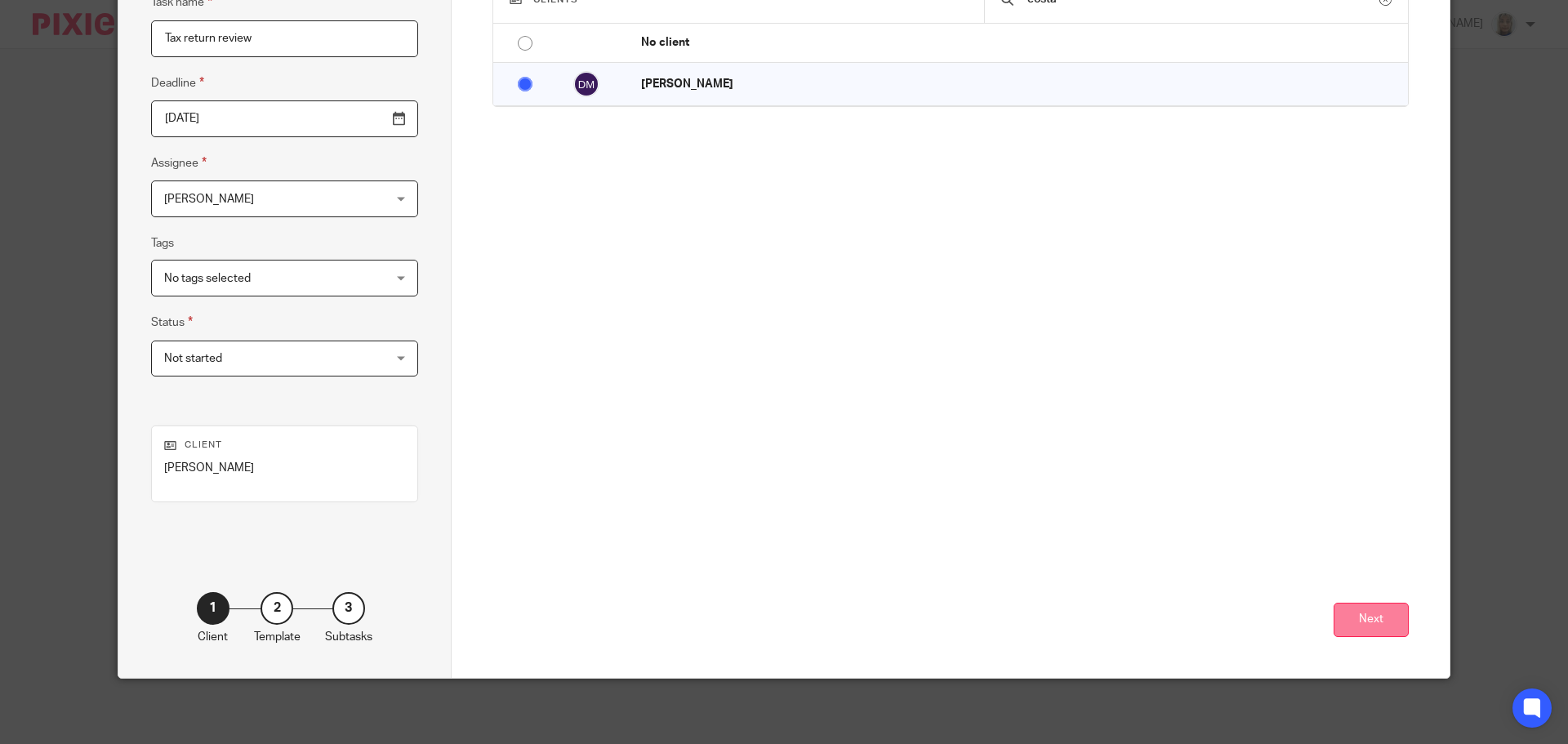
click at [1368, 607] on button "Next" at bounding box center [1371, 620] width 75 height 35
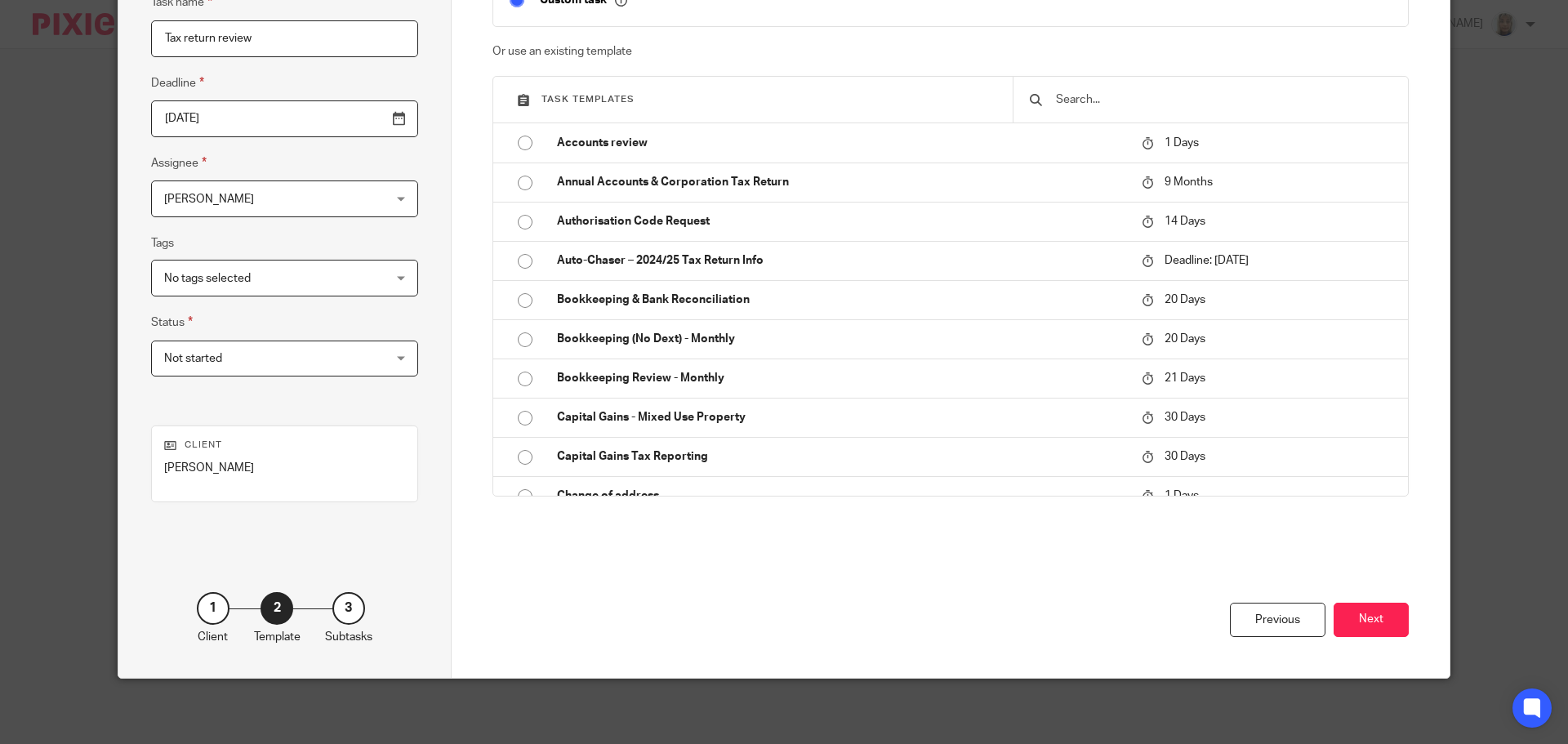
click at [1368, 607] on button "Next" at bounding box center [1371, 620] width 75 height 35
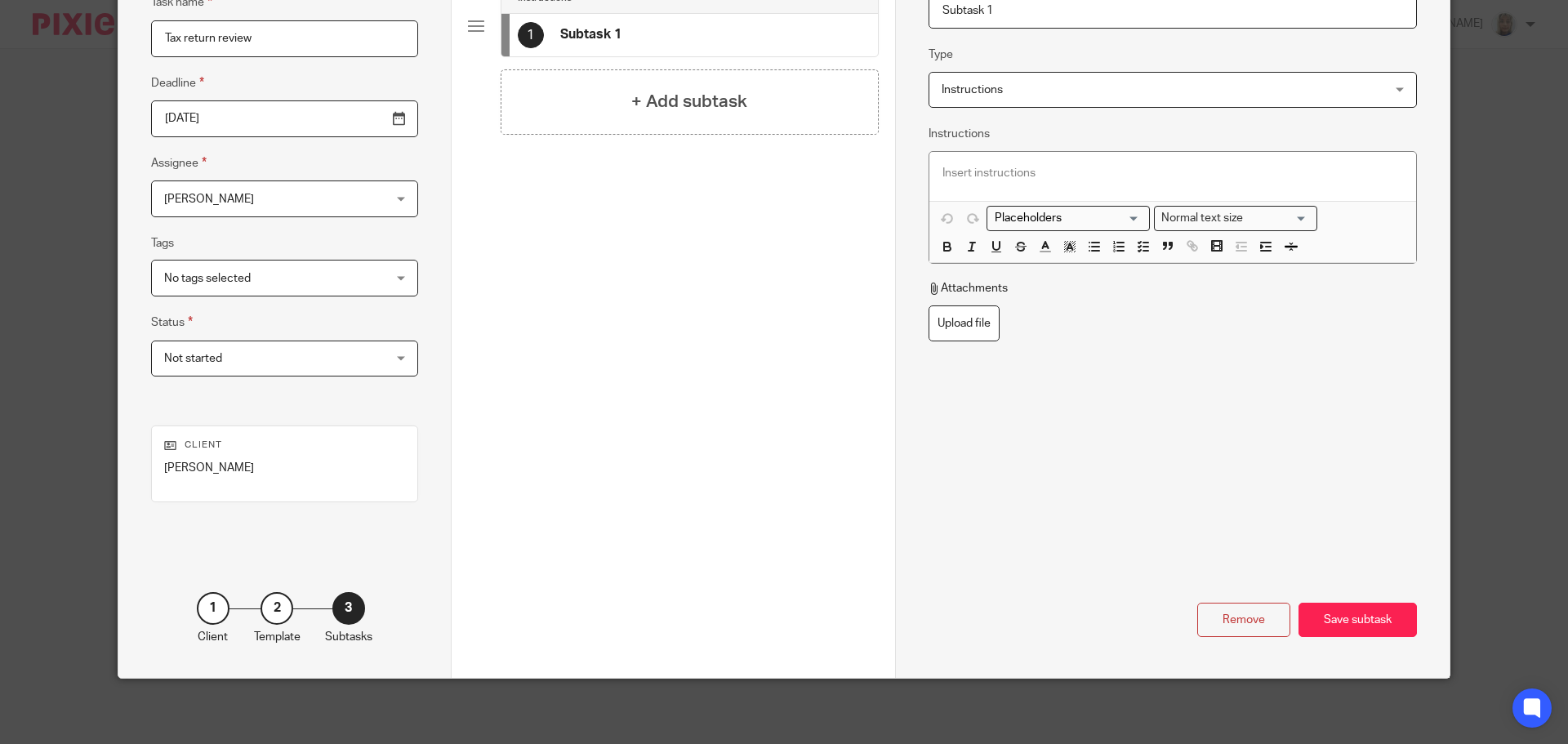
click at [1368, 607] on div "Save subtask" at bounding box center [1357, 620] width 118 height 35
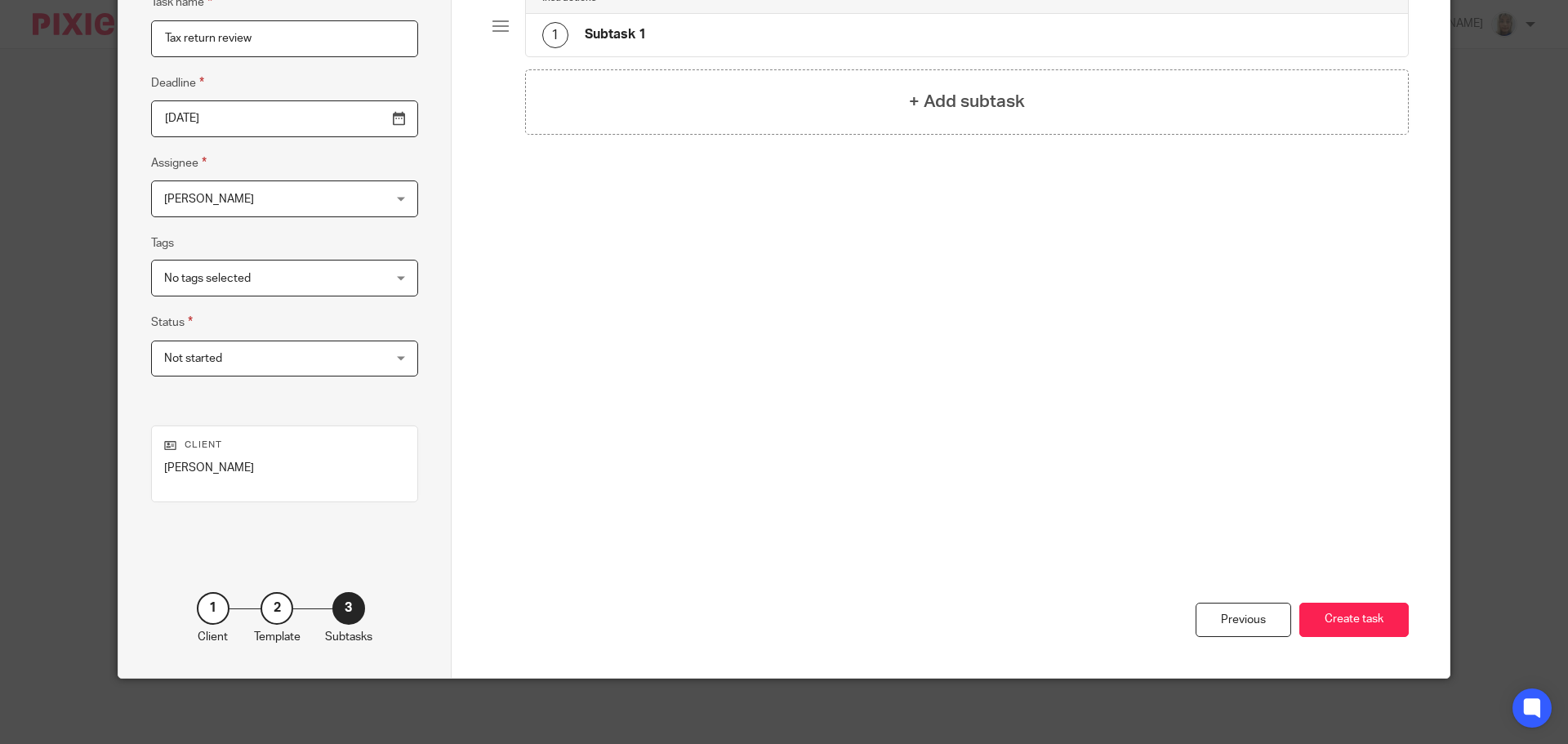
click at [1368, 607] on button "Create task" at bounding box center [1354, 620] width 110 height 35
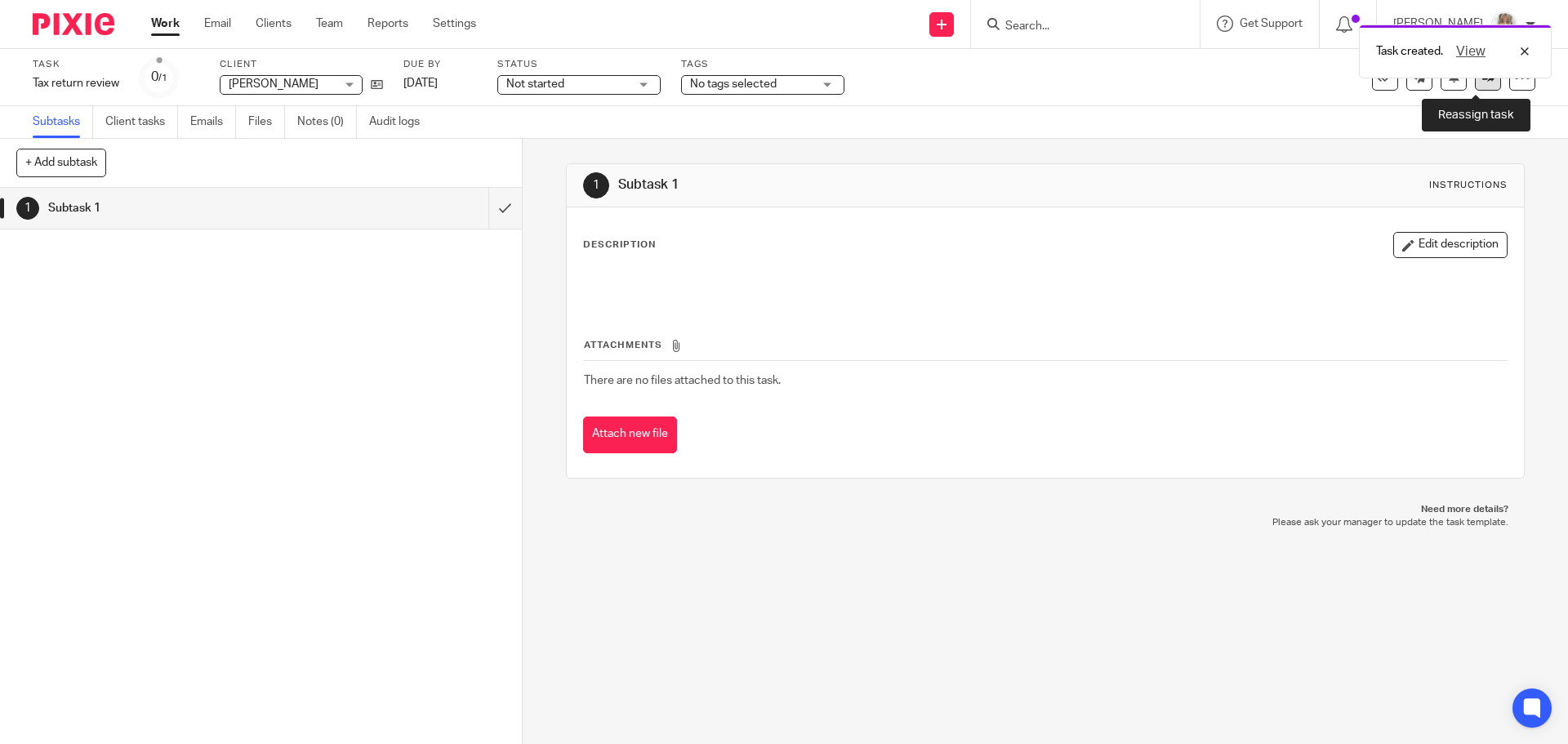
click at [1477, 86] on link at bounding box center [1488, 77] width 26 height 26
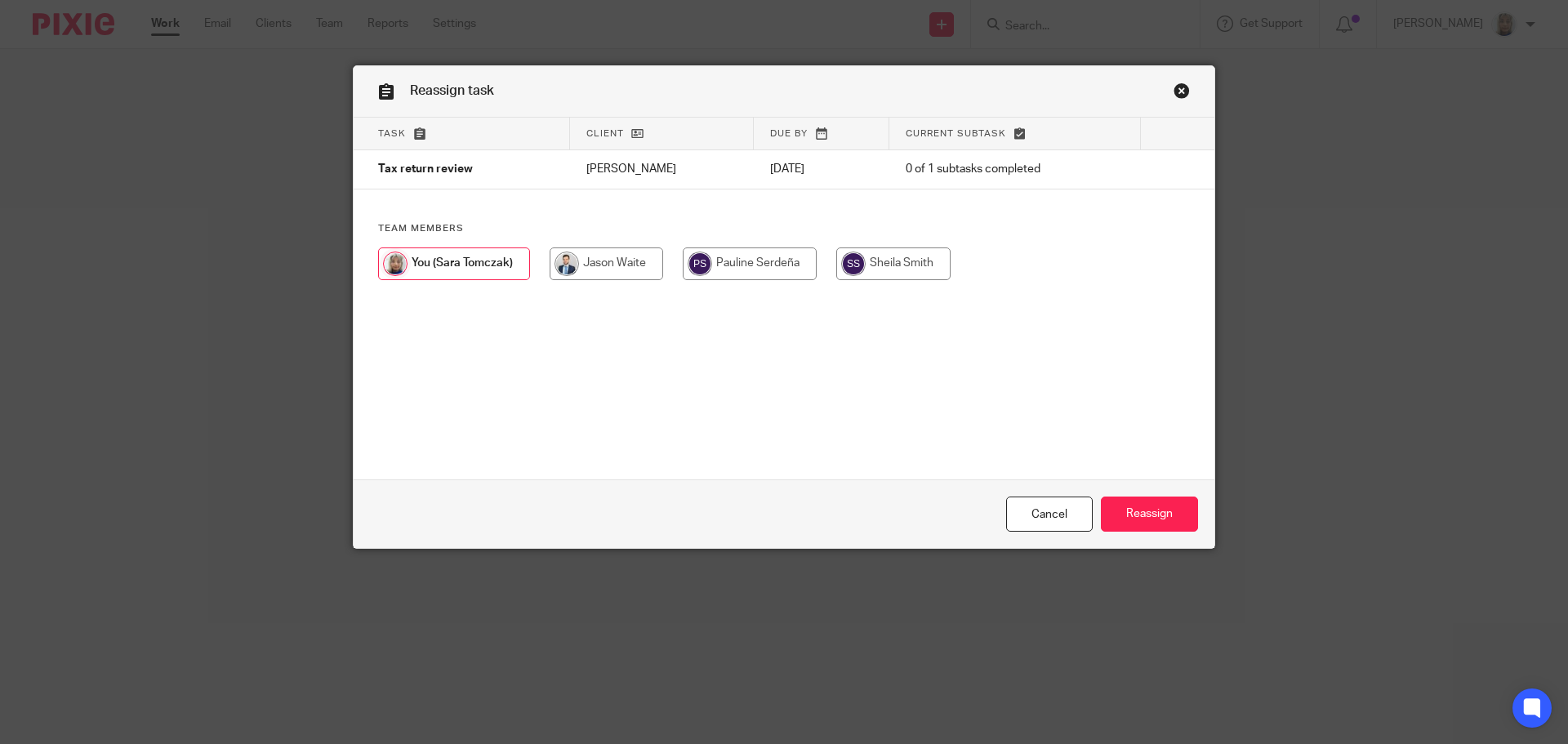
click at [618, 255] on input "radio" at bounding box center [606, 263] width 113 height 33
radio input "true"
click at [1149, 508] on input "Reassign" at bounding box center [1149, 514] width 98 height 35
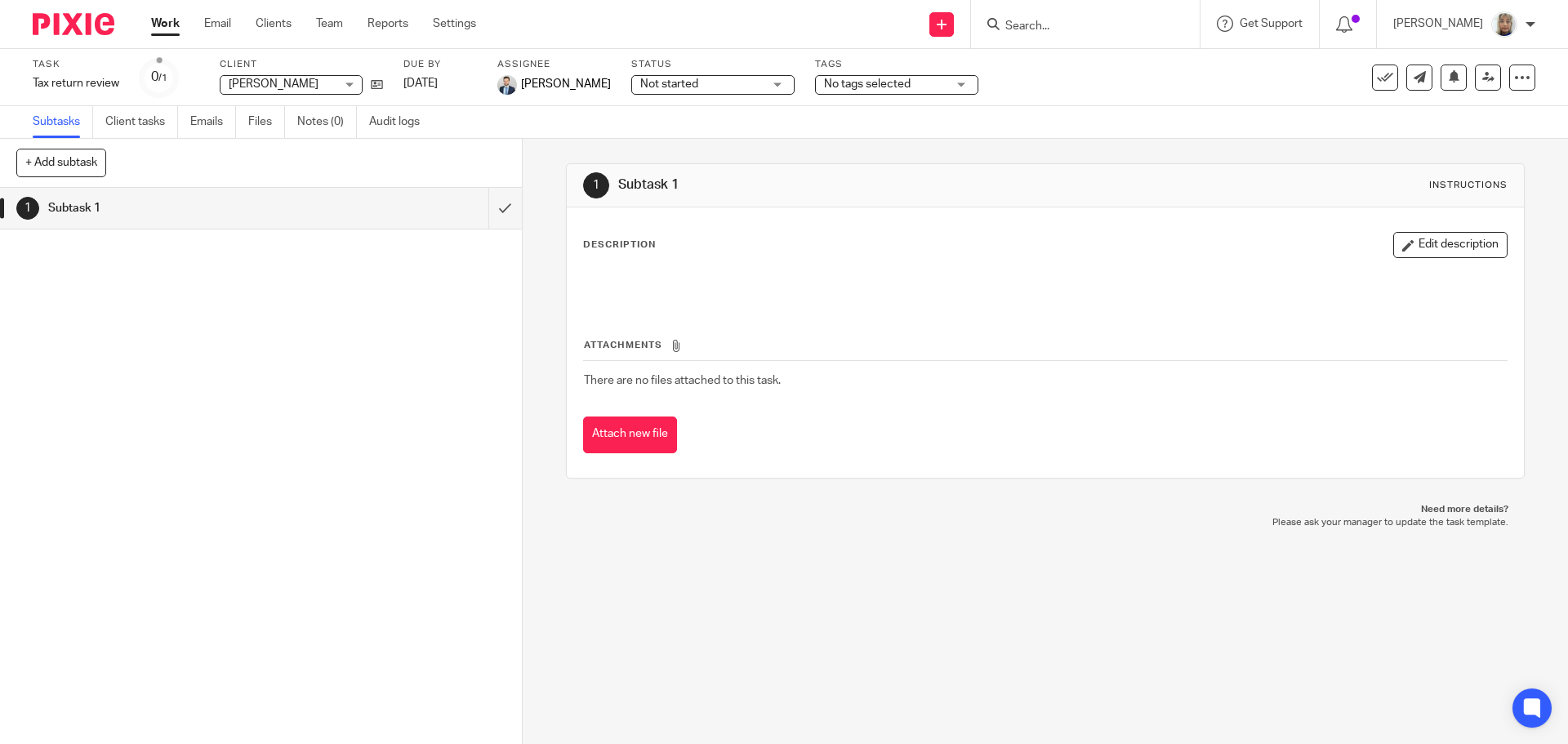
click at [1044, 23] on input "Search" at bounding box center [1077, 27] width 147 height 15
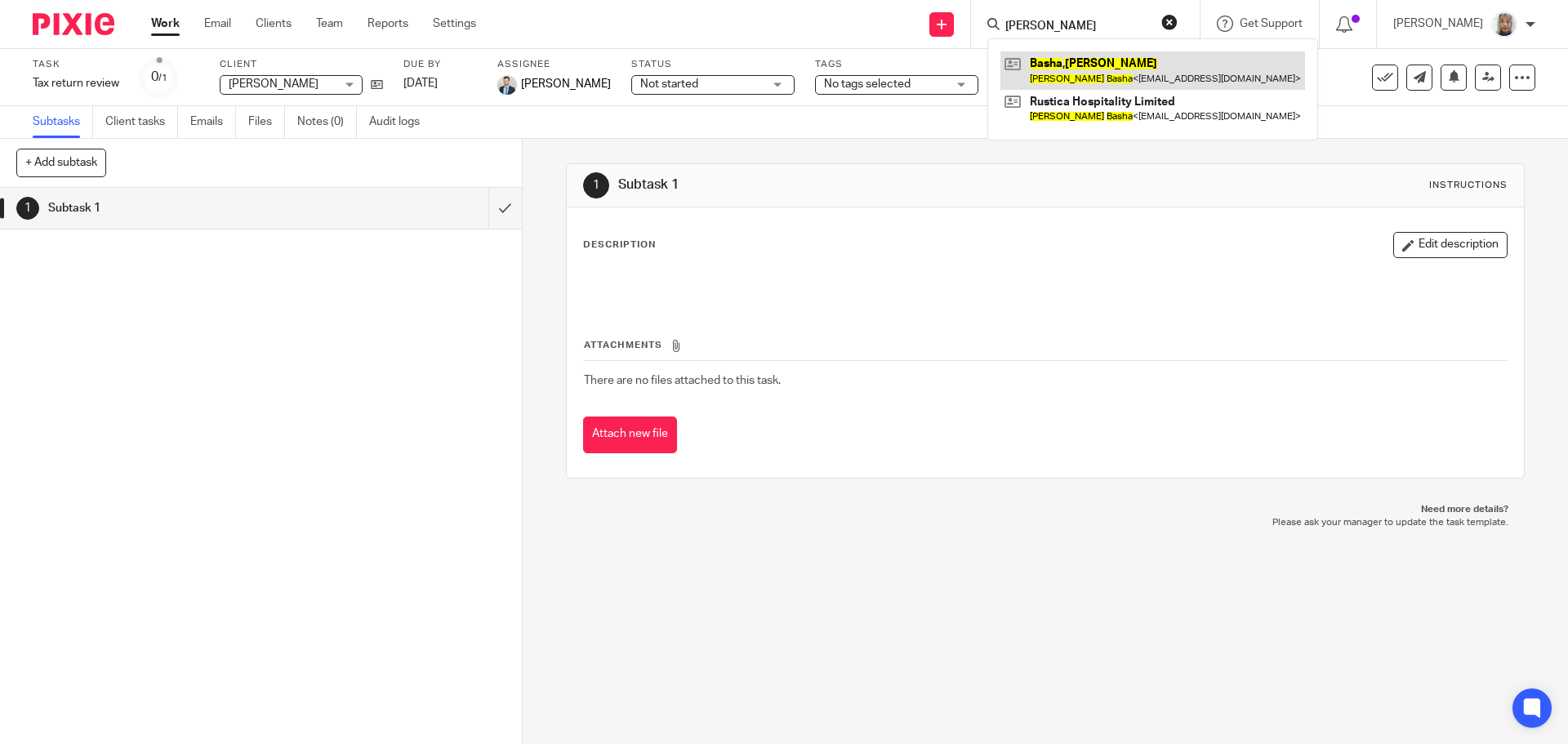
type input "[PERSON_NAME]"
click at [1055, 62] on link at bounding box center [1153, 70] width 305 height 37
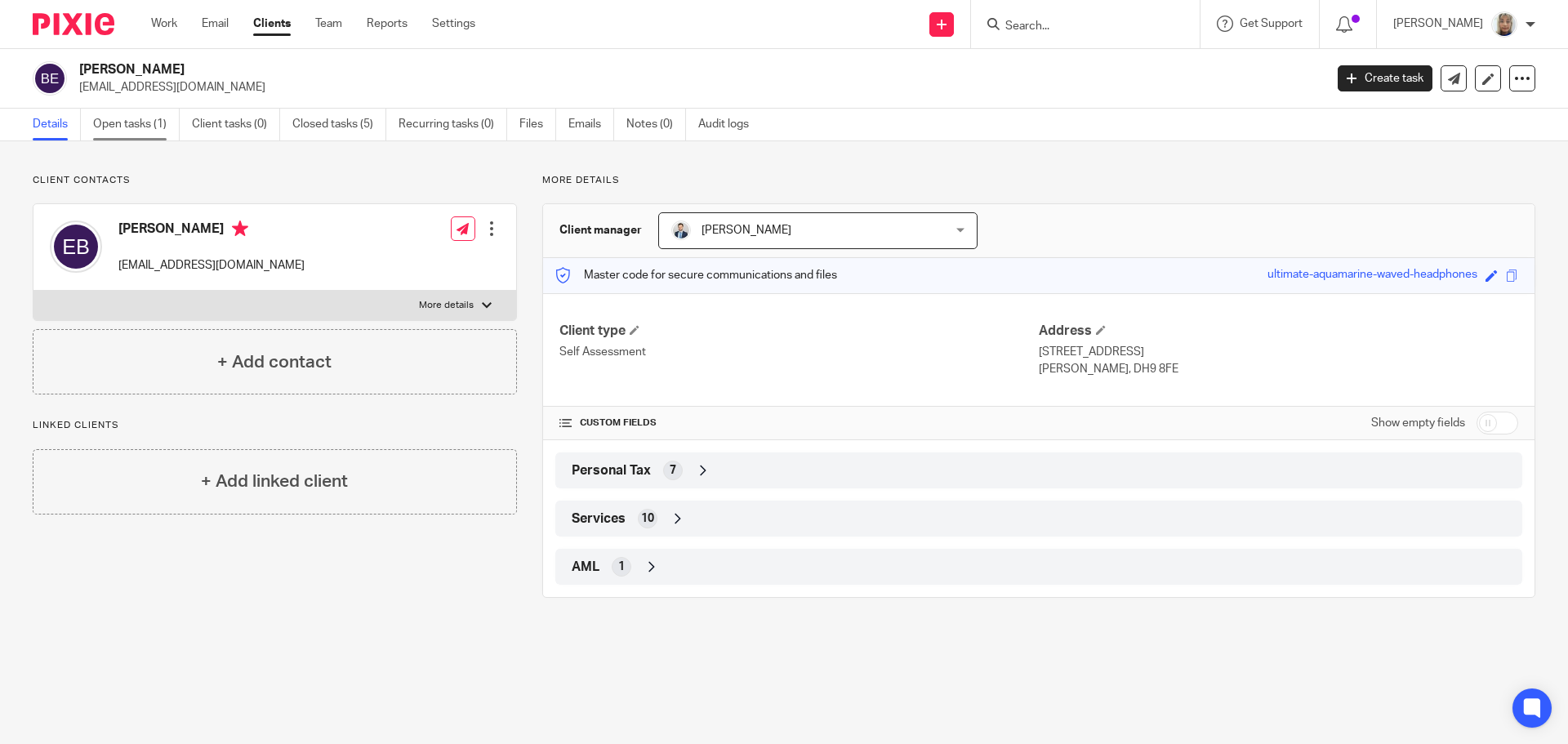
click at [141, 123] on link "Open tasks (1)" at bounding box center [136, 125] width 86 height 32
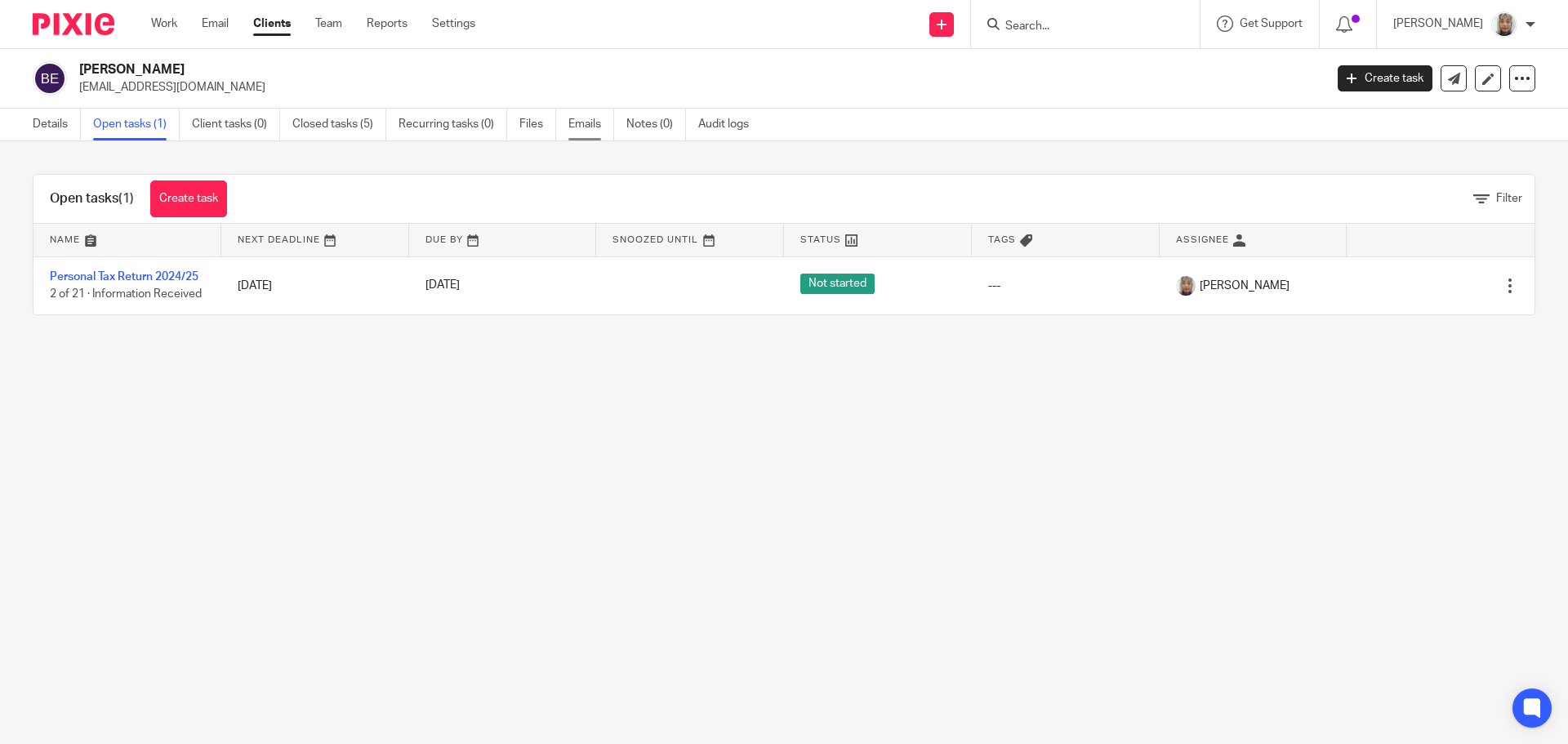
click at [587, 125] on link "Emails" at bounding box center [591, 125] width 46 height 32
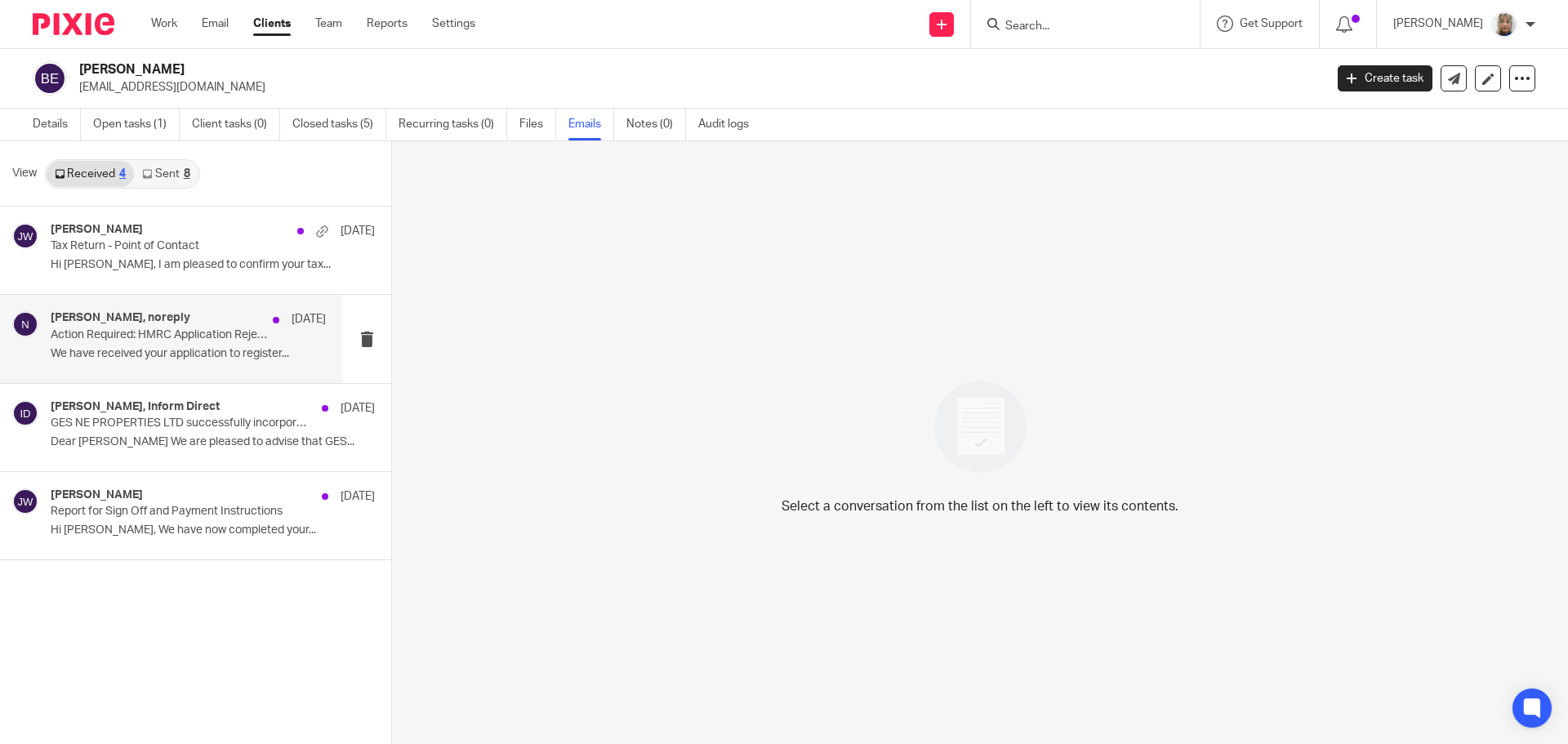
click at [205, 335] on p "Action Required: HMRC Application Rejected" at bounding box center [160, 335] width 220 height 14
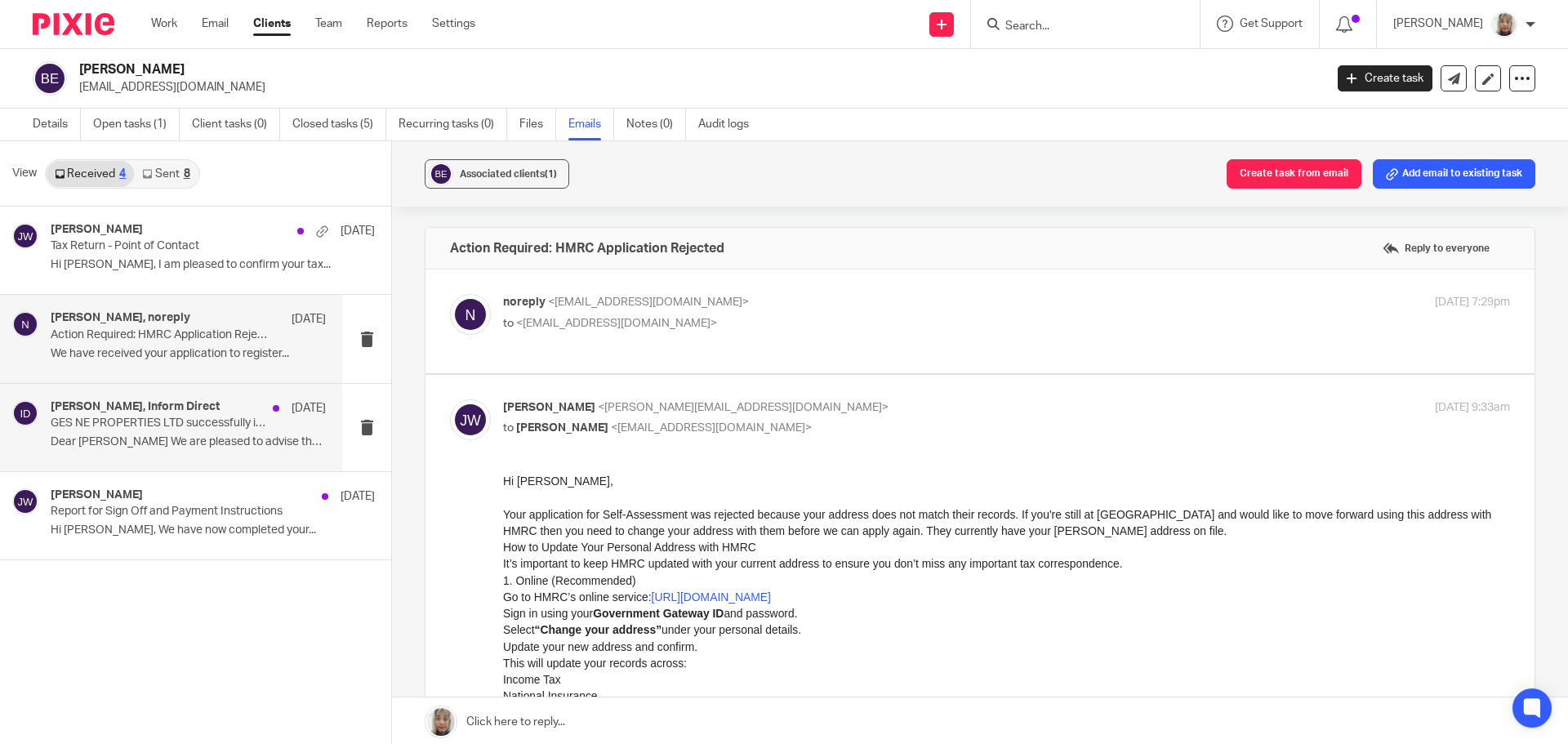
click at [193, 406] on h4 "[PERSON_NAME], Inform Direct" at bounding box center [135, 406] width 169 height 14
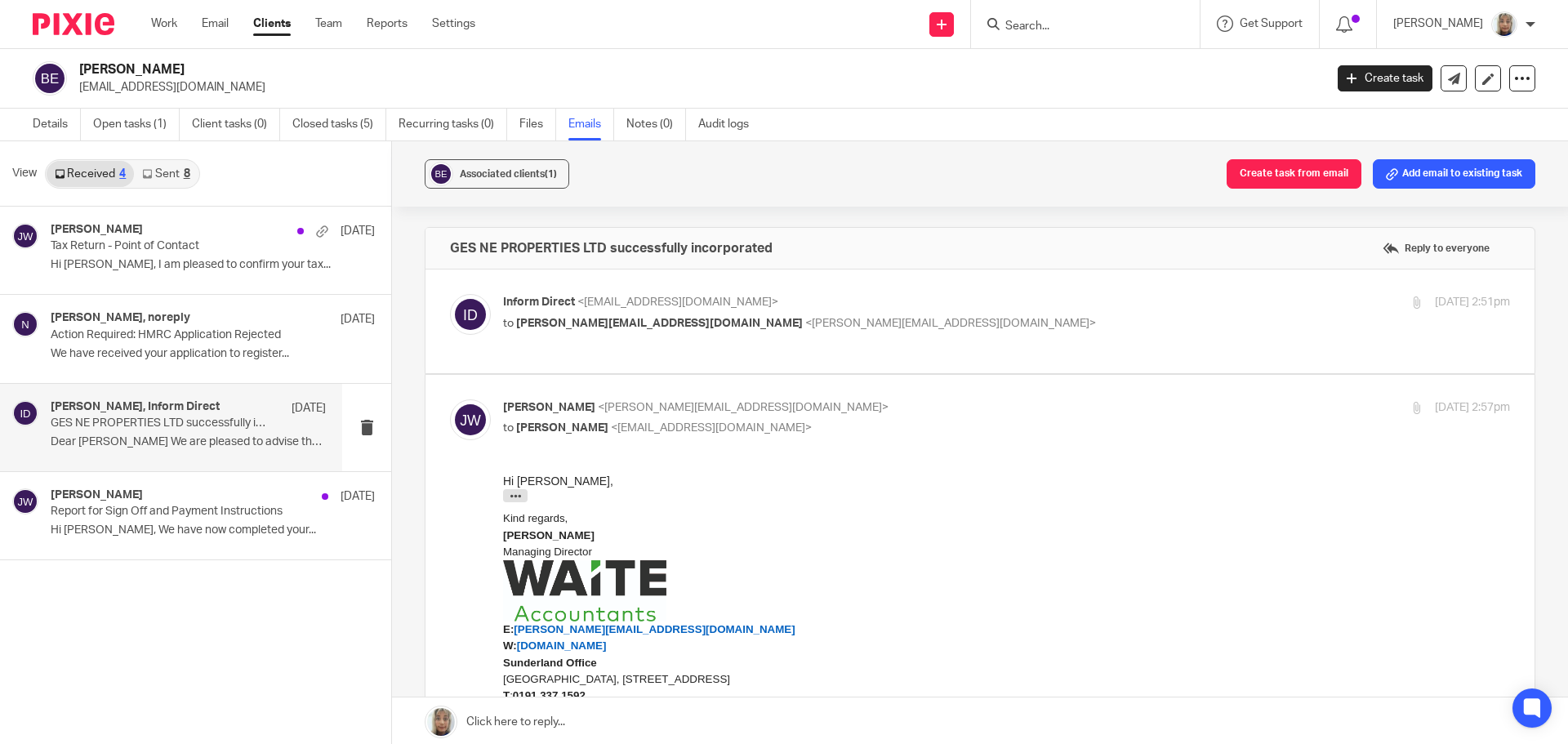
click at [668, 312] on div "Inform Direct <[EMAIL_ADDRESS][DOMAIN_NAME]> to [PERSON_NAME][EMAIL_ADDRESS][DO…" at bounding box center [839, 312] width 671 height 37
checkbox input "true"
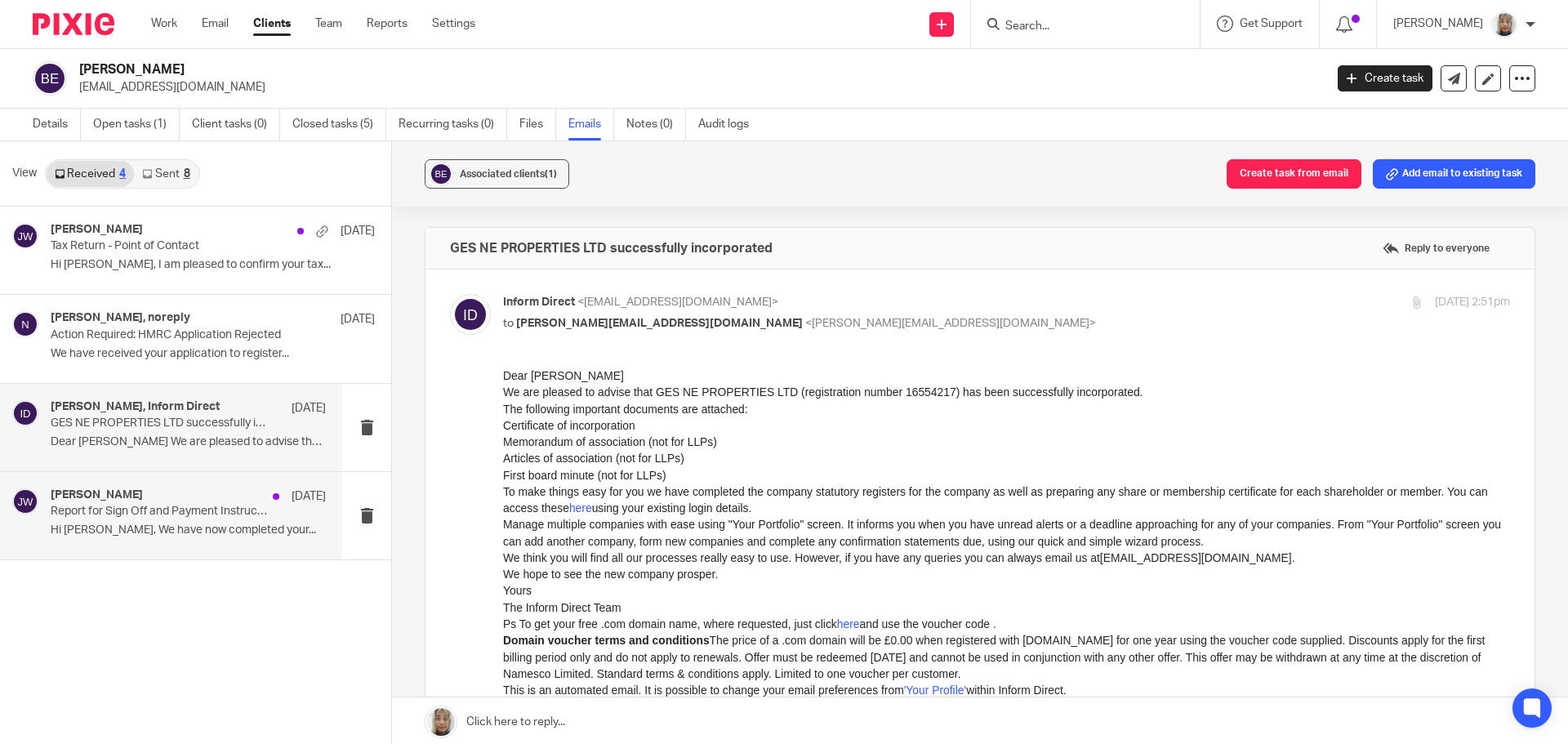
click at [196, 511] on p "Report for Sign Off and Payment Instructions" at bounding box center [160, 512] width 220 height 14
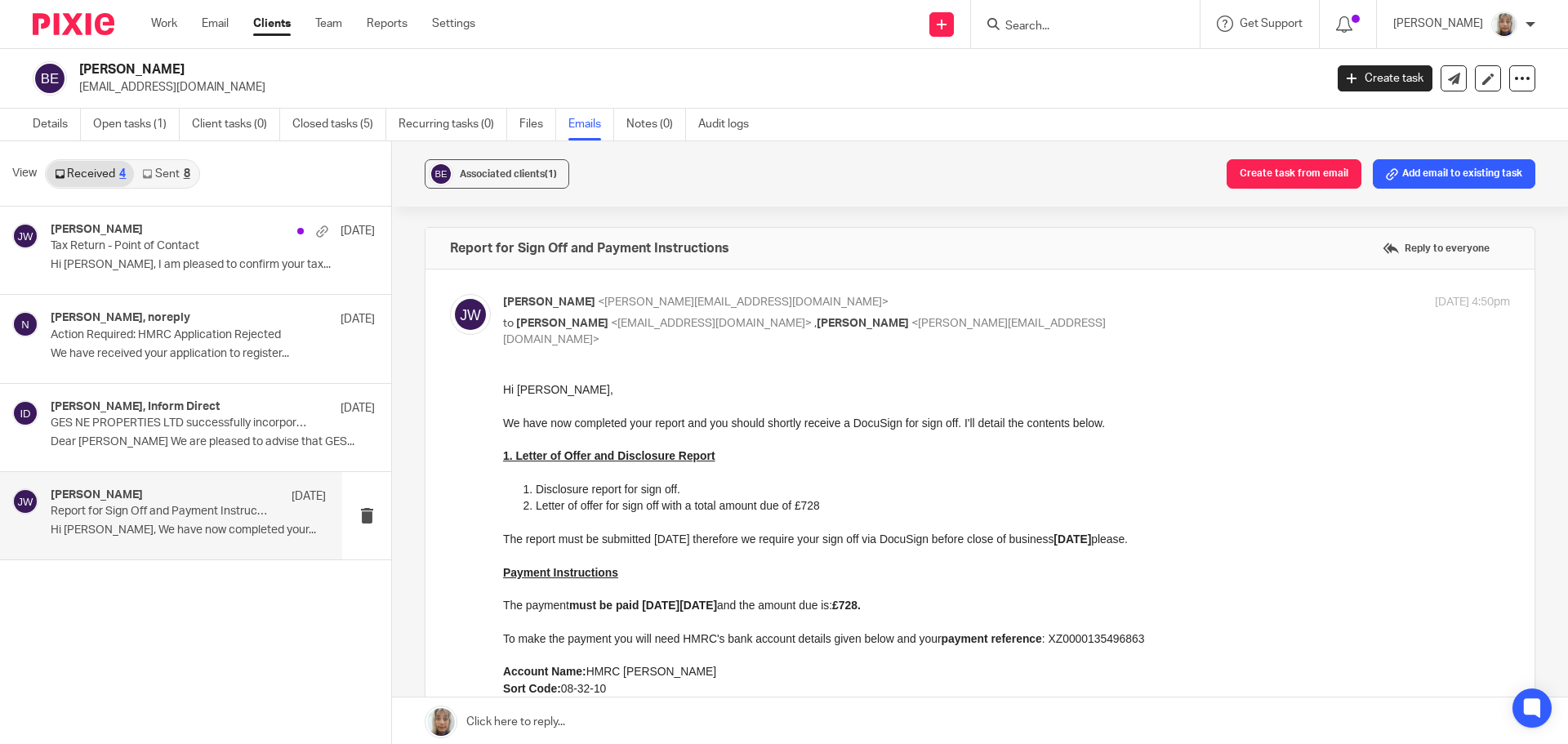
click at [193, 167] on link "Sent 8" at bounding box center [166, 174] width 64 height 26
